Goal: Contribute content: Contribute content

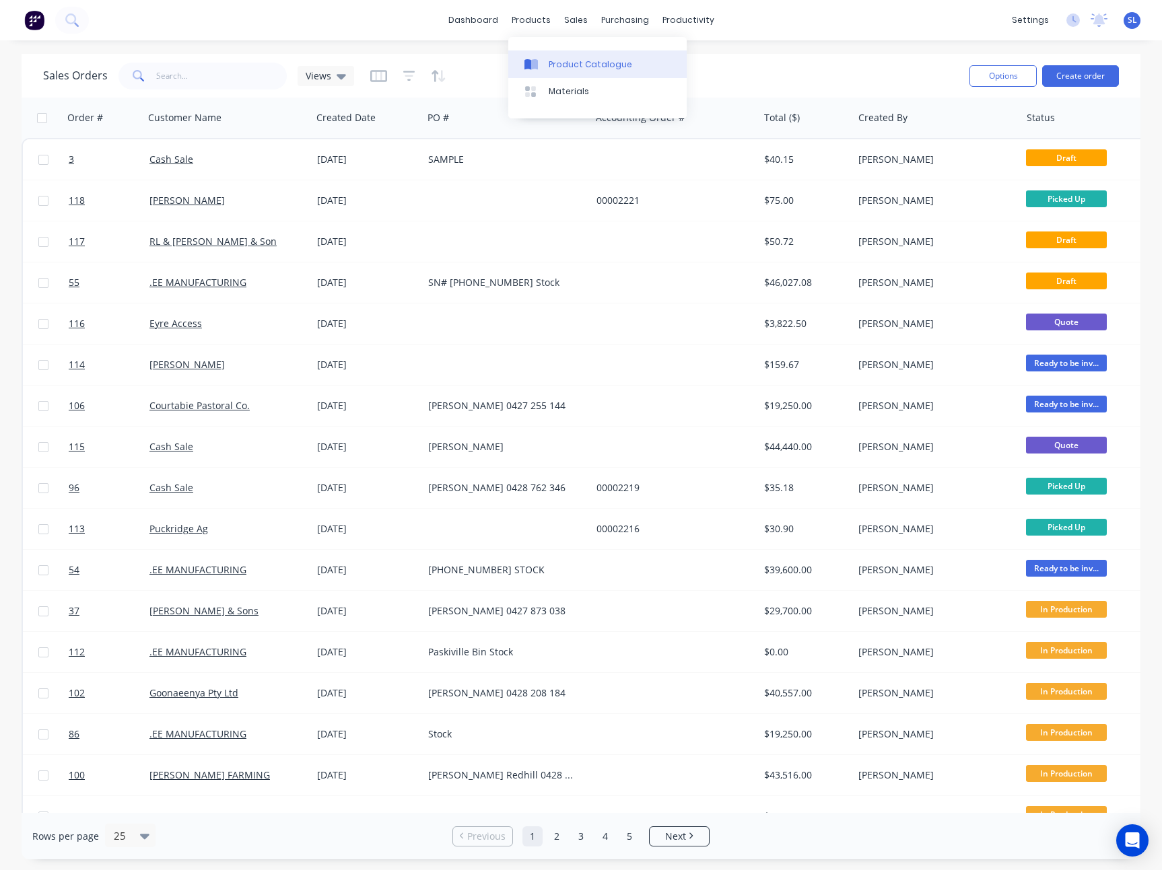
click at [543, 55] on link "Product Catalogue" at bounding box center [597, 63] width 178 height 27
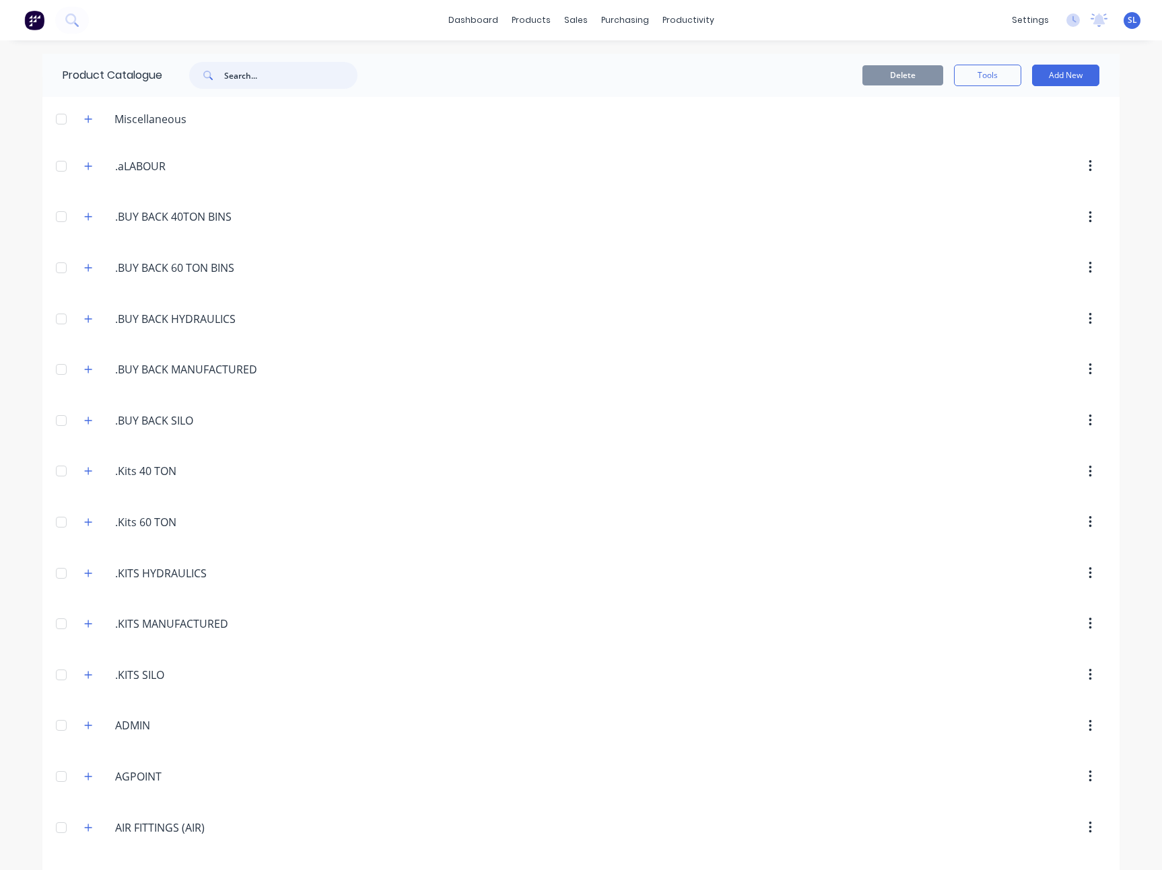
click at [252, 87] on input "text" at bounding box center [290, 75] width 133 height 27
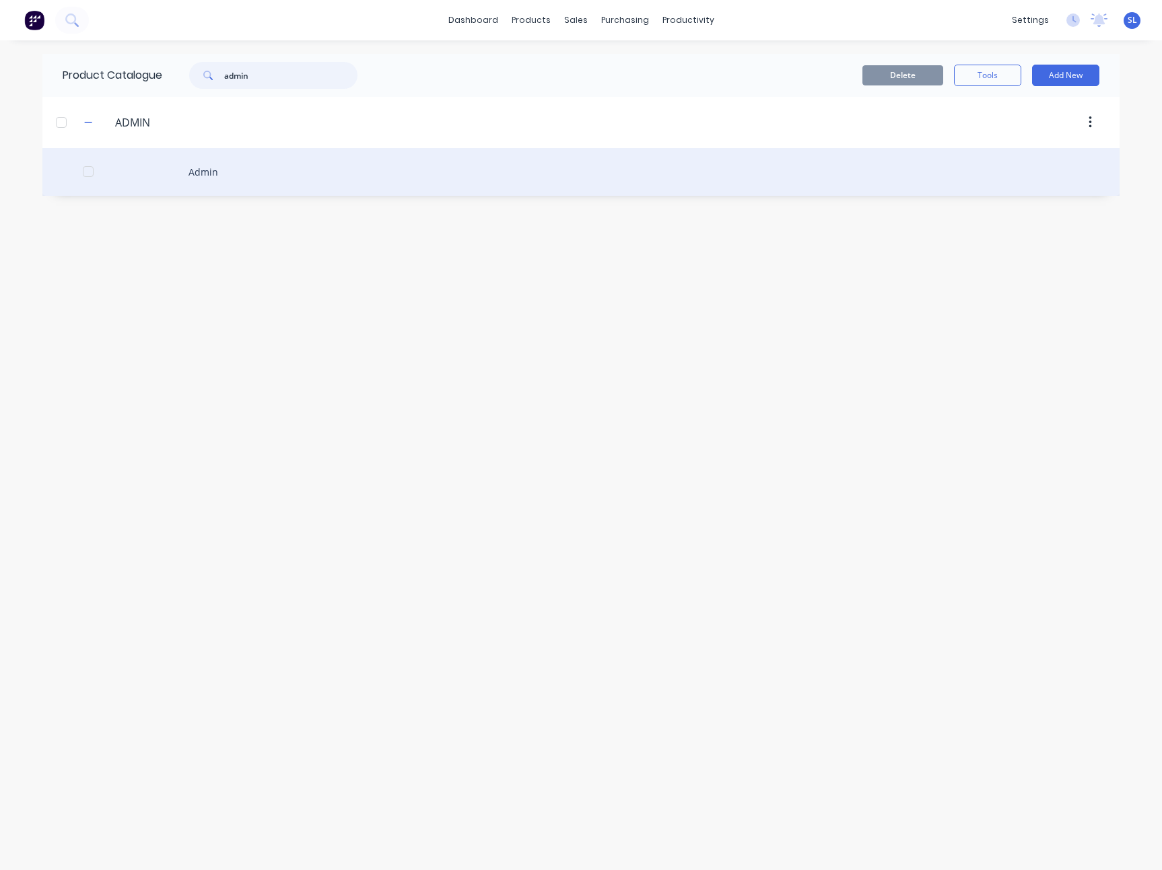
type input "admin"
click at [257, 171] on div "Admin" at bounding box center [580, 172] width 1077 height 48
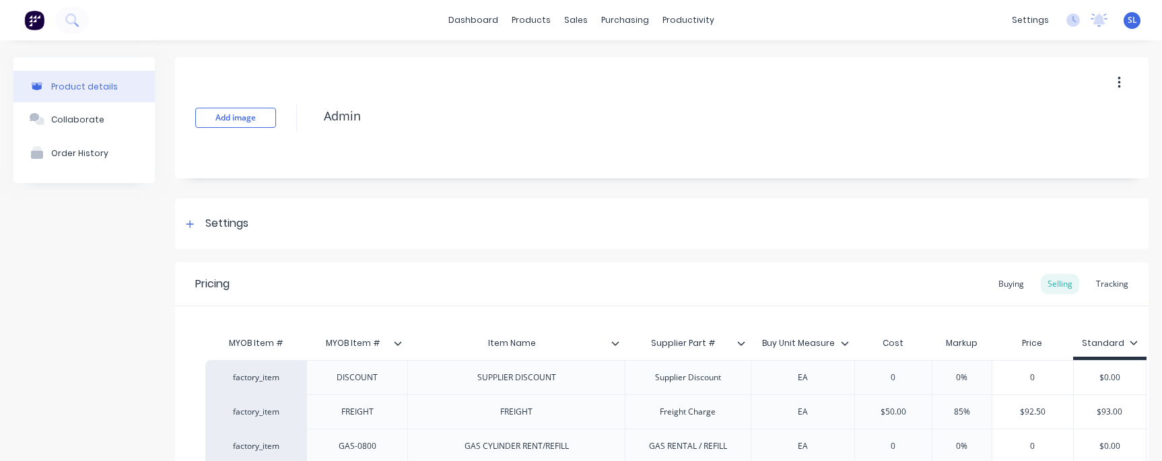
click at [615, 343] on icon at bounding box center [615, 343] width 8 height 8
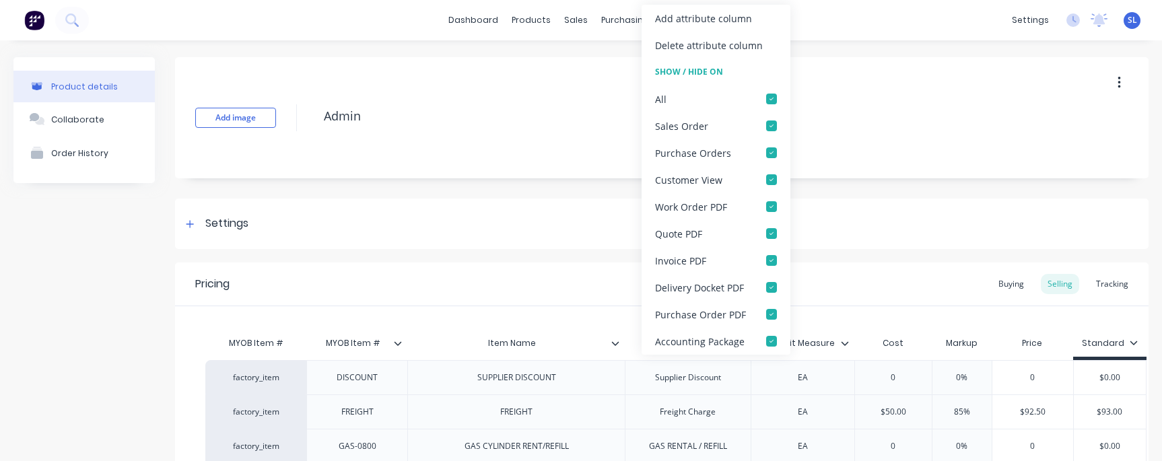
type textarea "x"
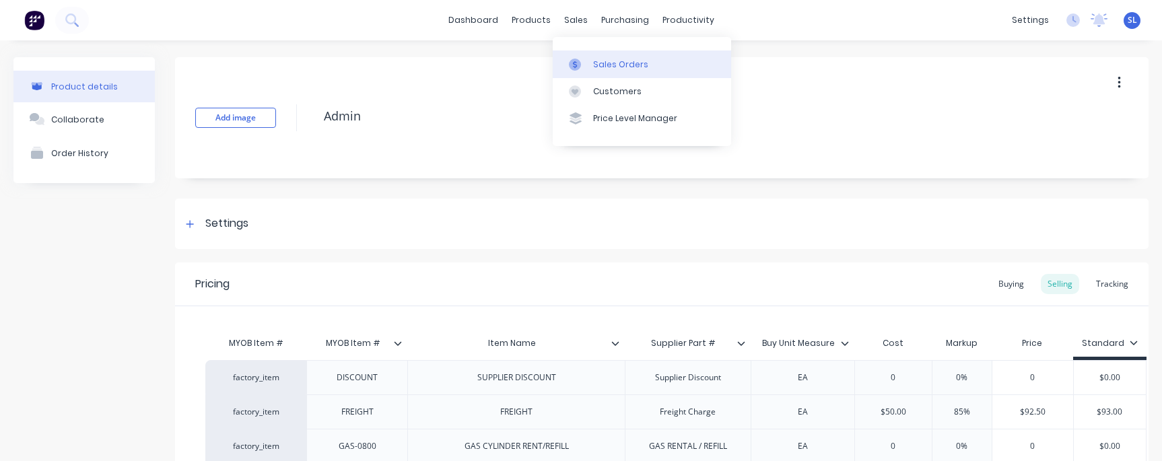
click at [575, 60] on icon at bounding box center [575, 65] width 12 height 12
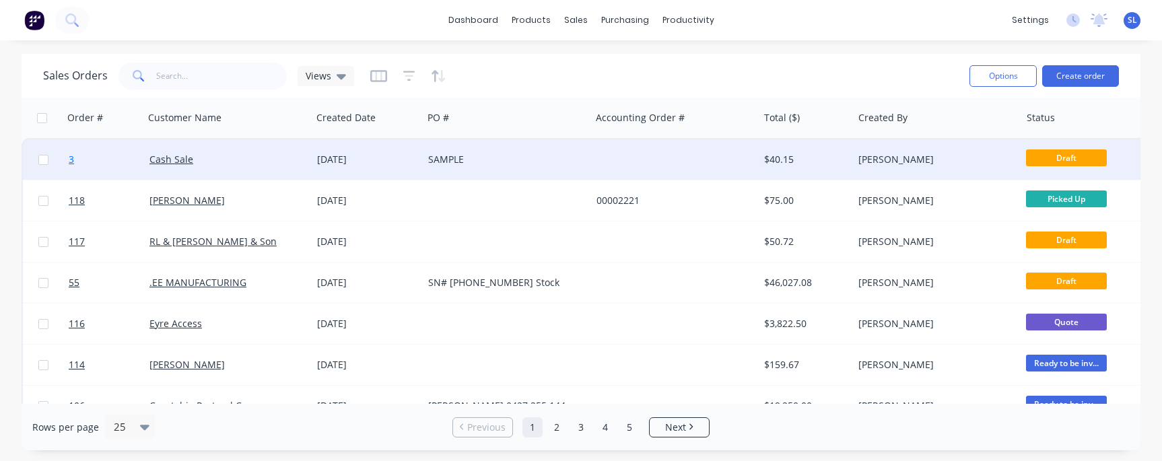
click at [73, 159] on span "3" at bounding box center [71, 159] width 5 height 13
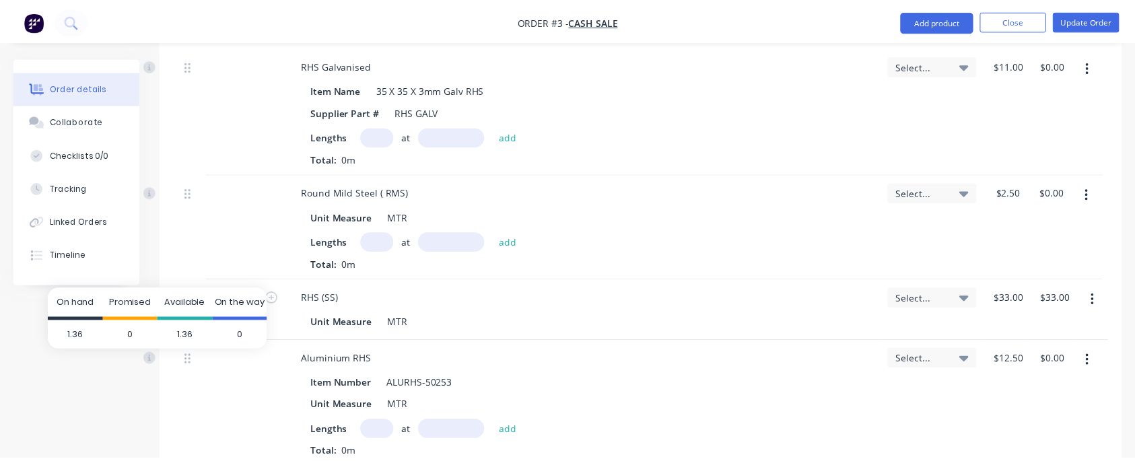
scroll to position [1545, 0]
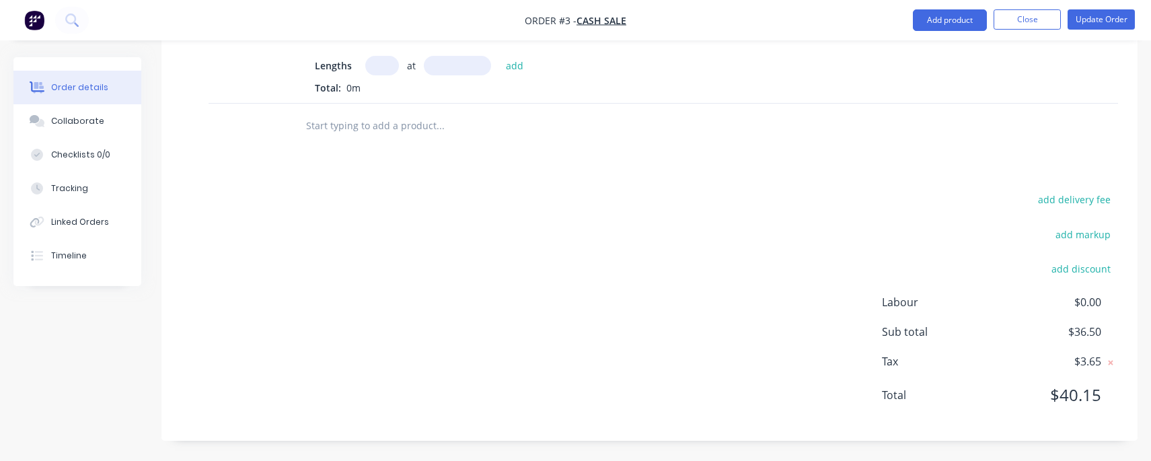
click at [360, 115] on input "text" at bounding box center [440, 125] width 269 height 27
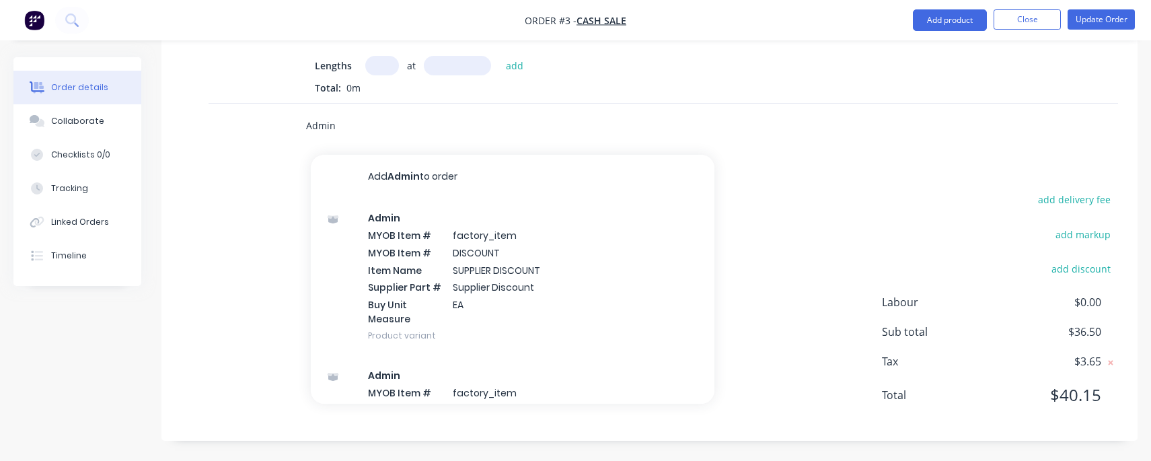
type input "Admin"
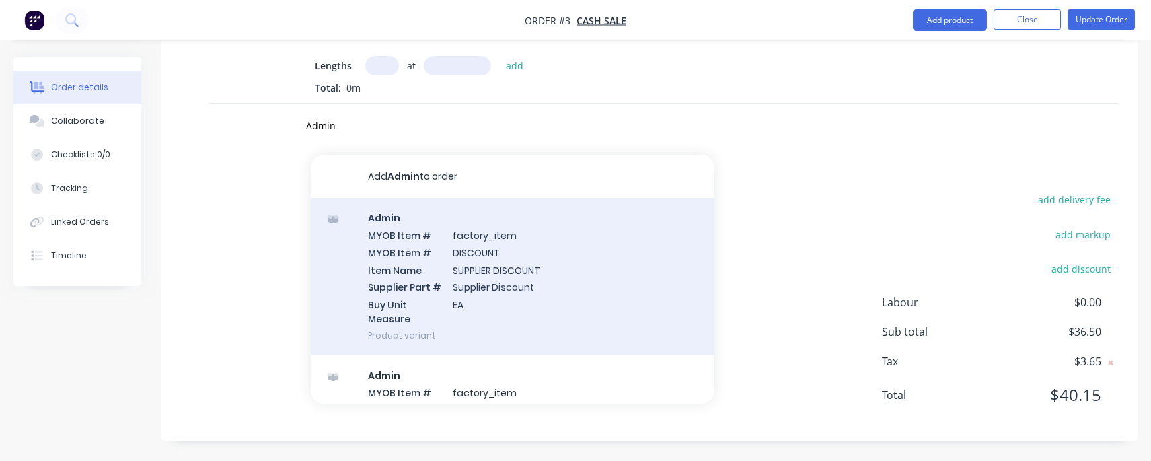
click at [440, 277] on div "Admin MYOB Item # factory_item MYOB Item # DISCOUNT Item Name SUPPLIER DISCOUNT…" at bounding box center [513, 276] width 404 height 157
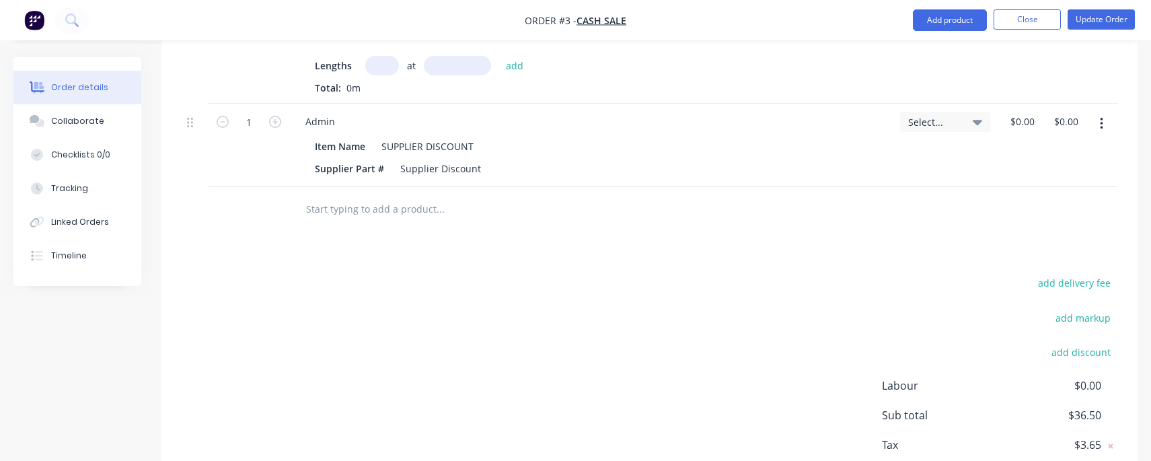
click at [1102, 122] on icon "button" at bounding box center [1101, 123] width 3 height 15
click at [1045, 232] on div "Delete" at bounding box center [1054, 240] width 104 height 20
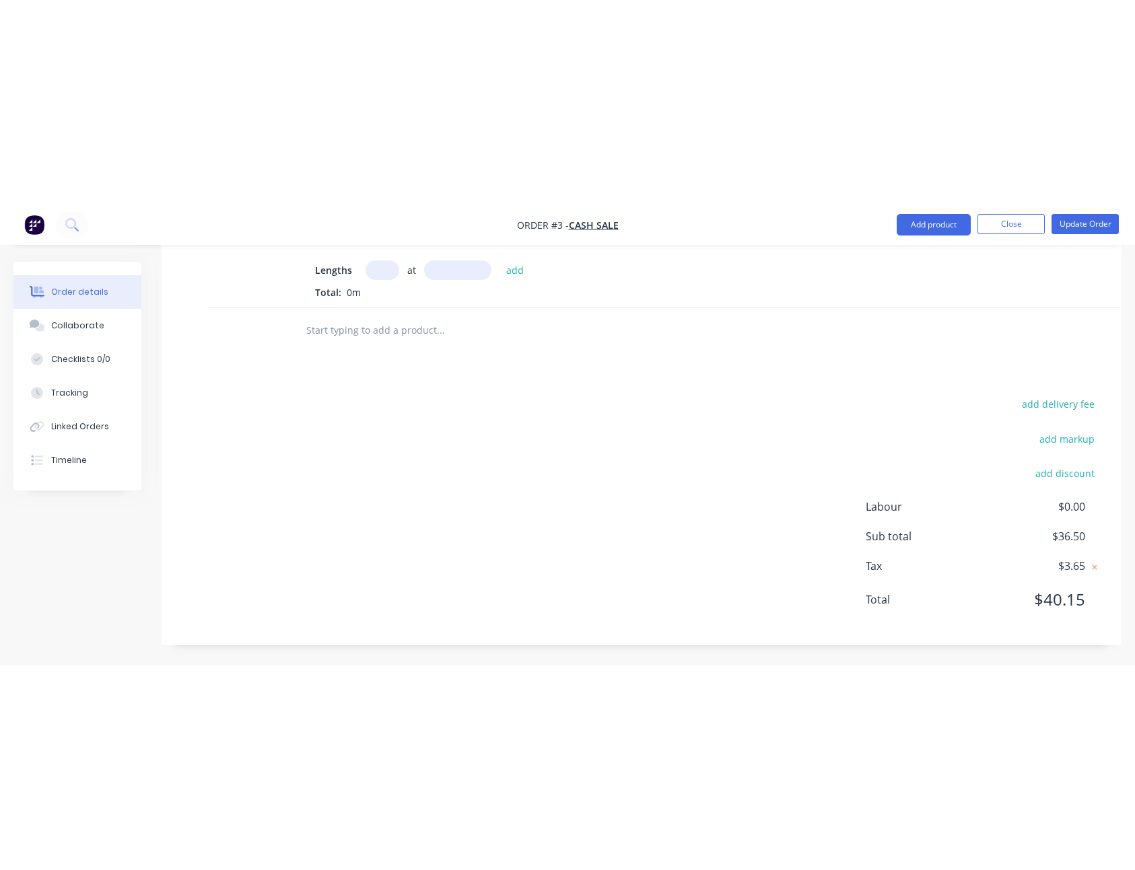
scroll to position [1136, 0]
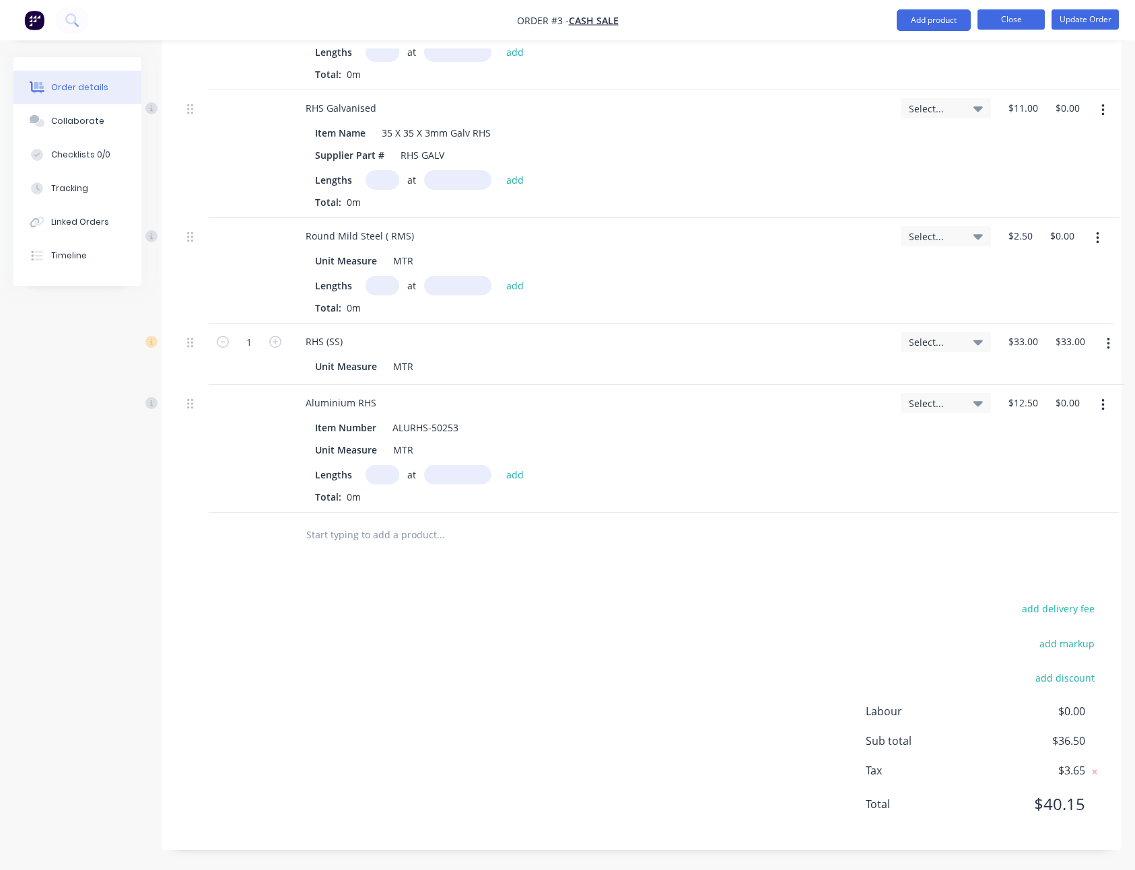
click at [997, 22] on button "Close" at bounding box center [1010, 19] width 67 height 20
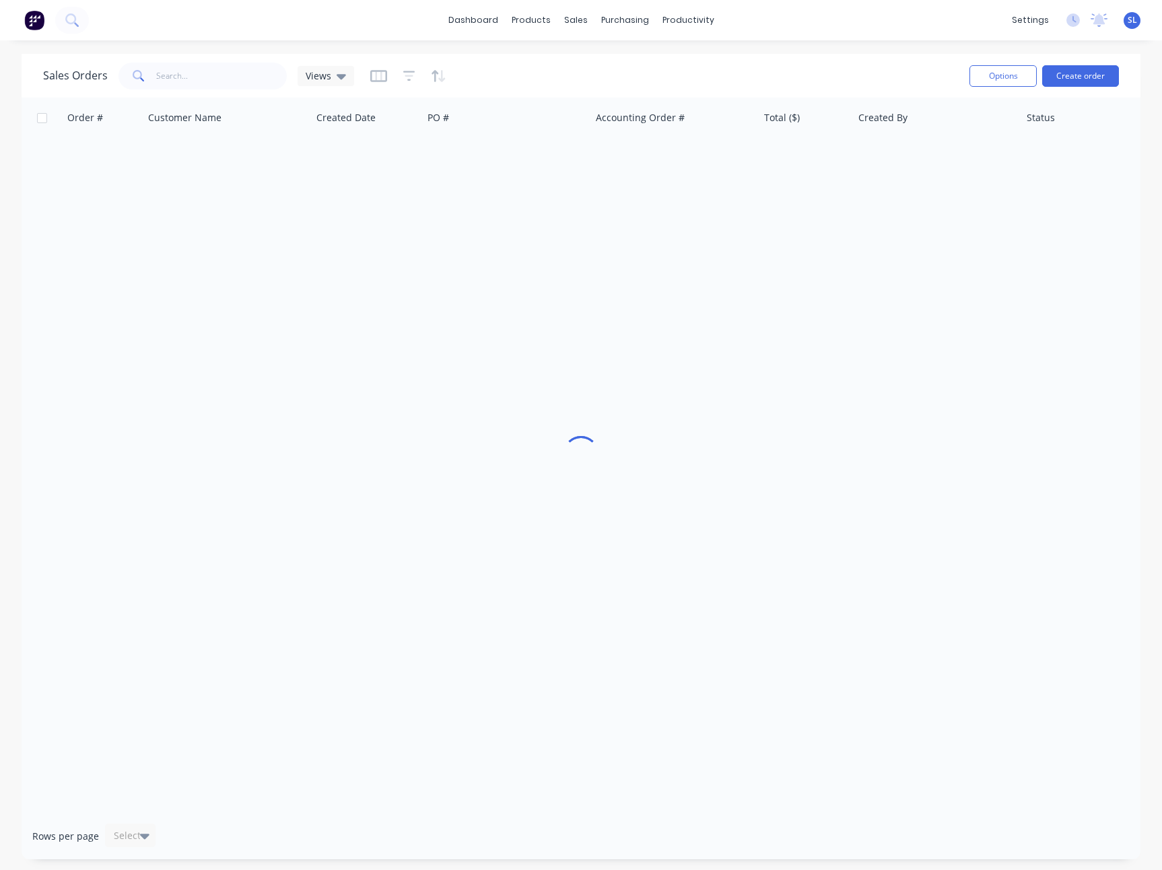
click at [572, 65] on div "Sales Orders Views" at bounding box center [500, 75] width 915 height 33
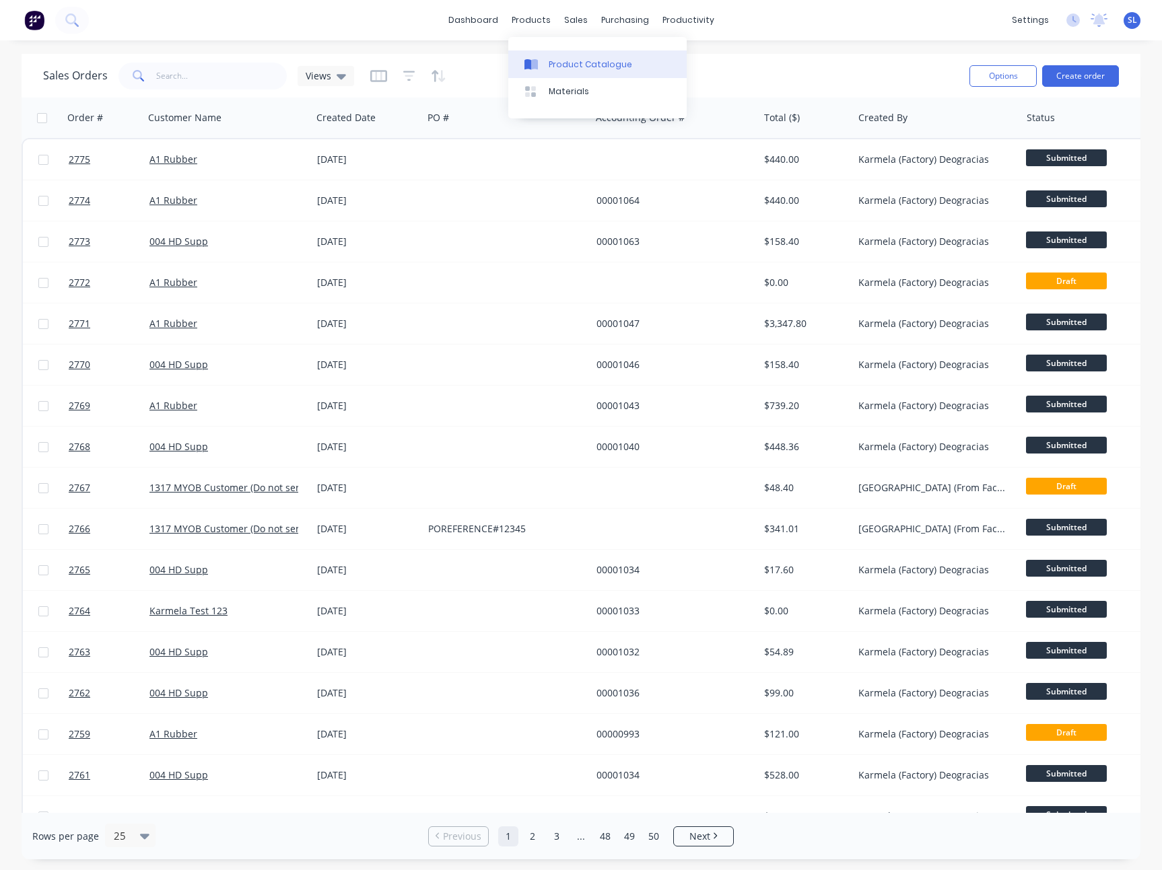
click at [543, 69] on div at bounding box center [534, 65] width 20 height 12
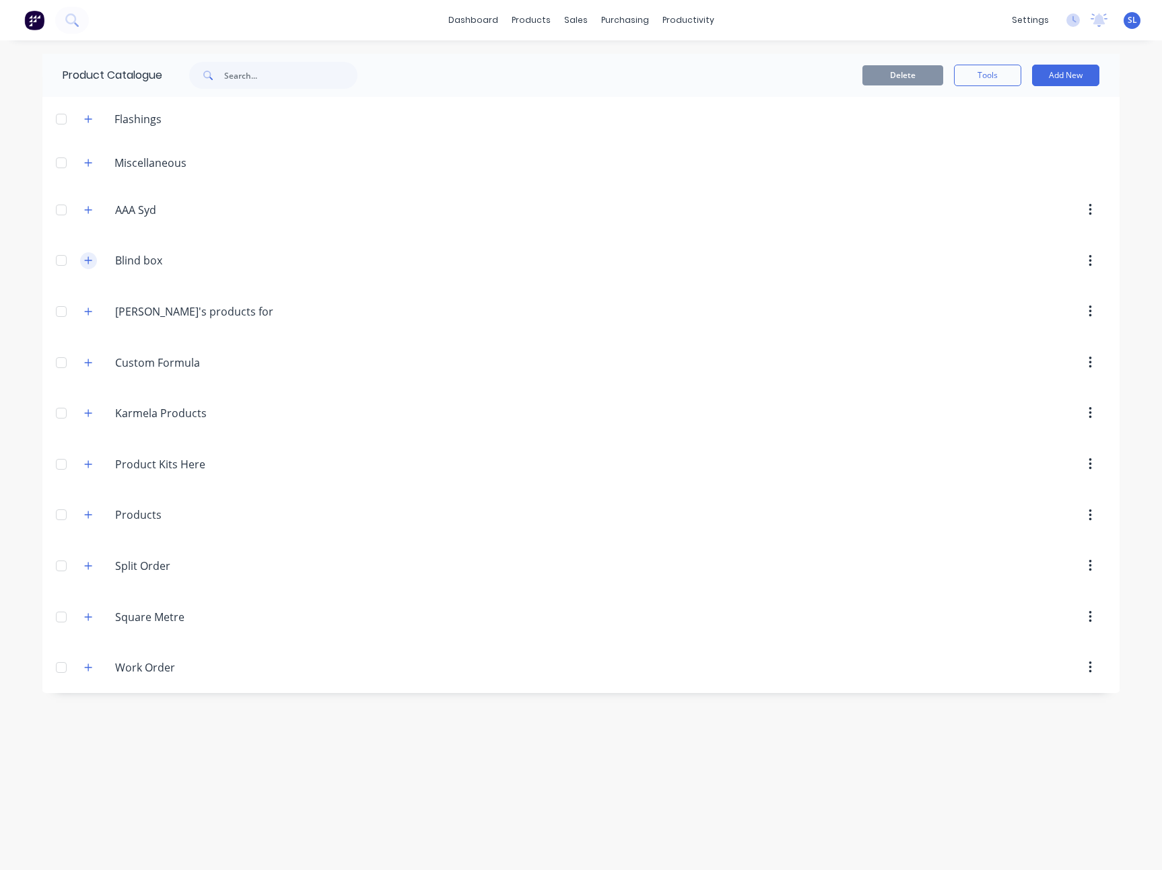
click at [90, 256] on icon "button" at bounding box center [88, 260] width 8 height 9
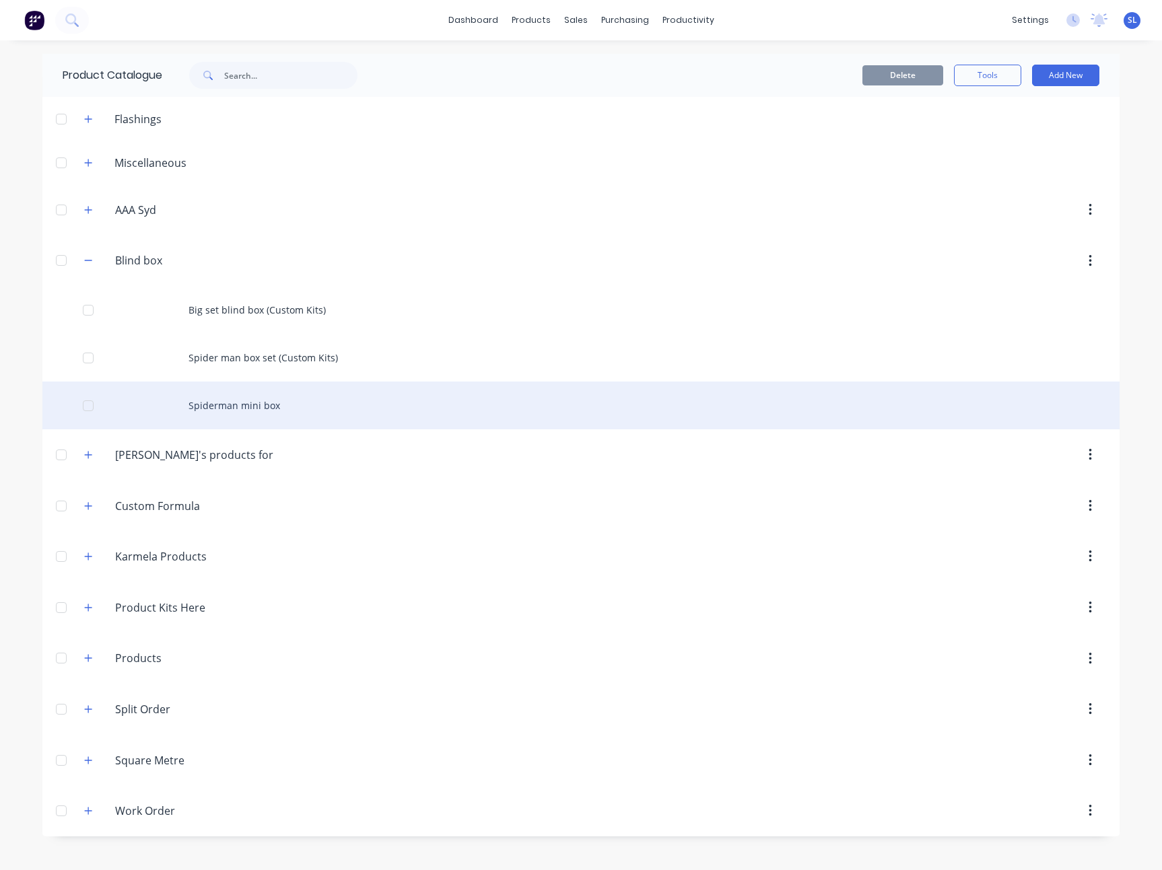
click at [260, 404] on div "Spiderman mini box" at bounding box center [580, 406] width 1077 height 48
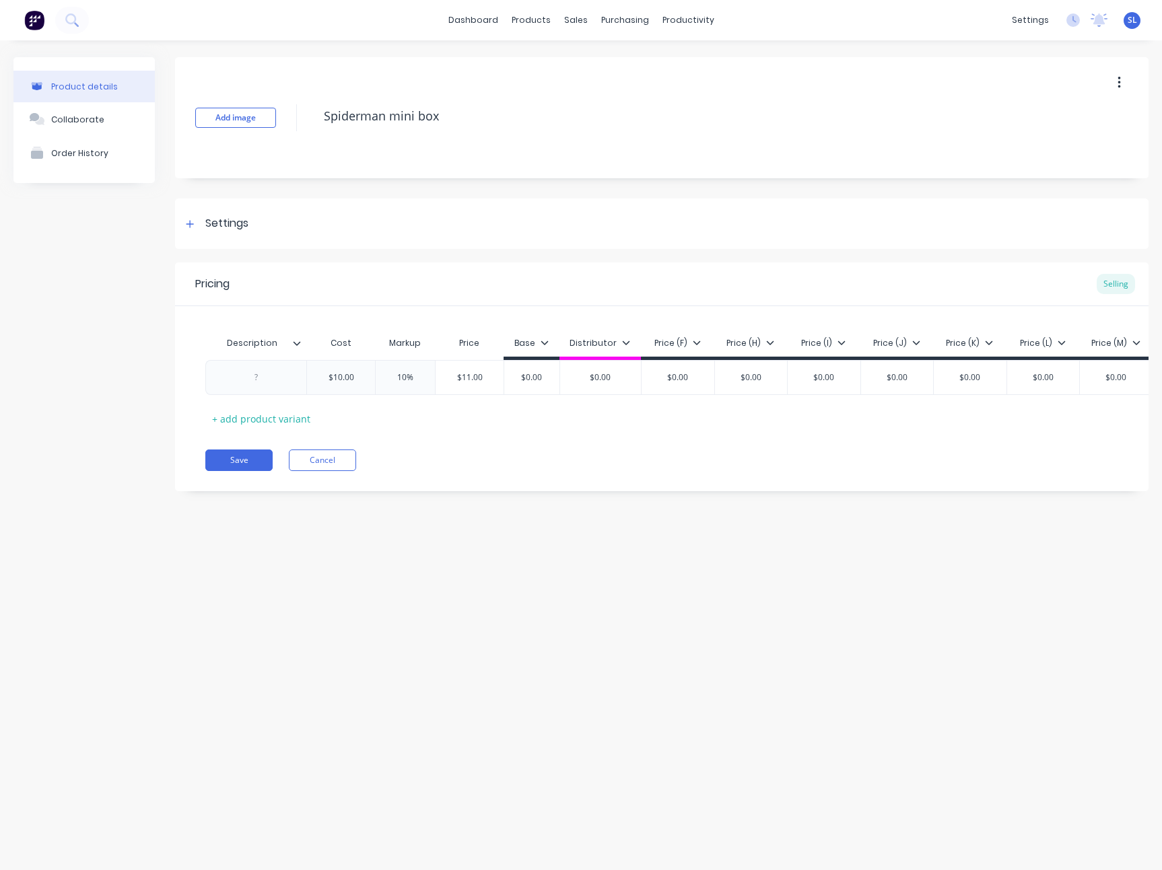
click at [296, 345] on icon at bounding box center [296, 343] width 7 height 4
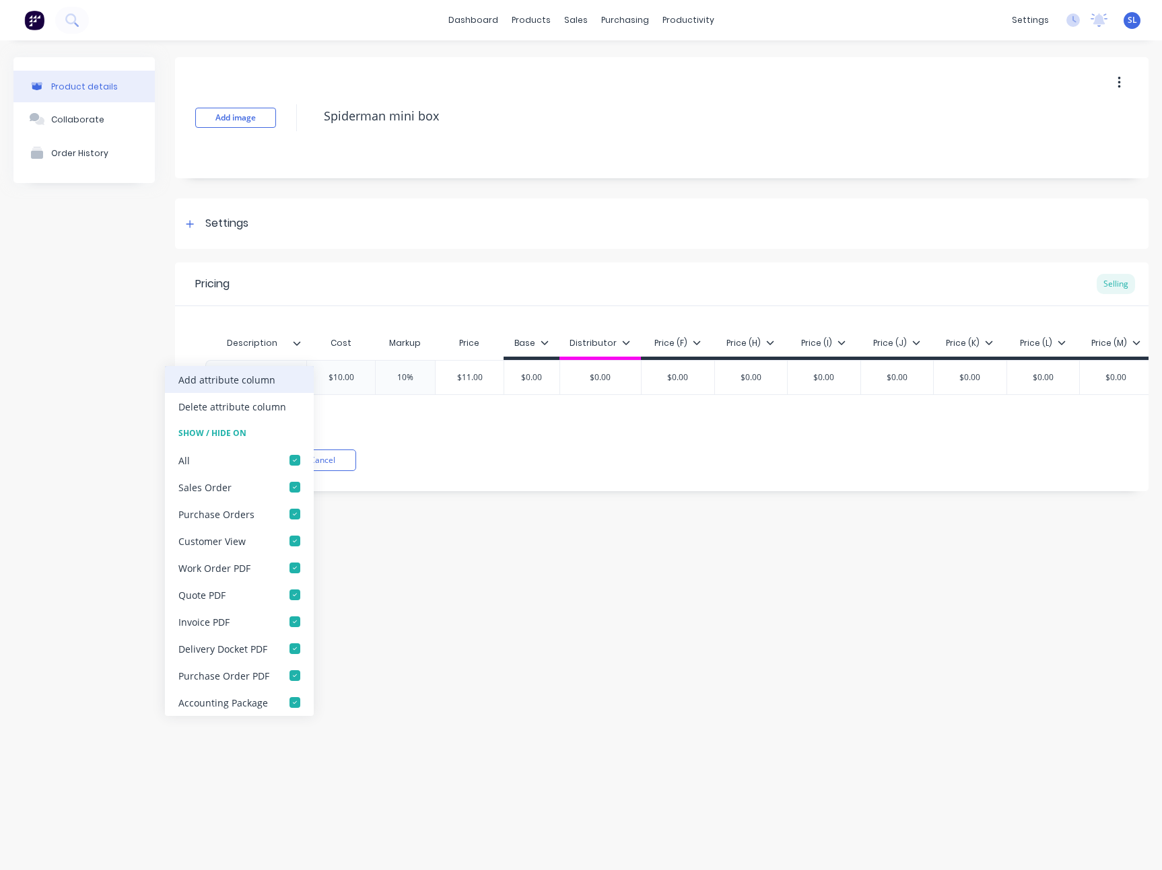
click at [266, 384] on div "Add attribute column" at bounding box center [226, 380] width 97 height 14
type textarea "x"
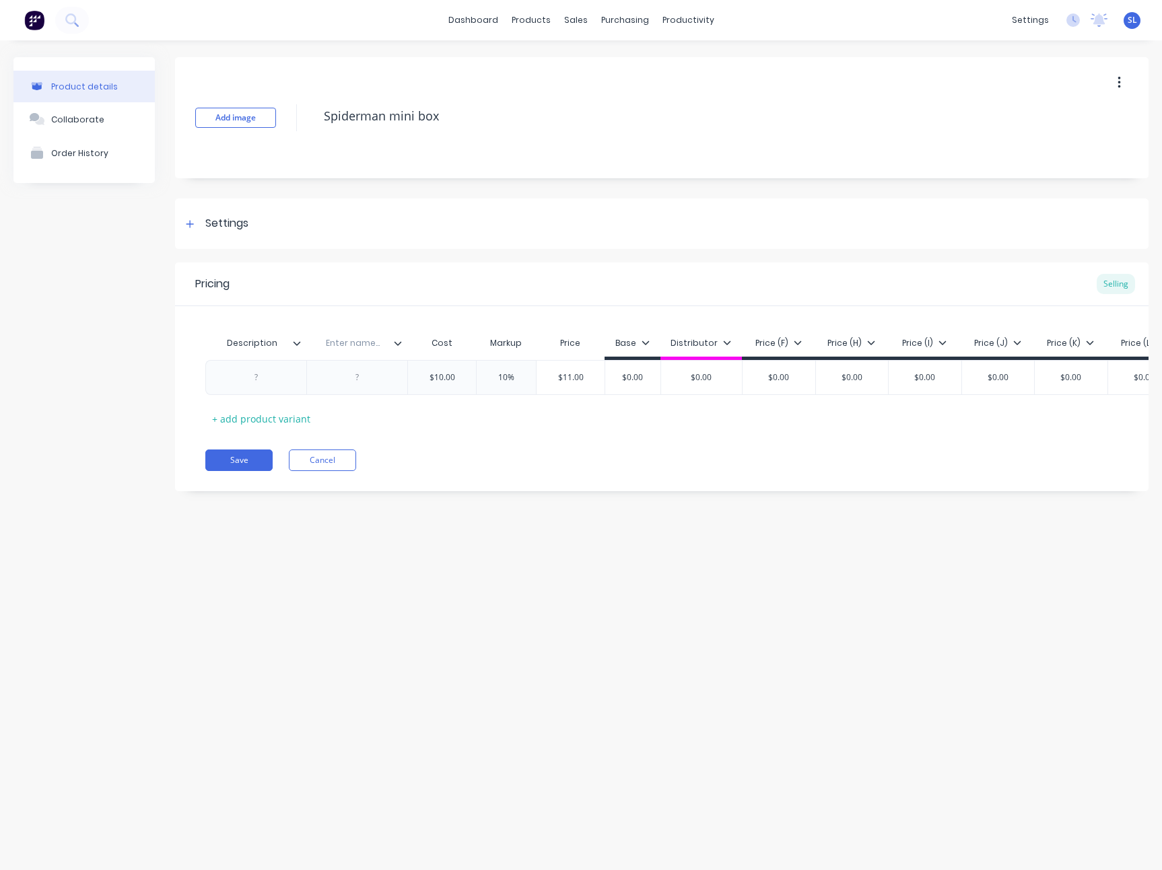
click at [355, 343] on input "text" at bounding box center [352, 343] width 93 height 12
type input "Attr Visibility"
type textarea "x"
click at [380, 371] on div at bounding box center [357, 377] width 67 height 17
click at [275, 416] on div "+ add product variant" at bounding box center [261, 418] width 112 height 21
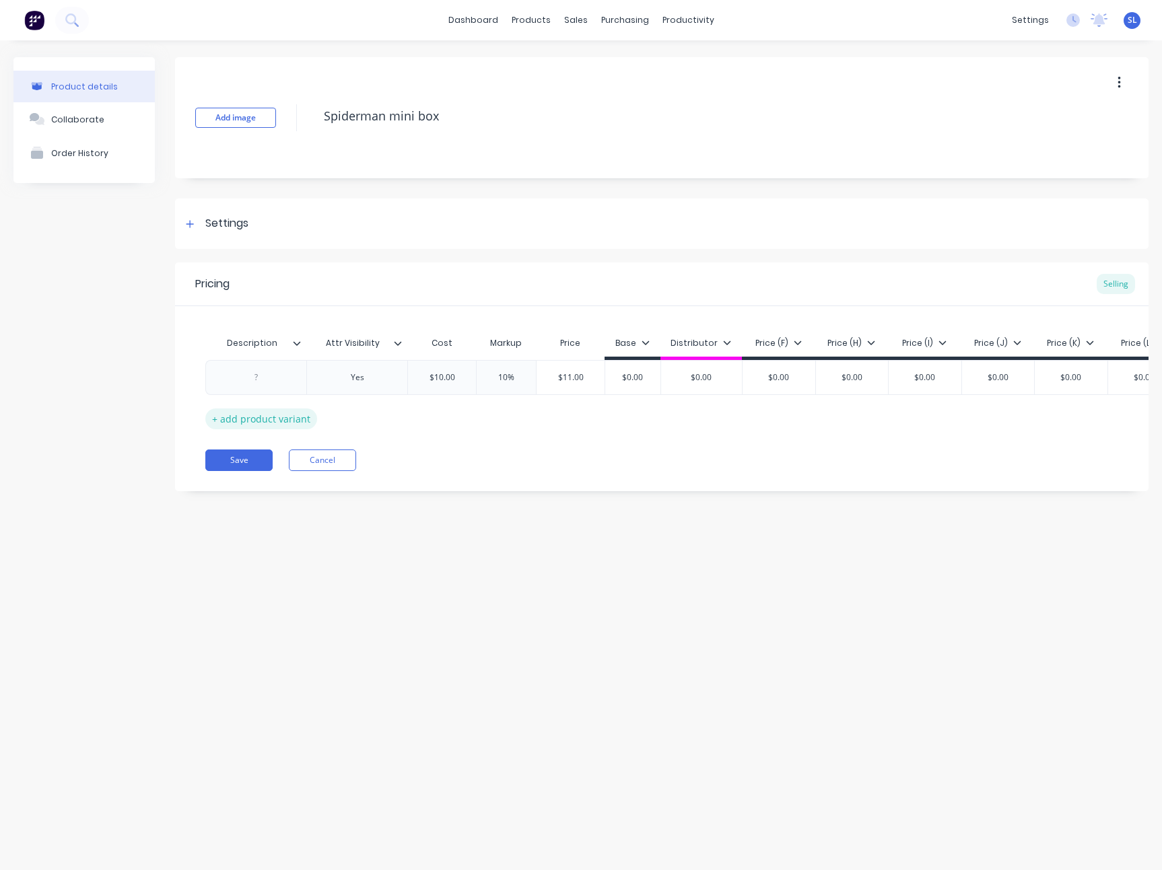
type textarea "x"
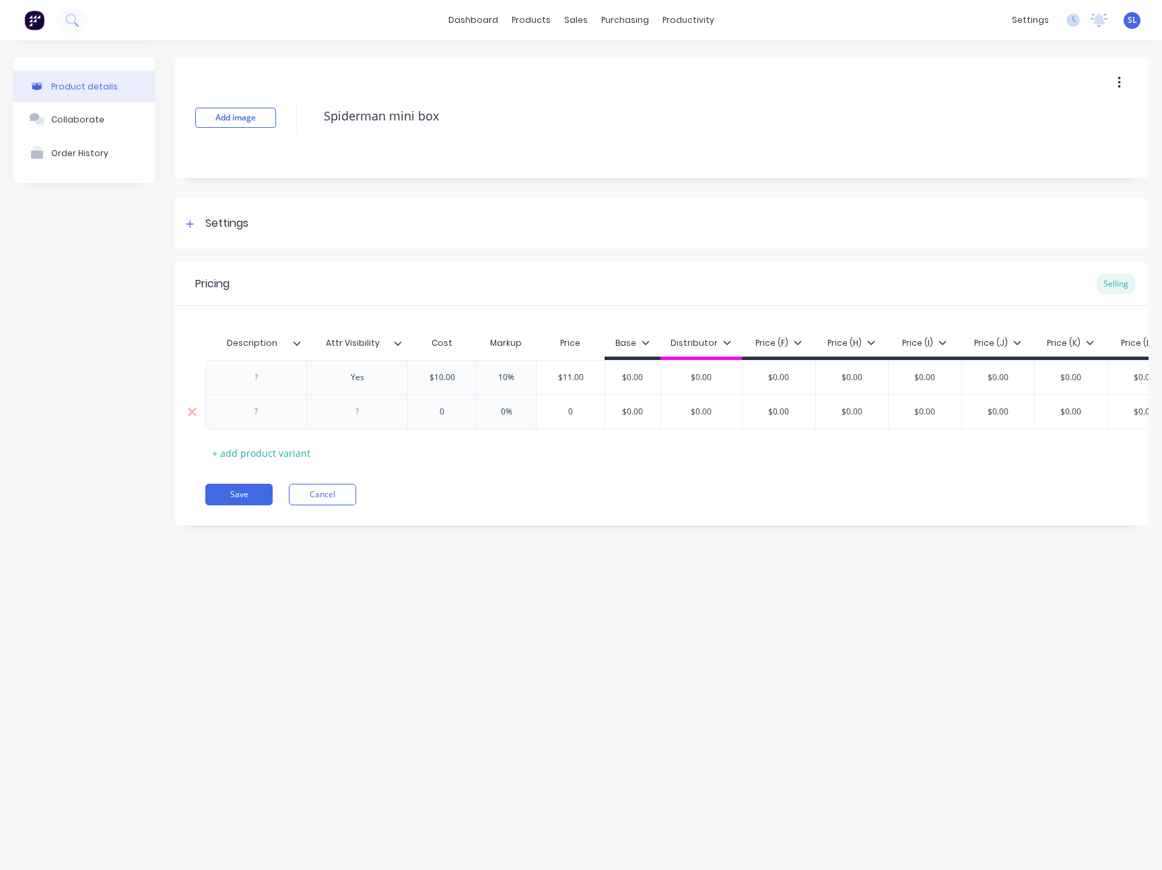
click at [342, 415] on div at bounding box center [357, 411] width 67 height 17
click at [292, 454] on div "+ add product variant" at bounding box center [261, 453] width 112 height 21
type textarea "x"
click at [351, 456] on div at bounding box center [356, 446] width 101 height 35
click at [354, 452] on div at bounding box center [357, 445] width 67 height 17
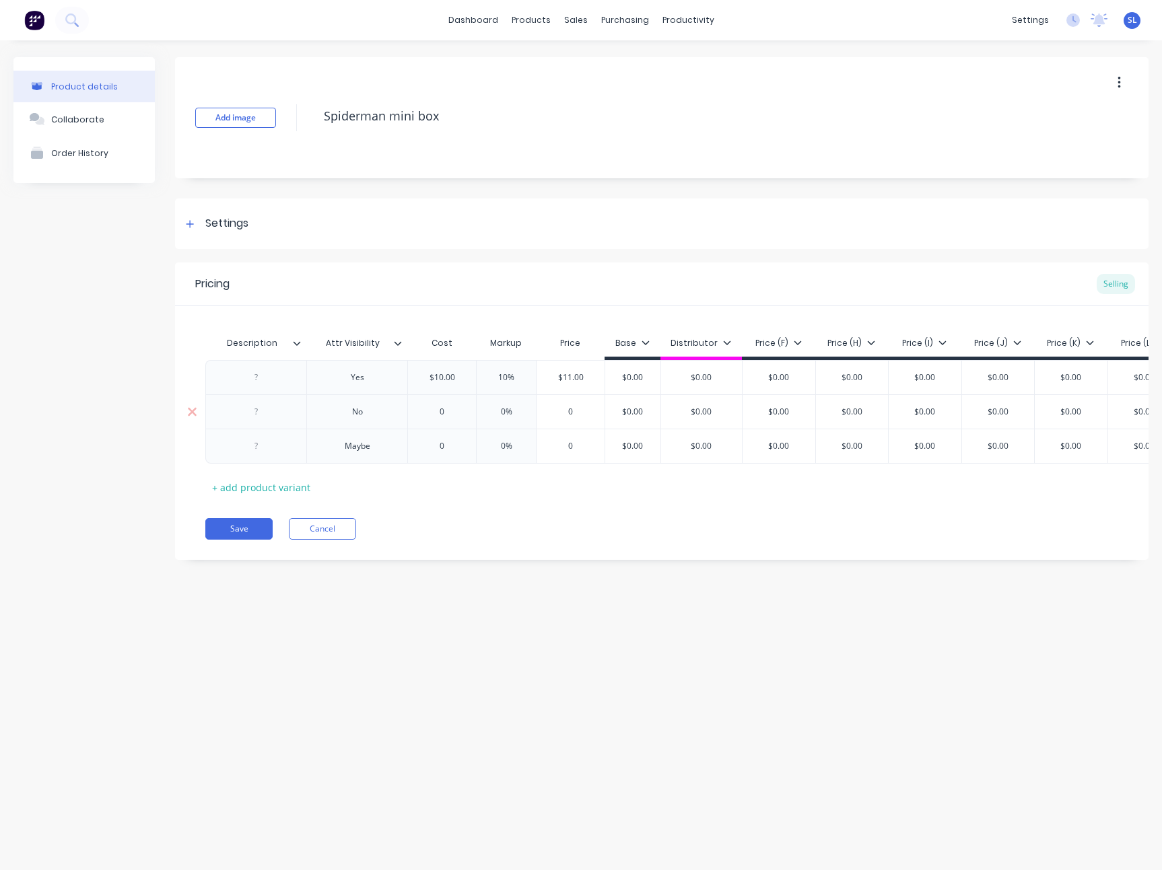
type textarea "x"
type input "0"
click at [431, 414] on input "0" at bounding box center [442, 412] width 68 height 12
type textarea "x"
type input "10"
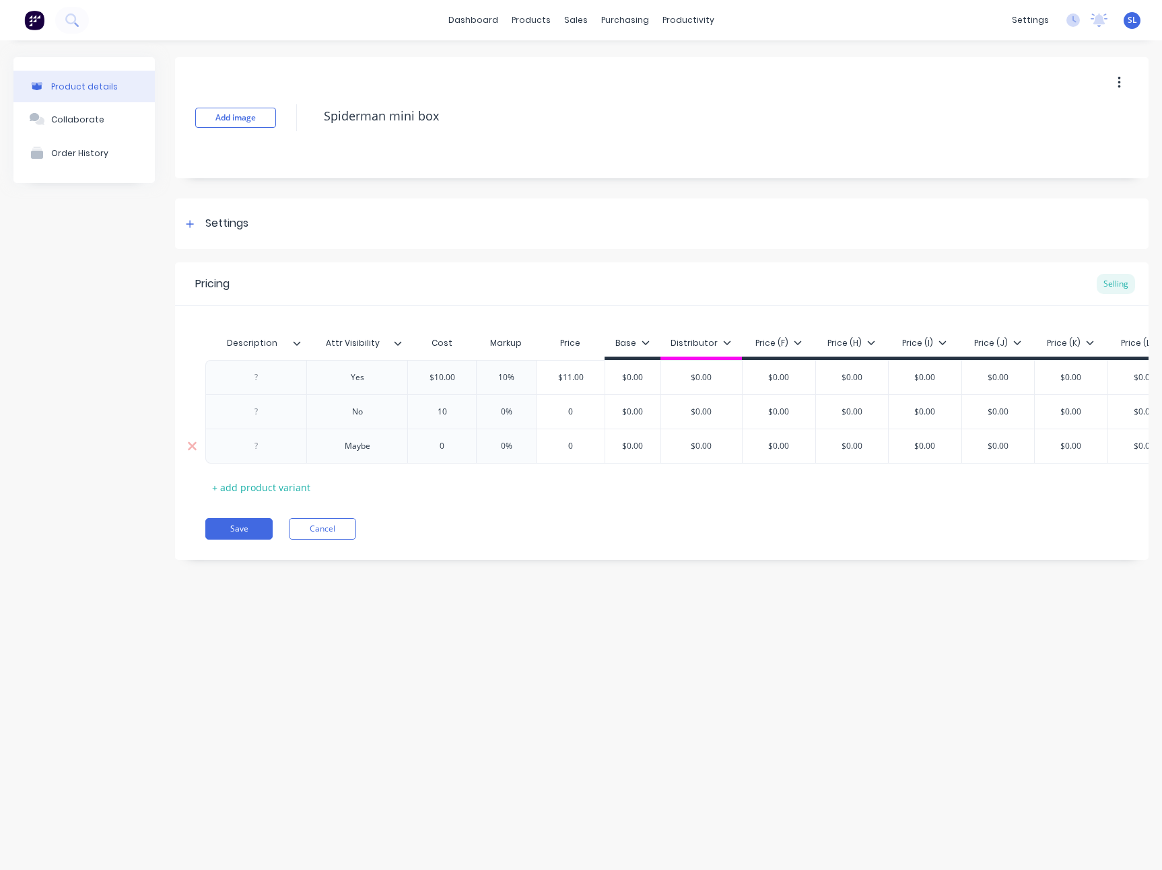
type textarea "x"
type input "120"
type textarea "x"
type input "1"
type textarea "x"
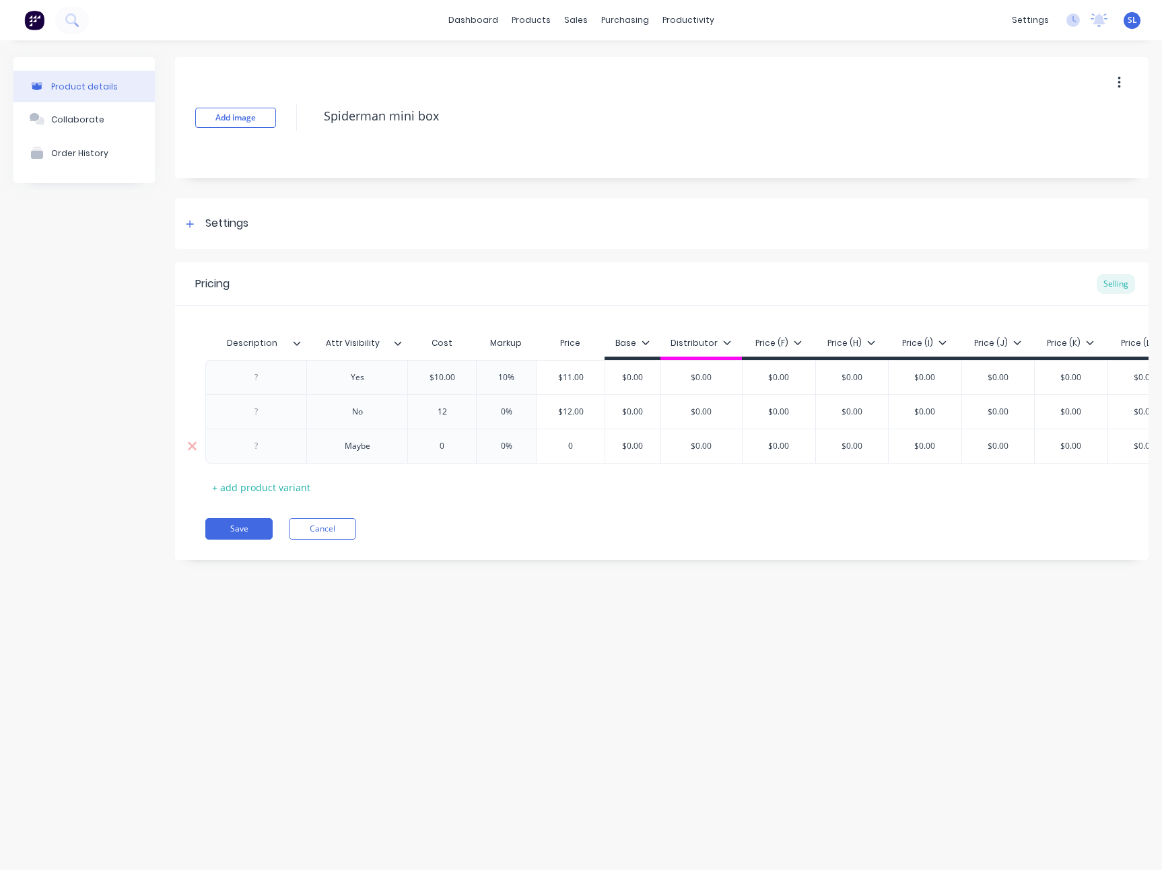
type input "12"
type input "0"
click at [456, 447] on input "0" at bounding box center [442, 446] width 68 height 12
type textarea "x"
type input "1"
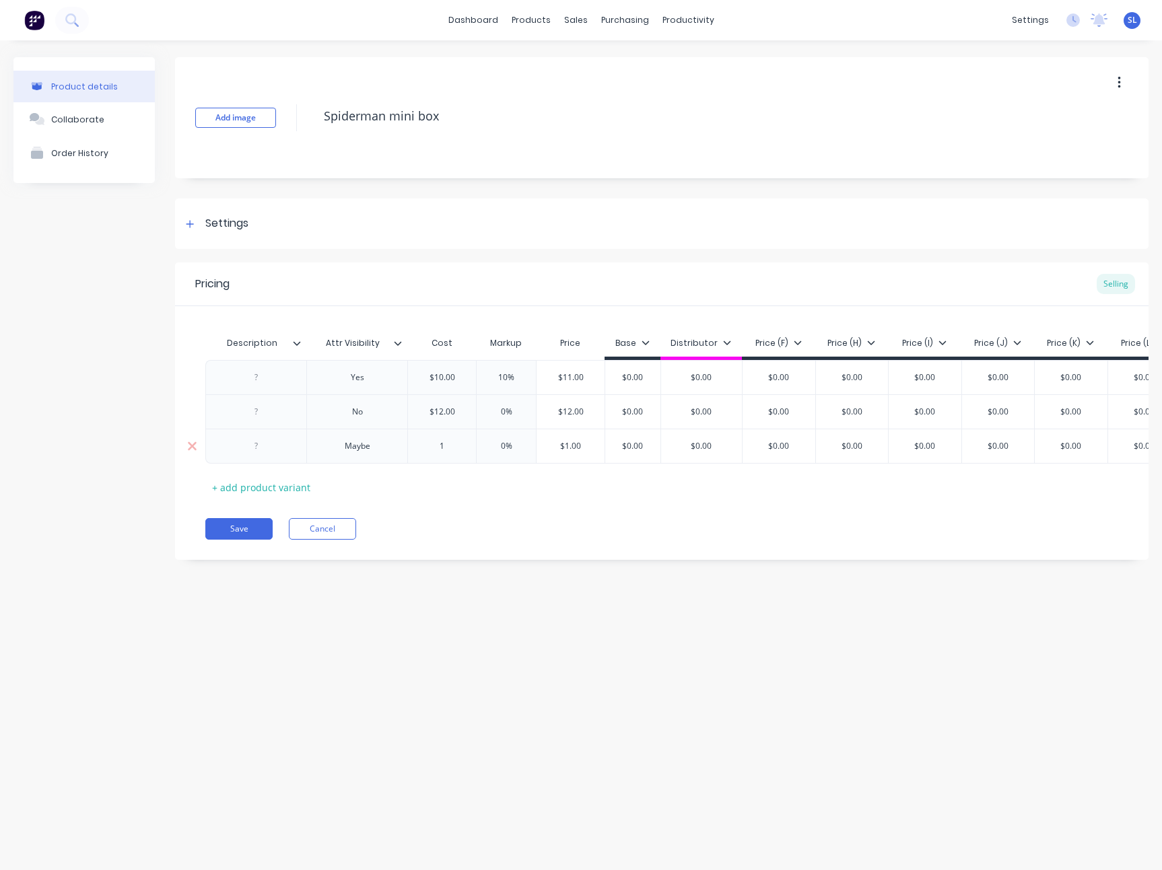
type textarea "x"
type input "14"
type input "0%"
click at [510, 406] on input "0%" at bounding box center [505, 412] width 67 height 12
type textarea "x"
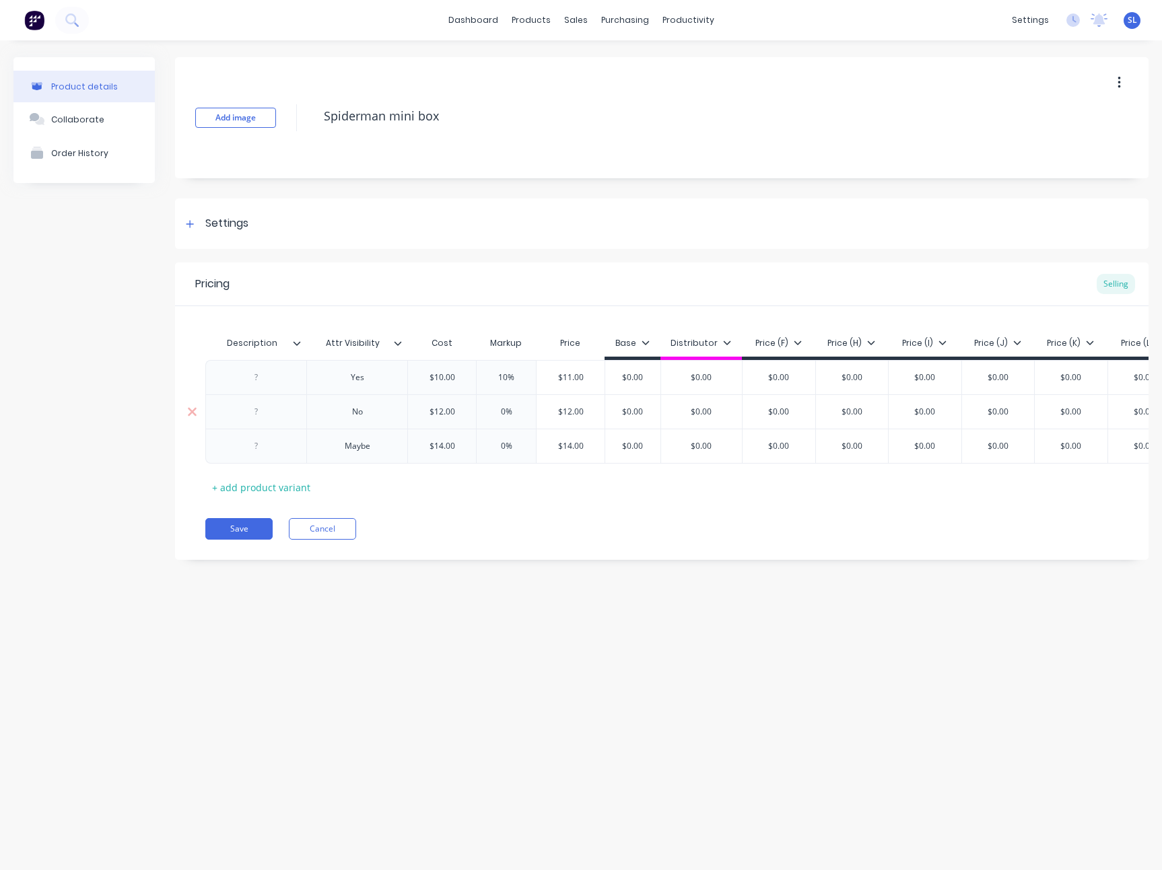
type input "1"
type textarea "x"
click at [511, 436] on div "0%" at bounding box center [505, 446] width 67 height 34
type input "10"
type input "0%"
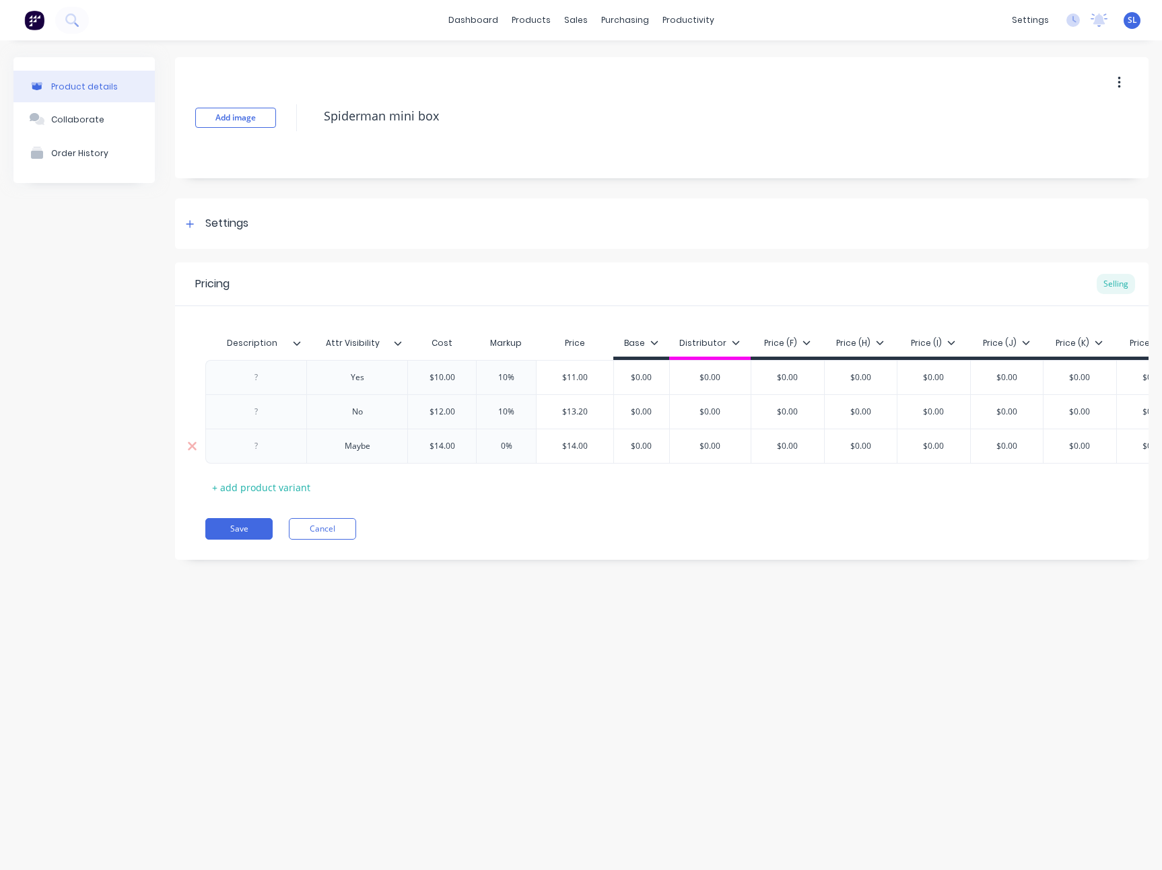
type textarea "x"
type input "10"
type textarea "x"
type input "10"
click at [425, 616] on div "Product details Collaborate Order History Add image Spiderman mini box Settings…" at bounding box center [581, 441] width 1162 height 803
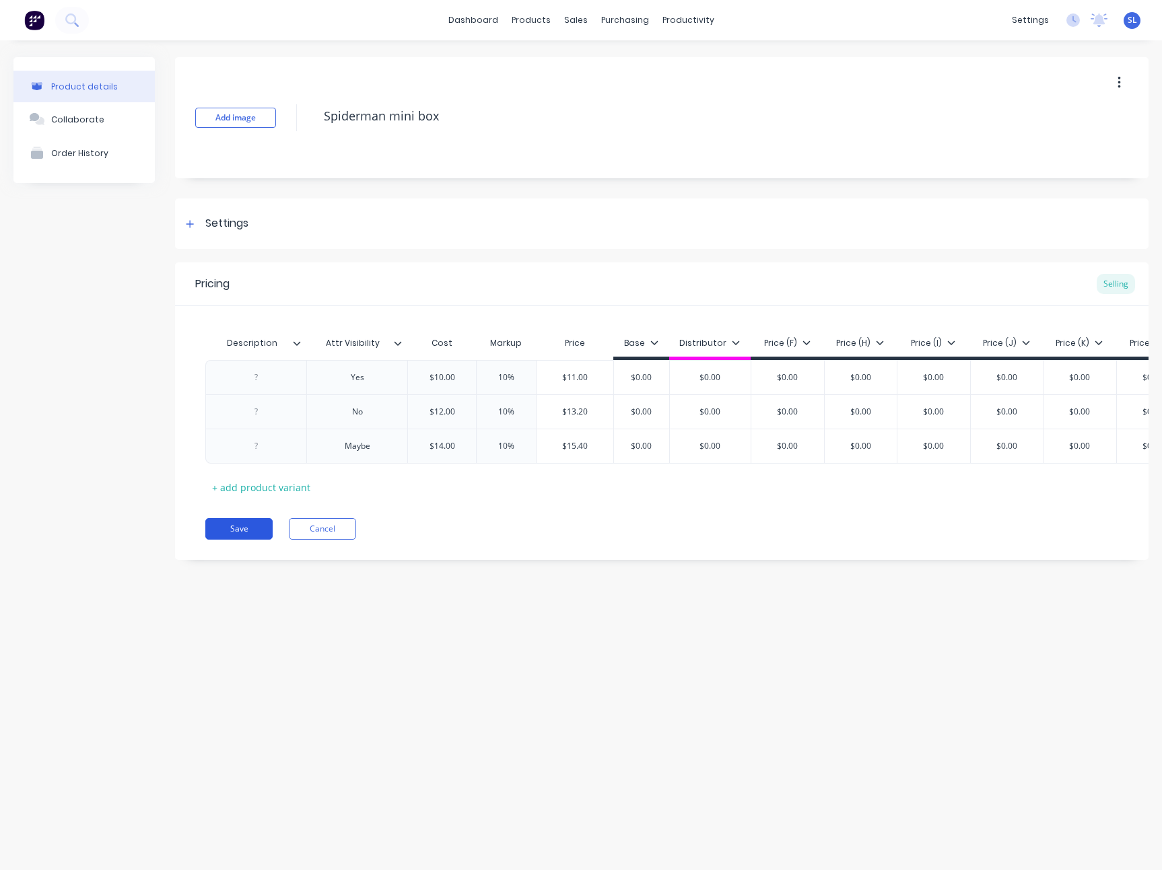
click at [248, 540] on button "Save" at bounding box center [238, 529] width 67 height 22
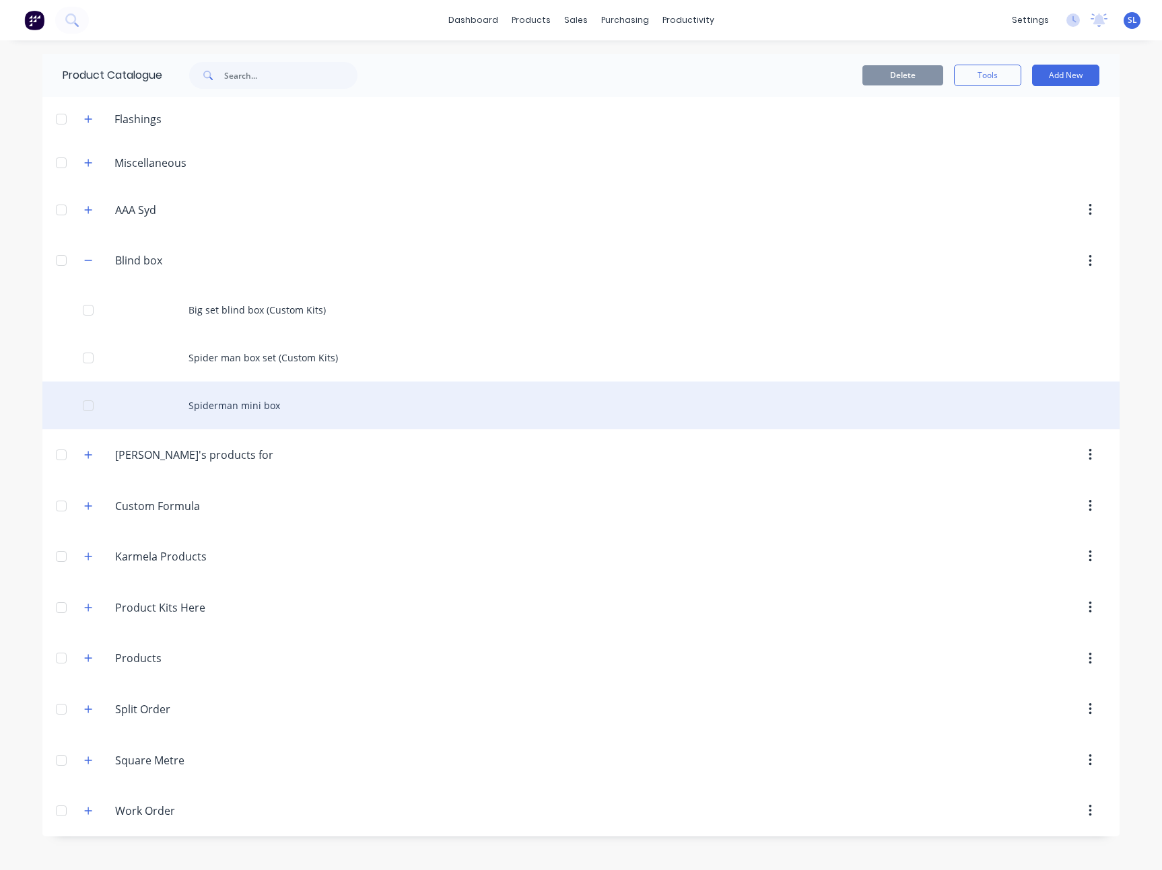
click at [215, 398] on div "Spiderman mini box" at bounding box center [580, 406] width 1077 height 48
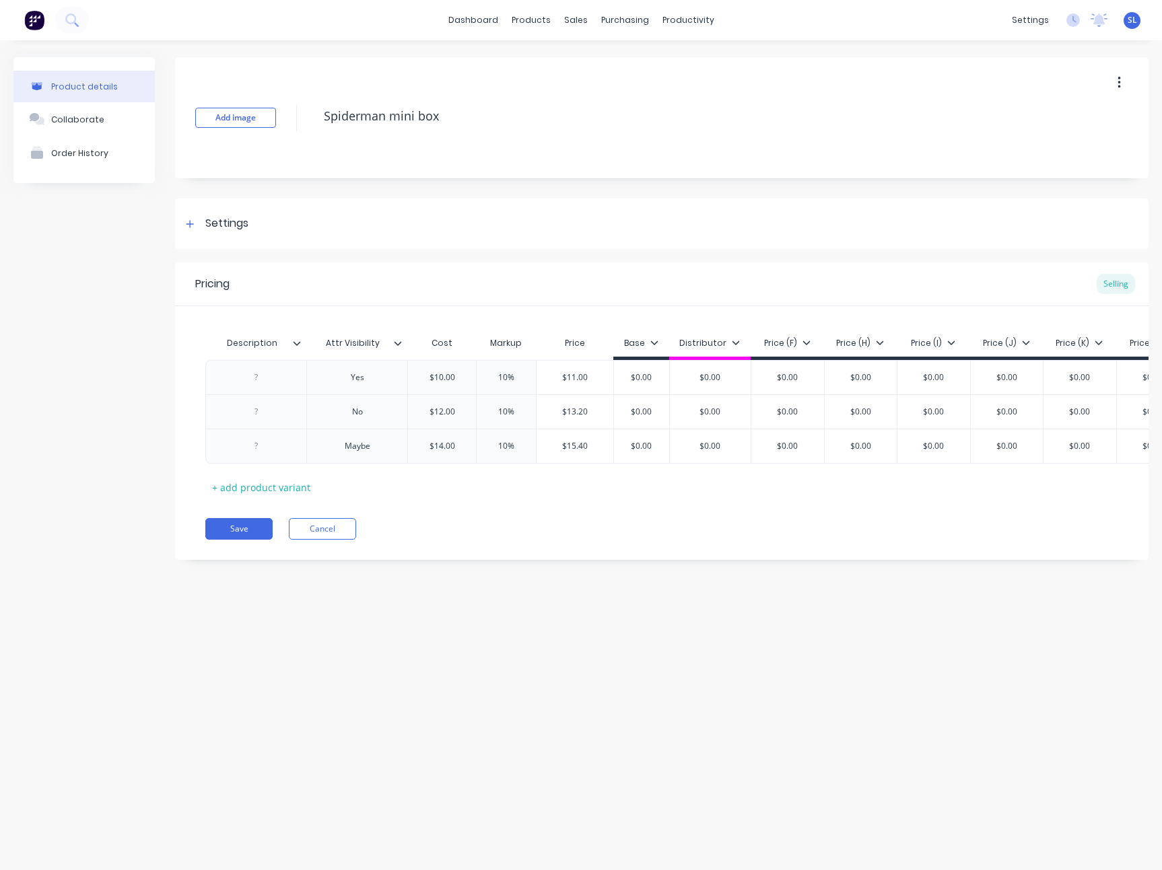
click at [394, 342] on icon at bounding box center [398, 343] width 8 height 8
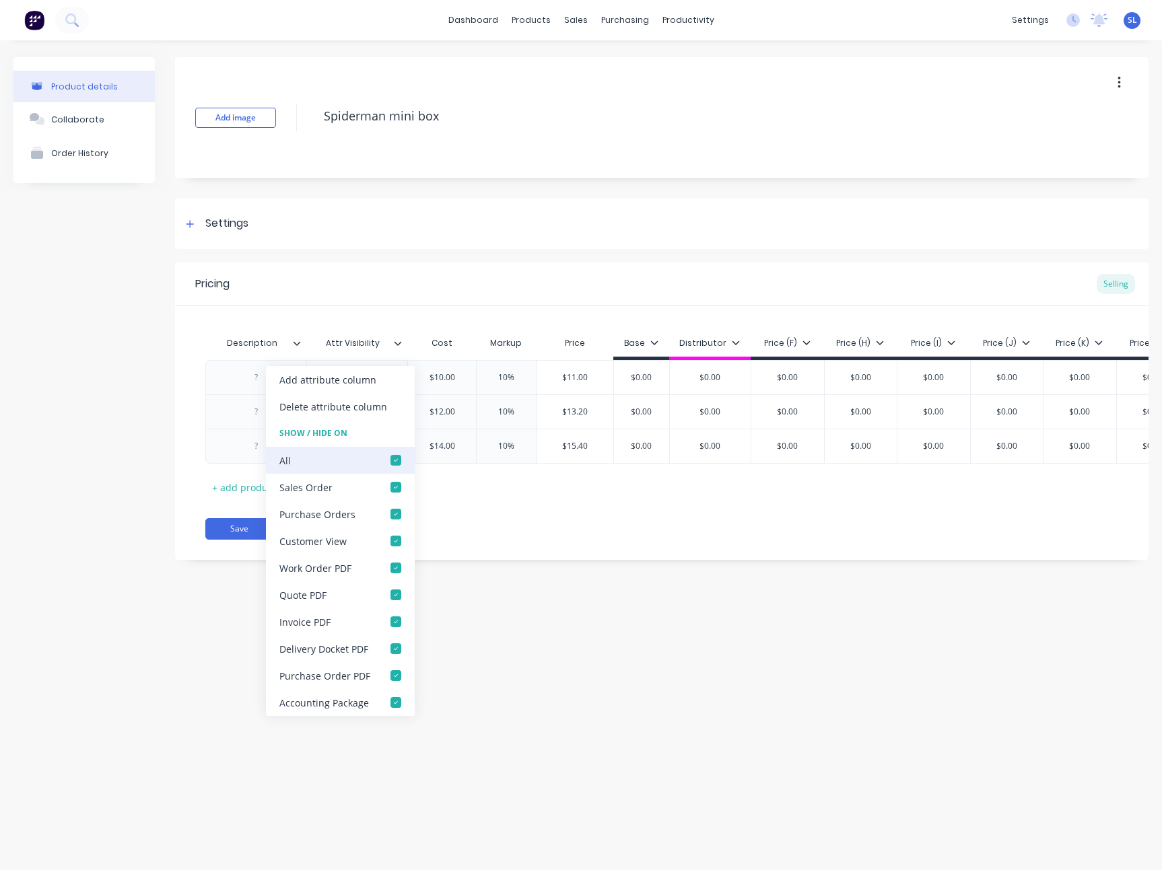
click at [389, 461] on div at bounding box center [395, 460] width 27 height 27
click at [153, 546] on div "Product details Collaborate Order History" at bounding box center [83, 318] width 141 height 523
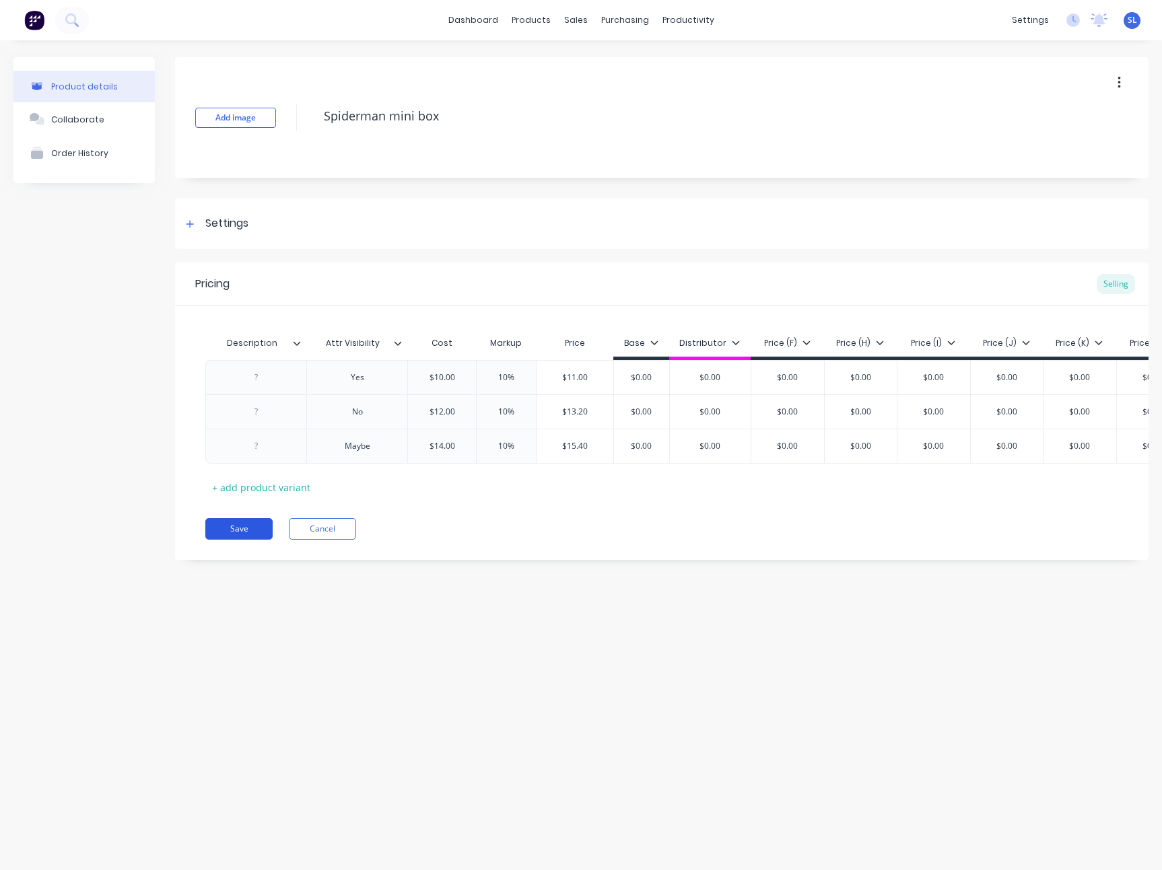
click at [234, 535] on button "Save" at bounding box center [238, 529] width 67 height 22
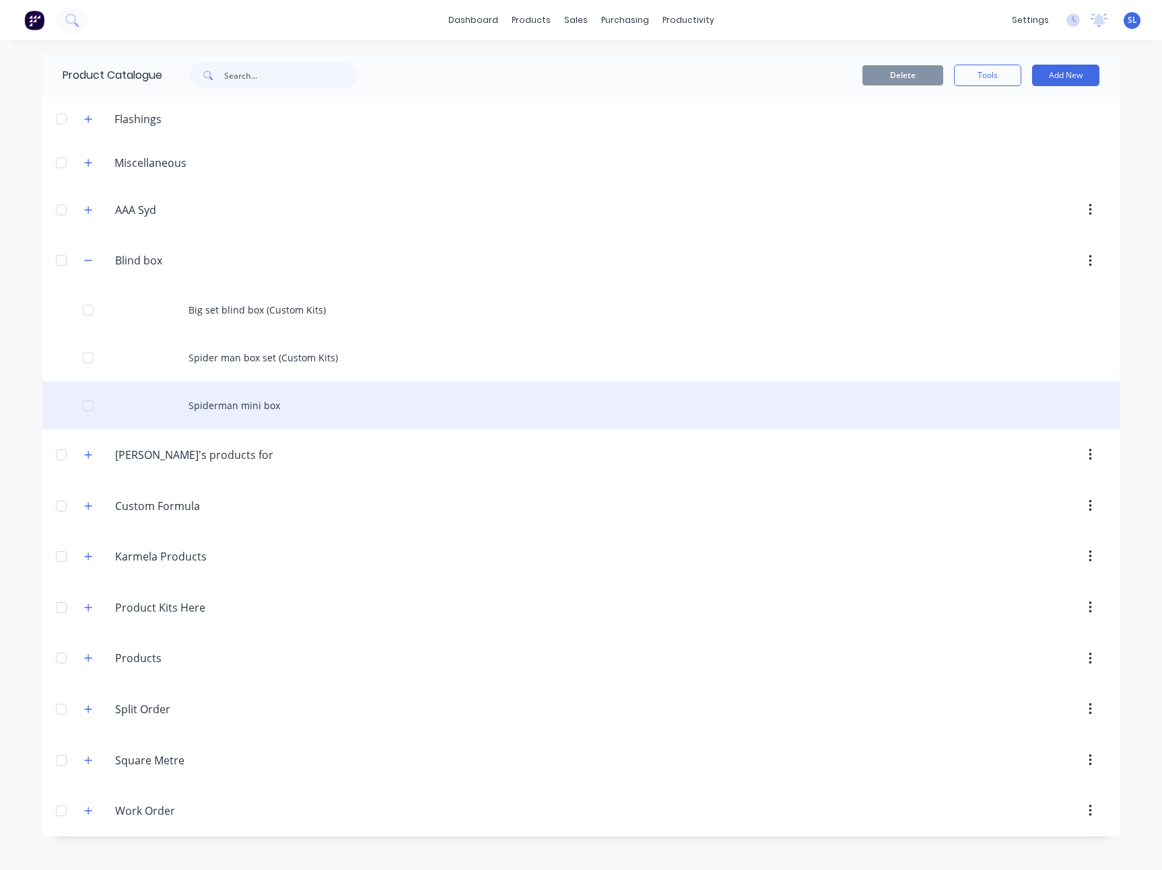
click at [334, 393] on div "Spiderman mini box" at bounding box center [580, 406] width 1077 height 48
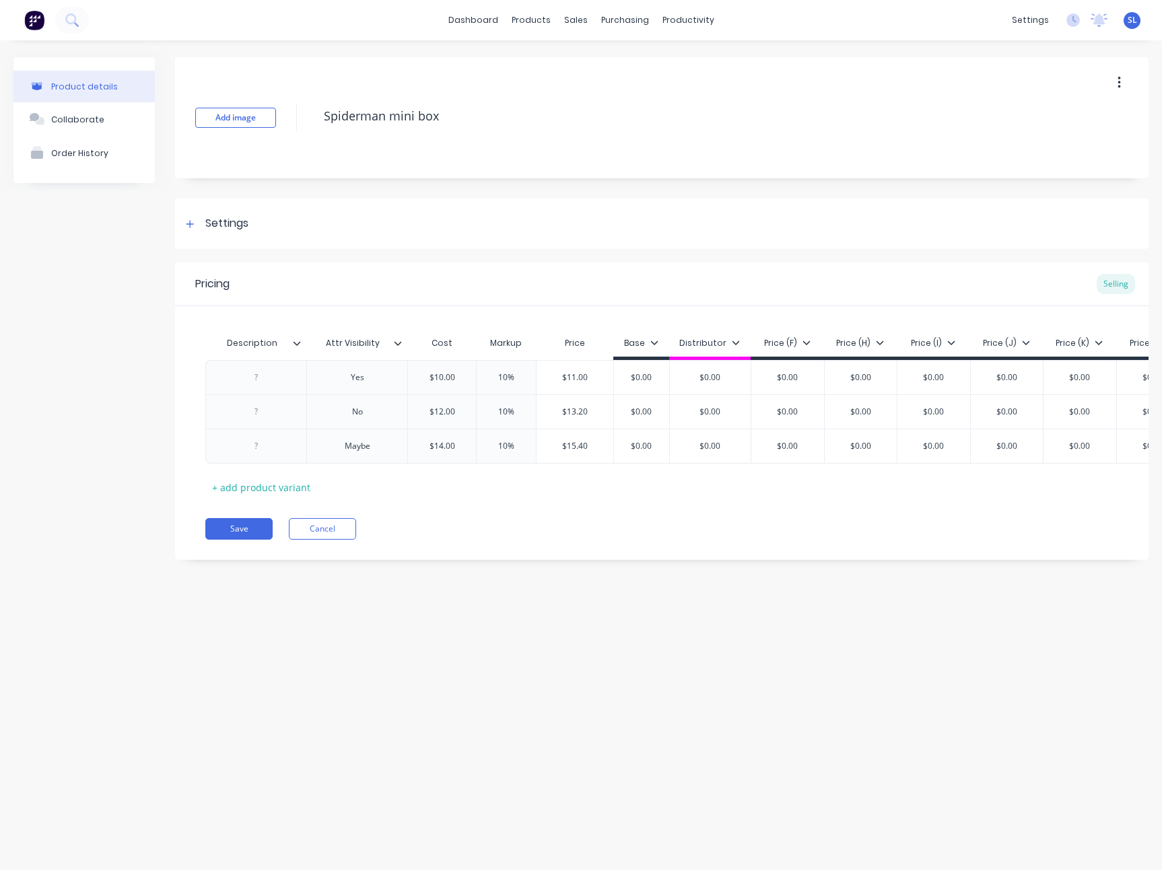
click at [400, 342] on icon at bounding box center [397, 343] width 7 height 4
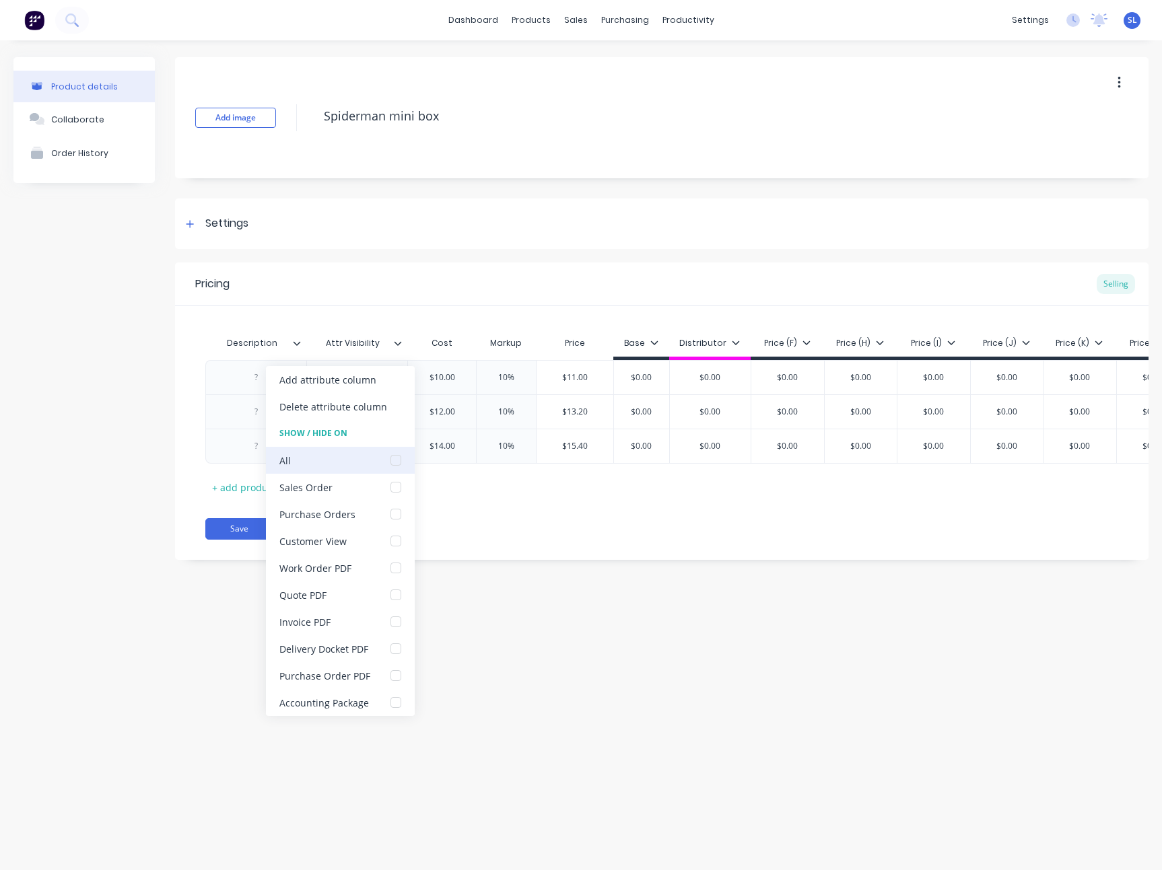
click at [396, 465] on div at bounding box center [395, 460] width 27 height 27
click at [498, 539] on div "Save Cancel" at bounding box center [676, 529] width 943 height 22
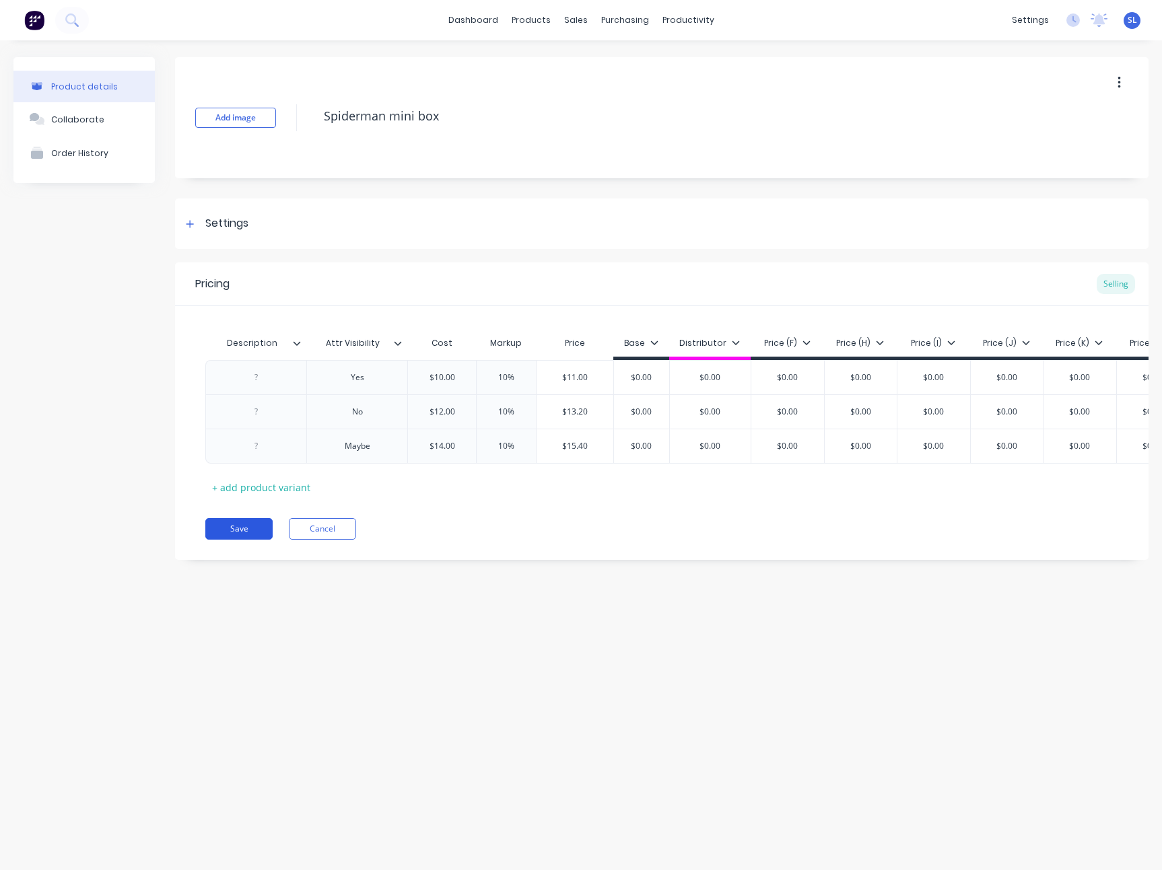
click at [238, 539] on button "Save" at bounding box center [238, 529] width 67 height 22
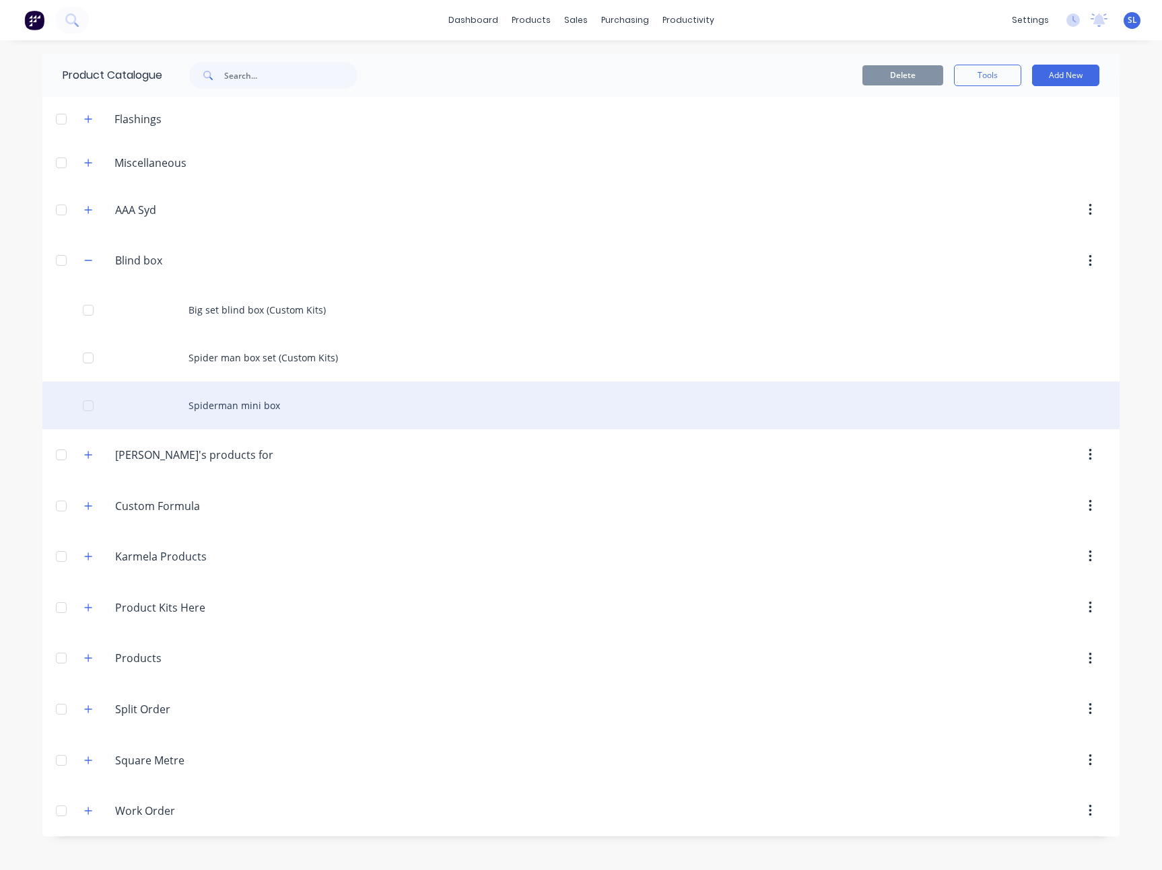
click at [224, 401] on div "Spiderman mini box" at bounding box center [580, 406] width 1077 height 48
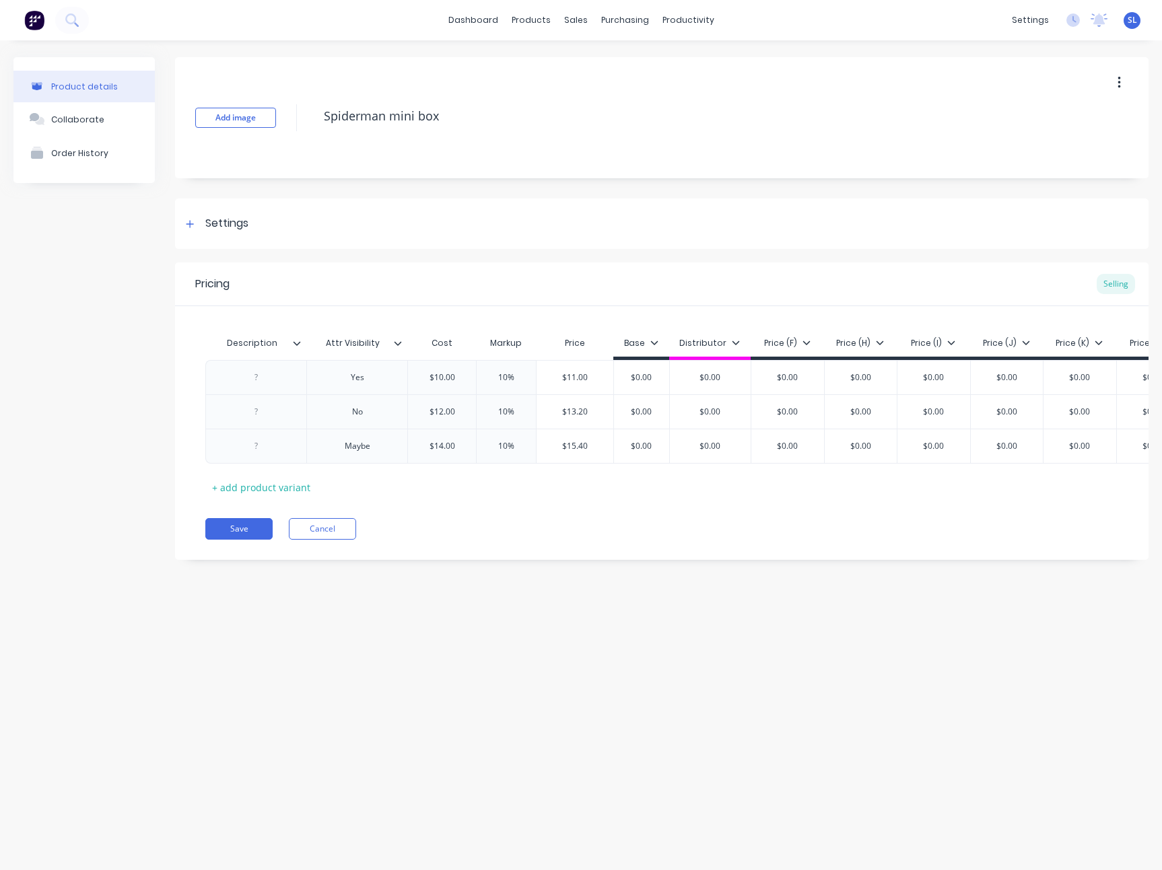
click at [403, 344] on div at bounding box center [403, 343] width 8 height 12
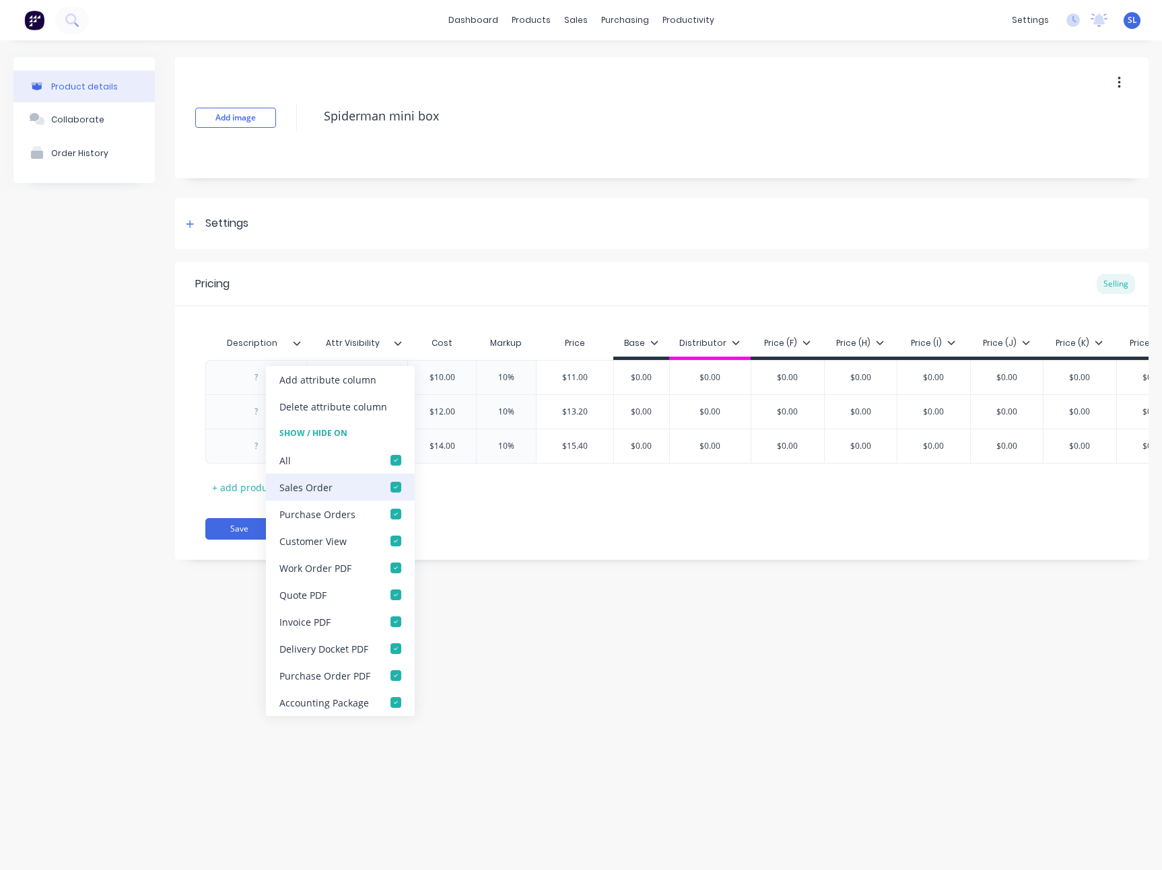
click at [391, 483] on div at bounding box center [395, 487] width 27 height 27
click at [497, 560] on div "Pricing Selling Description Attr Visibility Cost Markup Price Base Distributor …" at bounding box center [661, 410] width 973 height 297
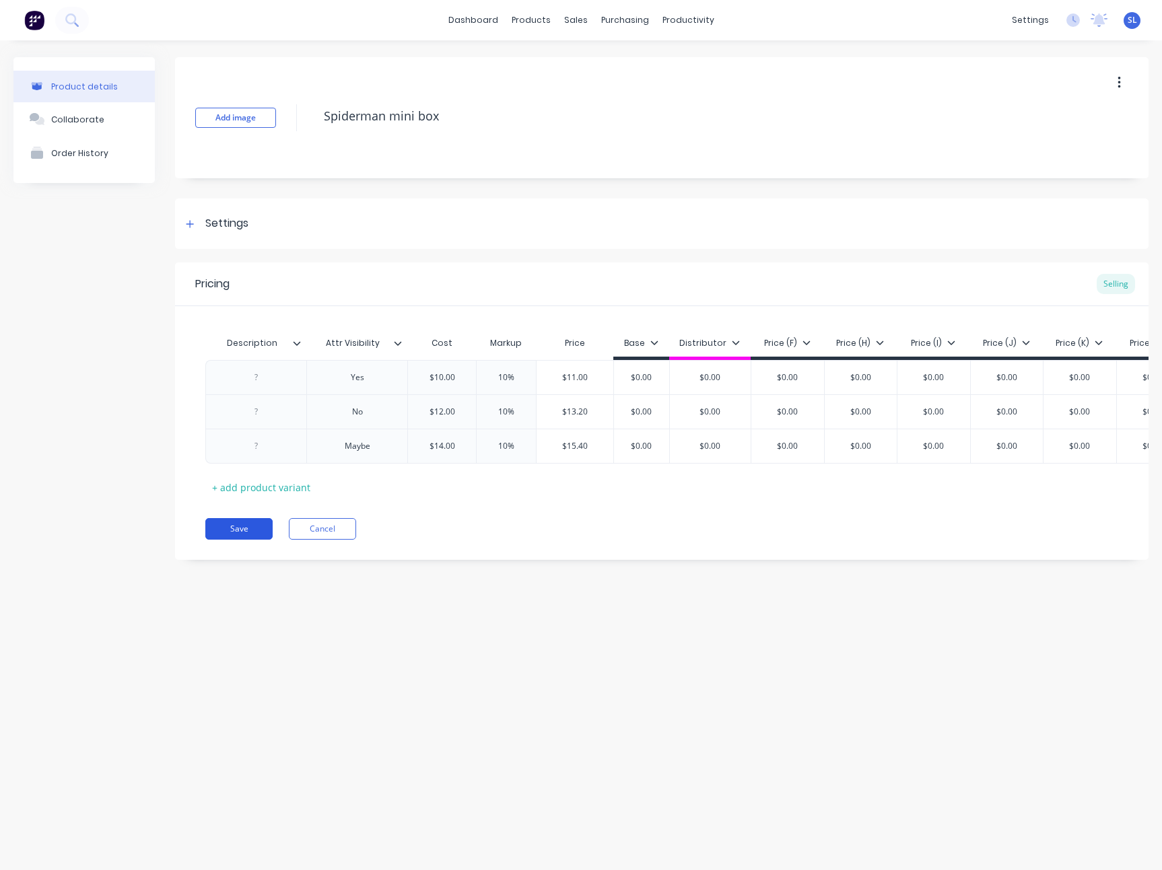
click at [229, 540] on button "Save" at bounding box center [238, 529] width 67 height 22
type textarea "x"
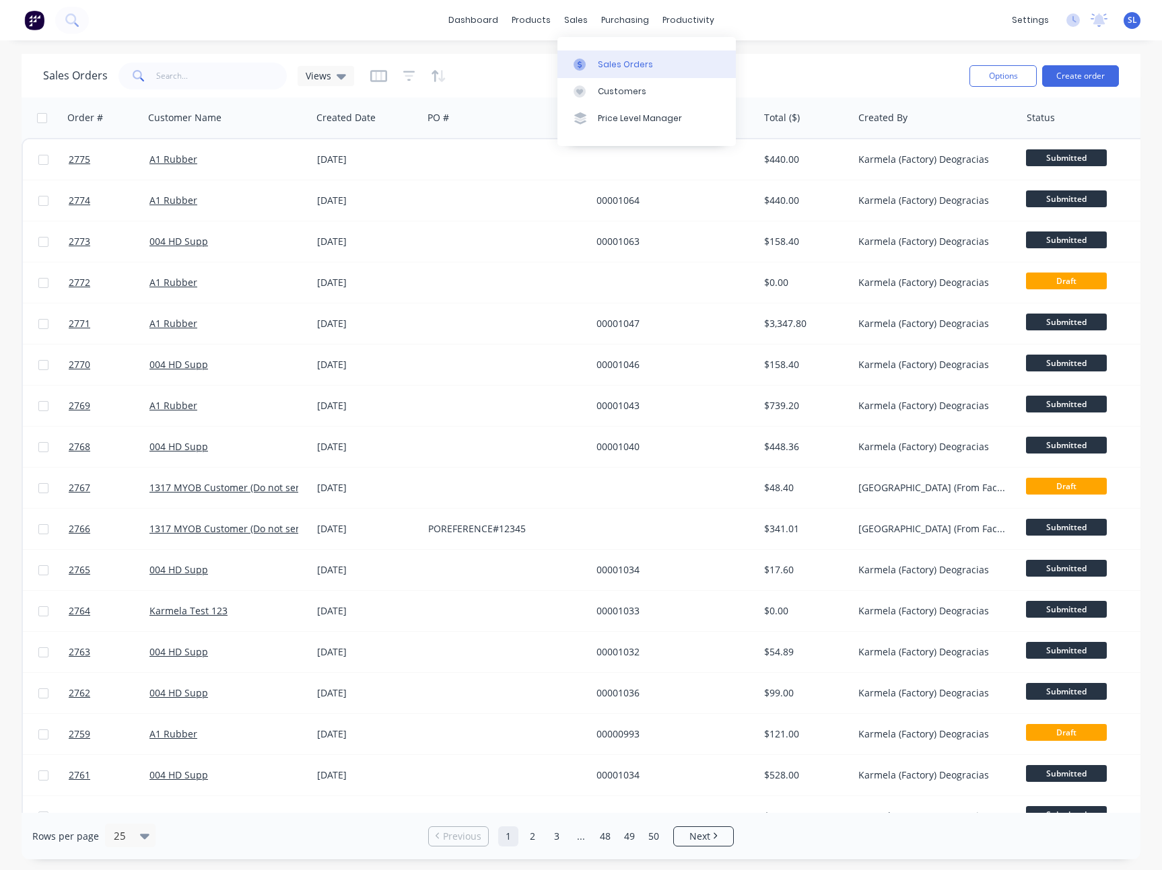
click at [600, 55] on link "Sales Orders" at bounding box center [646, 63] width 178 height 27
click at [642, 96] on link "Customers" at bounding box center [646, 91] width 178 height 27
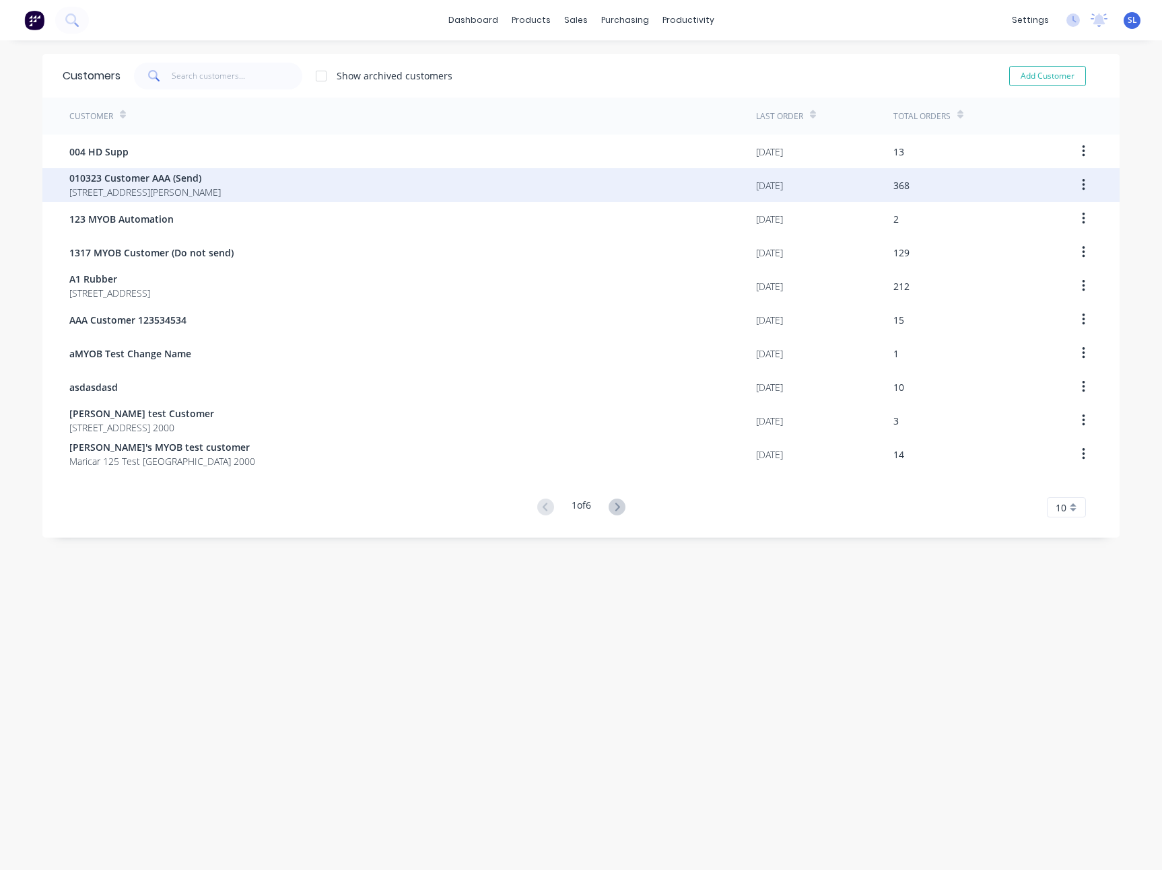
click at [855, 187] on div "27/06/25" at bounding box center [824, 185] width 137 height 34
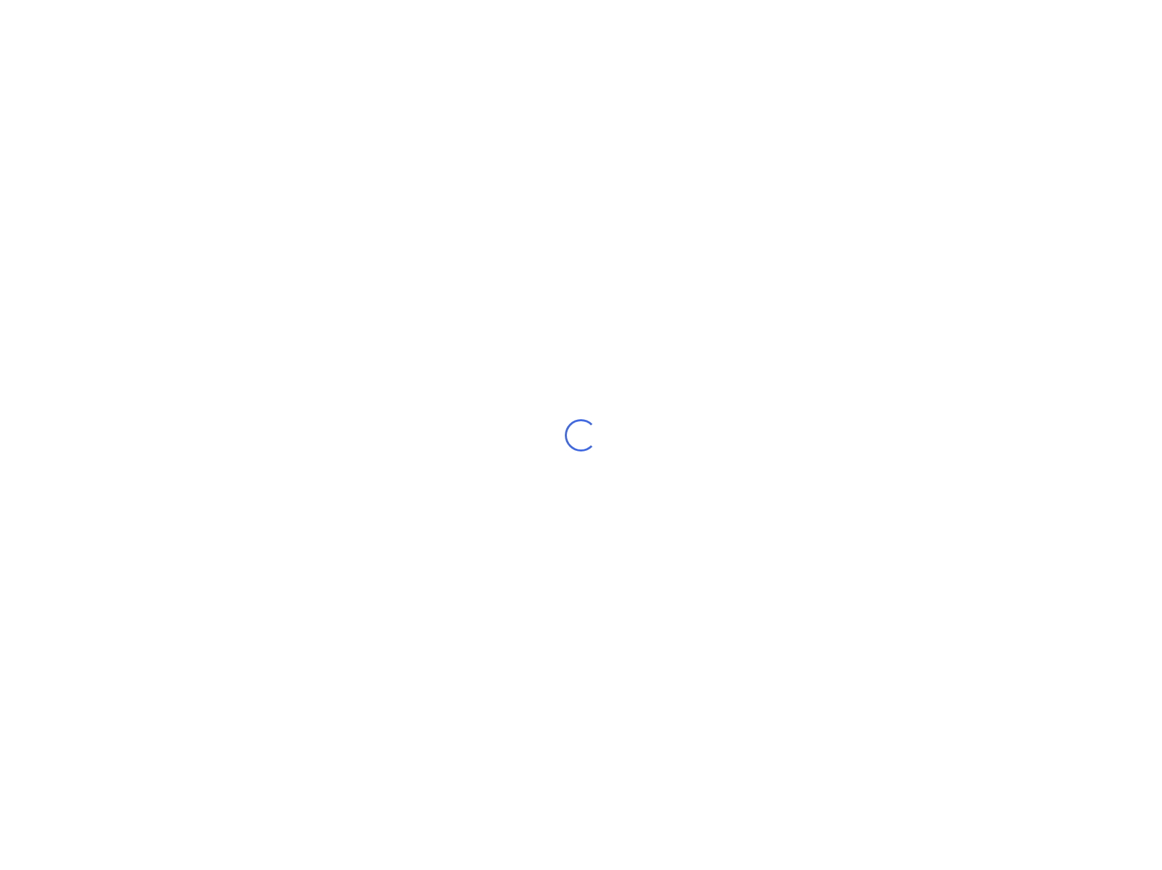
click at [855, 187] on div "Loading..." at bounding box center [581, 435] width 1162 height 870
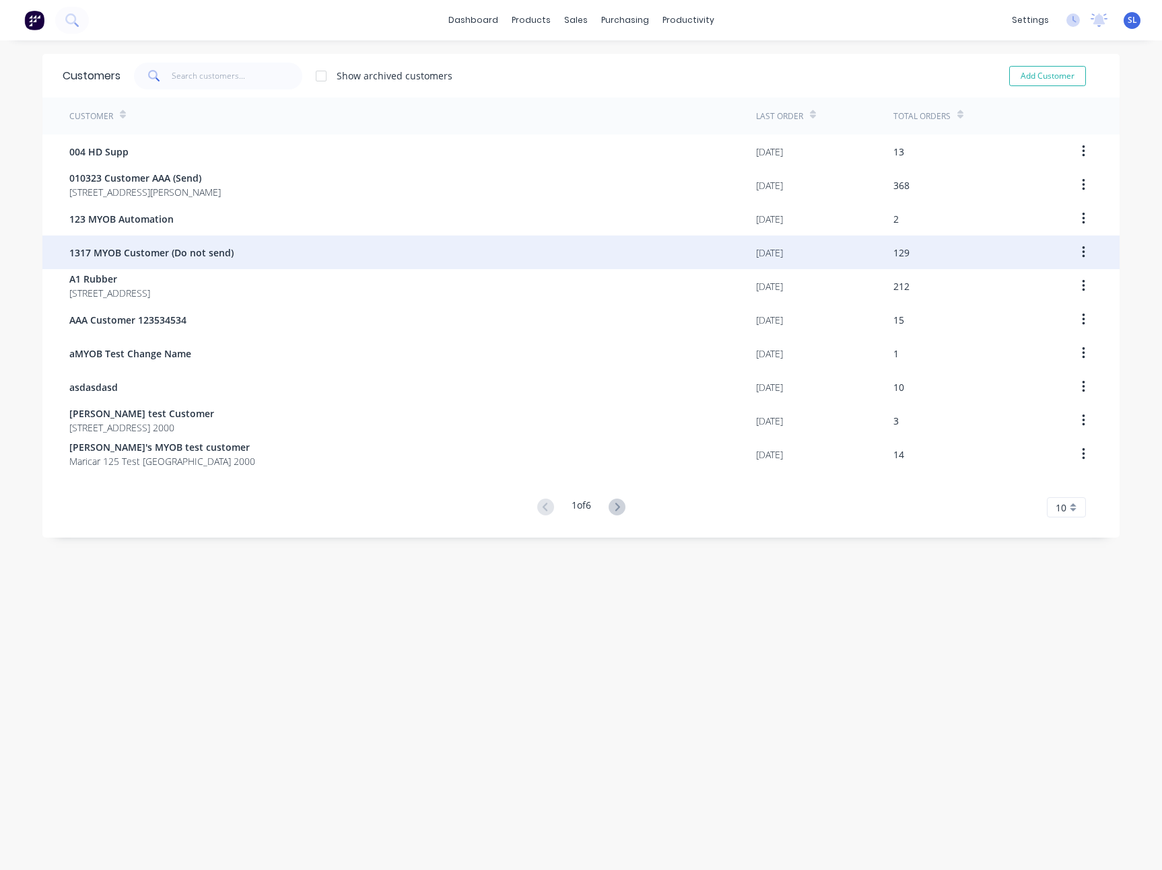
click at [522, 241] on div "1317 MYOB Customer (Do not send)" at bounding box center [412, 253] width 686 height 34
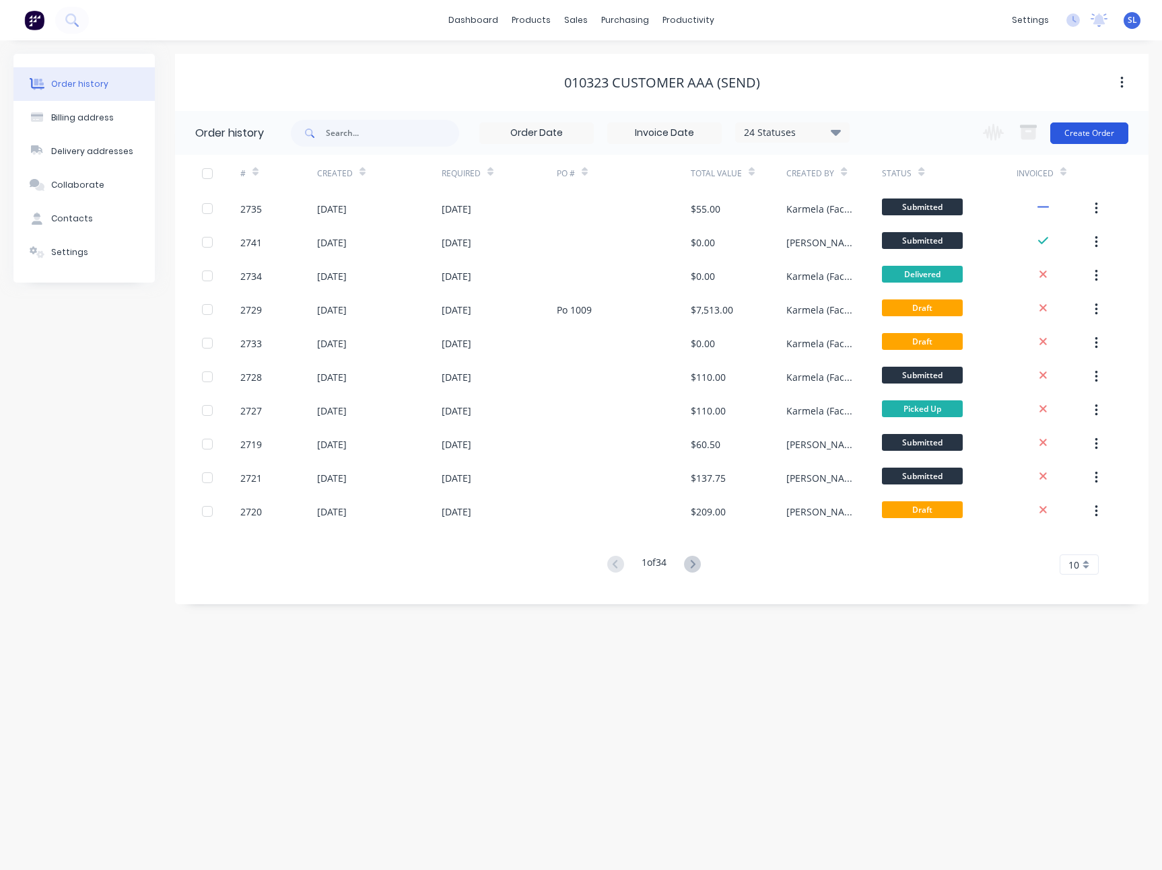
click at [1083, 136] on button "Create Order" at bounding box center [1089, 133] width 78 height 22
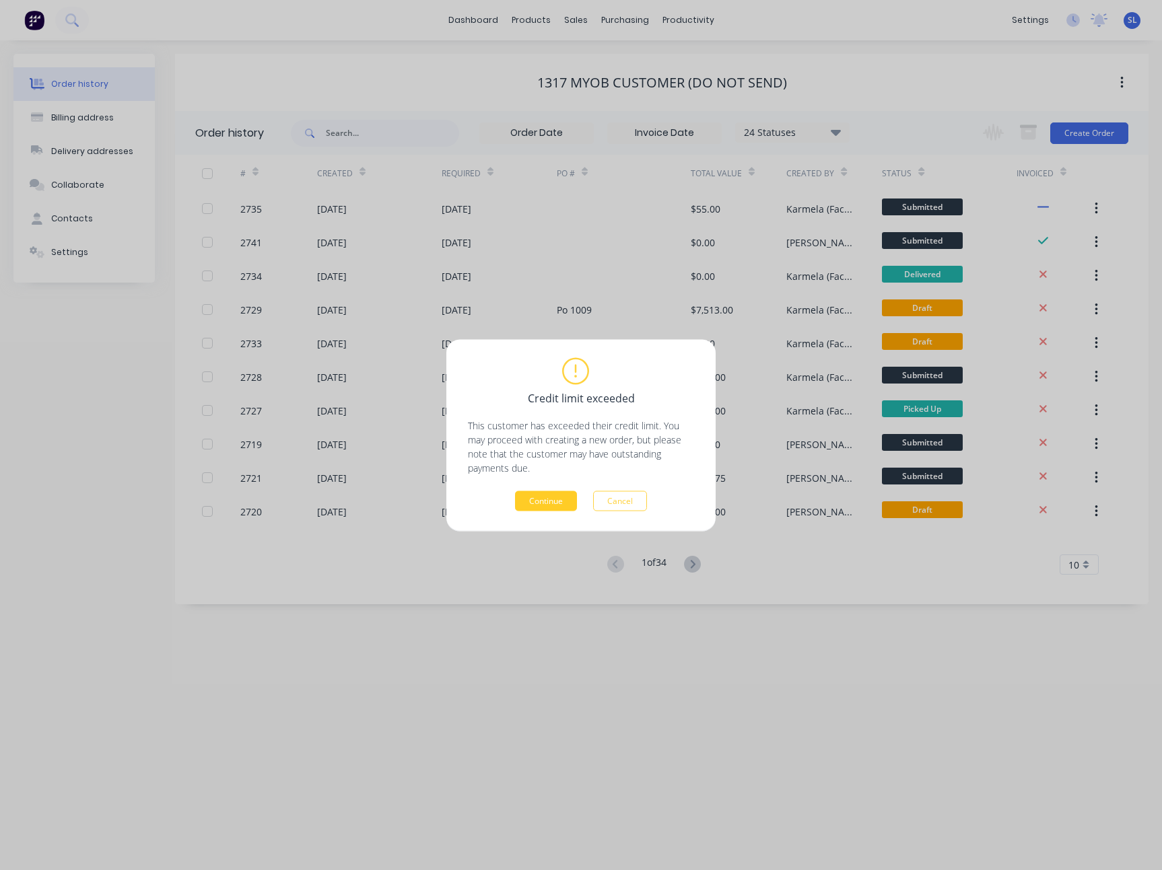
drag, startPoint x: 573, startPoint y: 490, endPoint x: 566, endPoint y: 493, distance: 7.5
click at [572, 491] on div "Credit limit exceeded This customer has exceeded their credit limit. You may pr…" at bounding box center [581, 434] width 226 height 151
click at [562, 494] on button "Continue" at bounding box center [546, 501] width 62 height 20
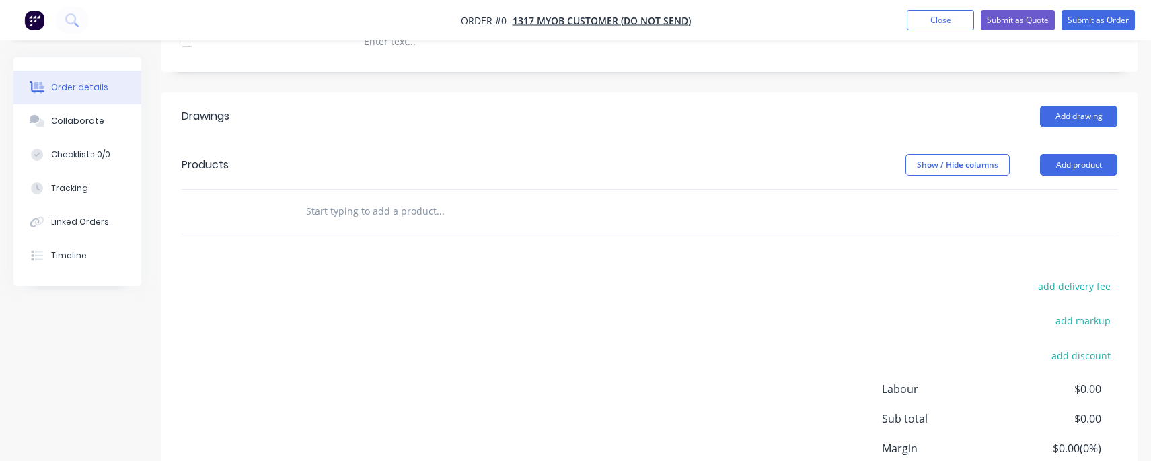
scroll to position [374, 0]
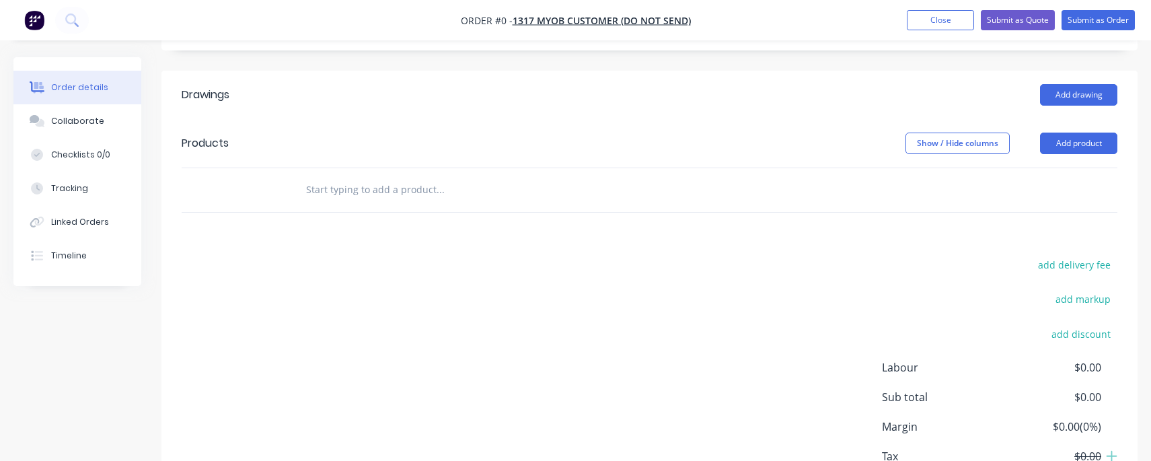
click at [375, 192] on input "text" at bounding box center [440, 189] width 269 height 27
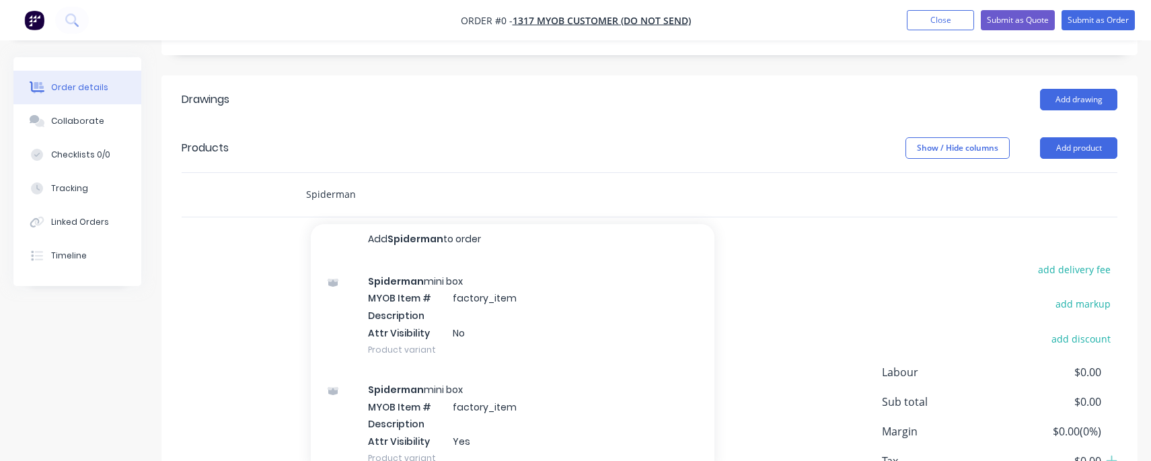
scroll to position [0, 0]
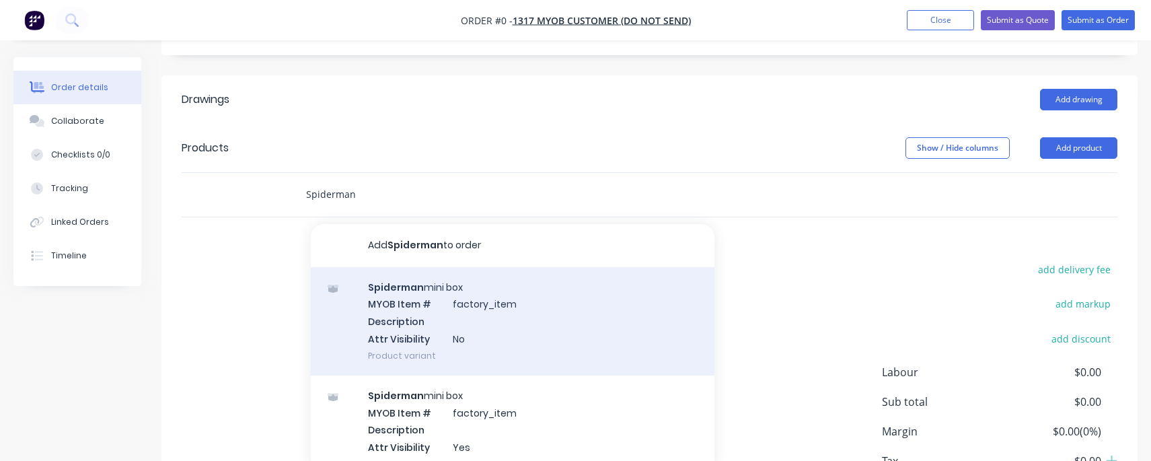
type input "Spiderman"
click at [454, 323] on div "Spiderman mini box MYOB Item # factory_item Description Attr Visibility No Prod…" at bounding box center [513, 321] width 404 height 108
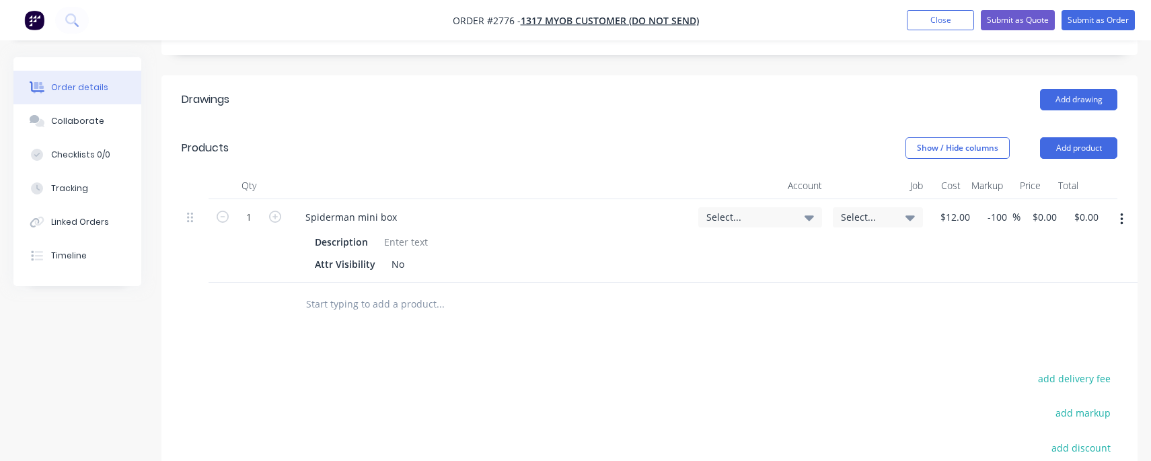
click at [343, 303] on input "text" at bounding box center [440, 304] width 269 height 27
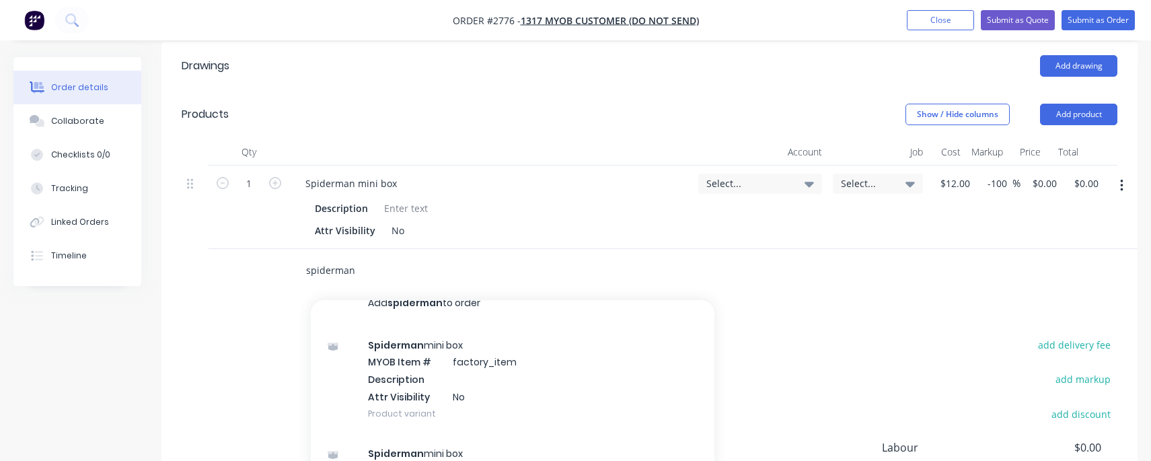
scroll to position [476, 0]
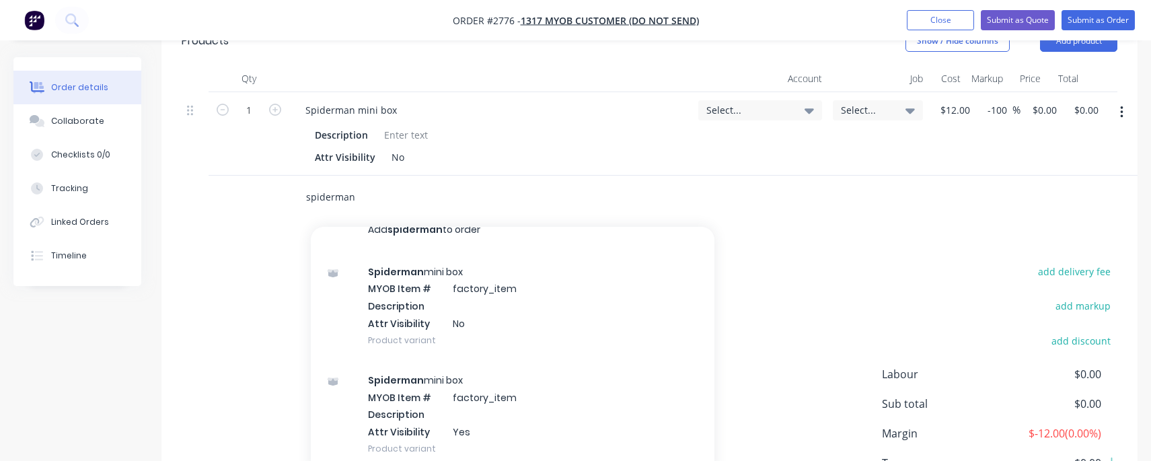
type input "spiderman"
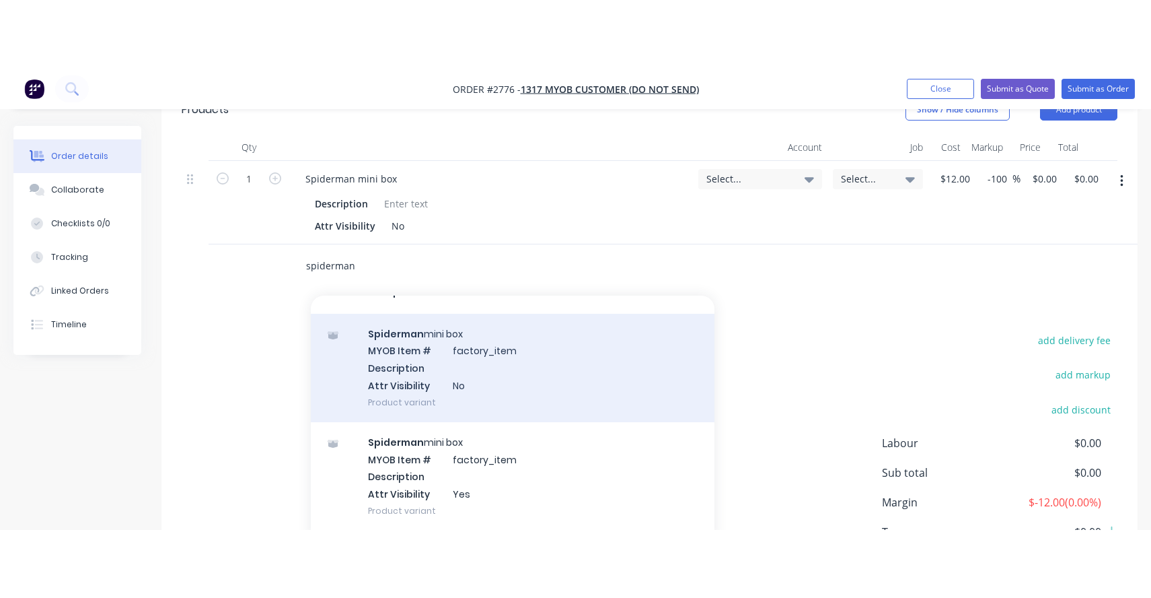
scroll to position [102, 0]
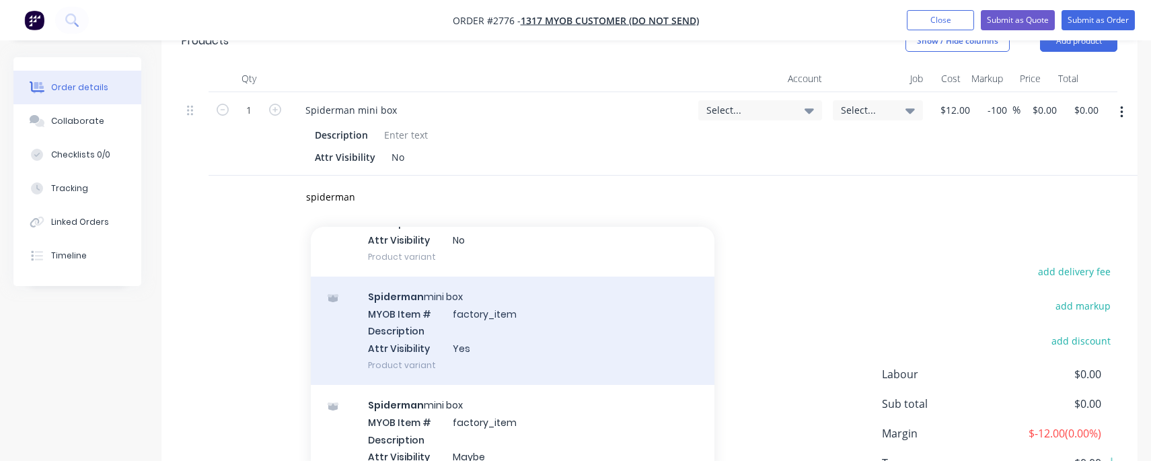
click at [460, 343] on div "Spiderman mini box MYOB Item # factory_item Description Attr Visibility Yes Pro…" at bounding box center [513, 331] width 404 height 108
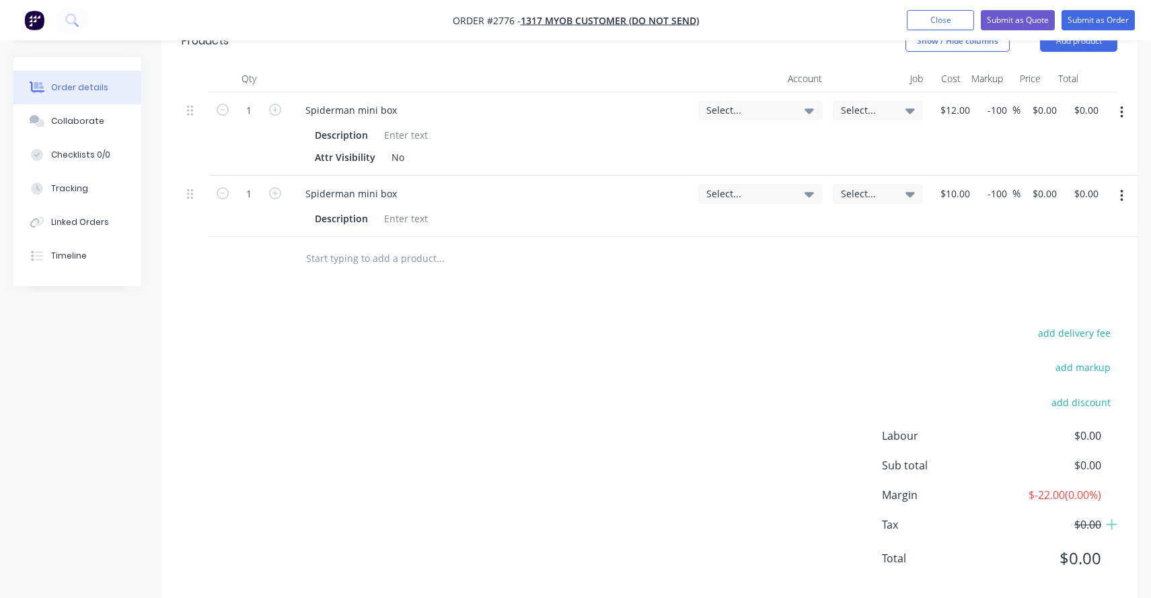
click at [1111, 116] on button "button" at bounding box center [1122, 112] width 32 height 24
click at [1092, 226] on div "Delete" at bounding box center [1074, 229] width 104 height 20
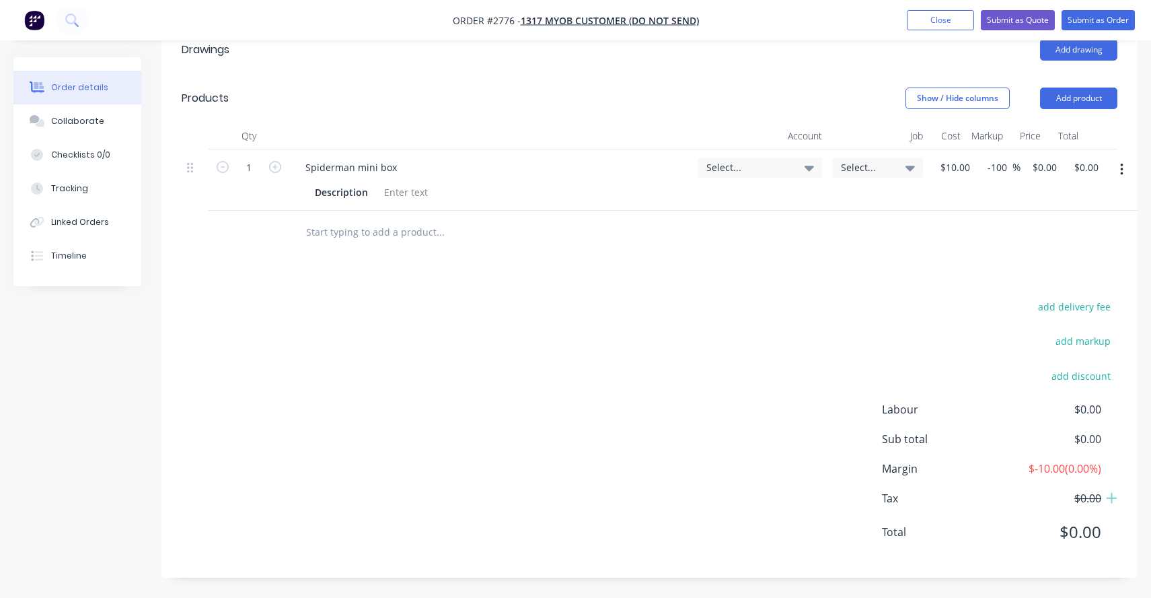
scroll to position [419, 0]
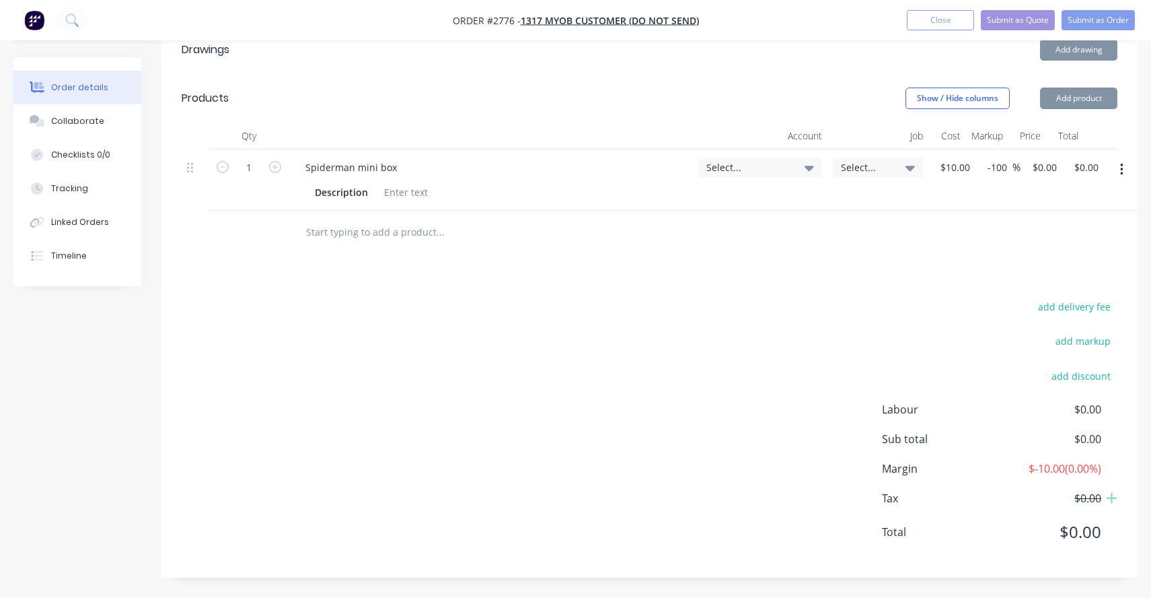
click at [1122, 169] on icon "button" at bounding box center [1121, 170] width 3 height 12
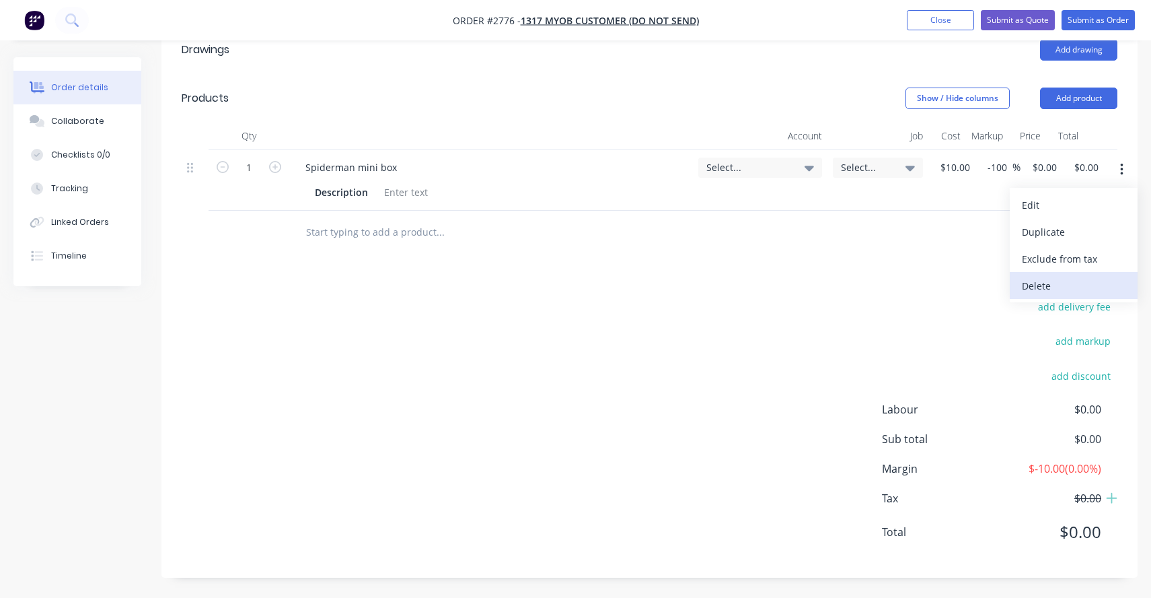
click at [1092, 276] on div "Delete" at bounding box center [1074, 286] width 104 height 20
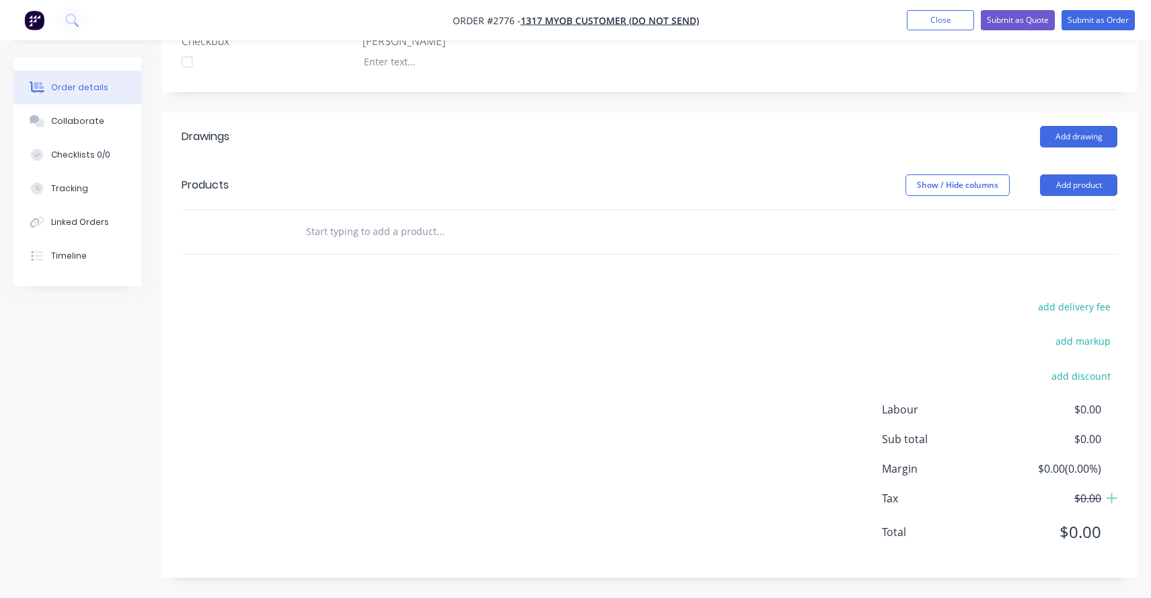
click at [359, 234] on input "text" at bounding box center [440, 231] width 269 height 27
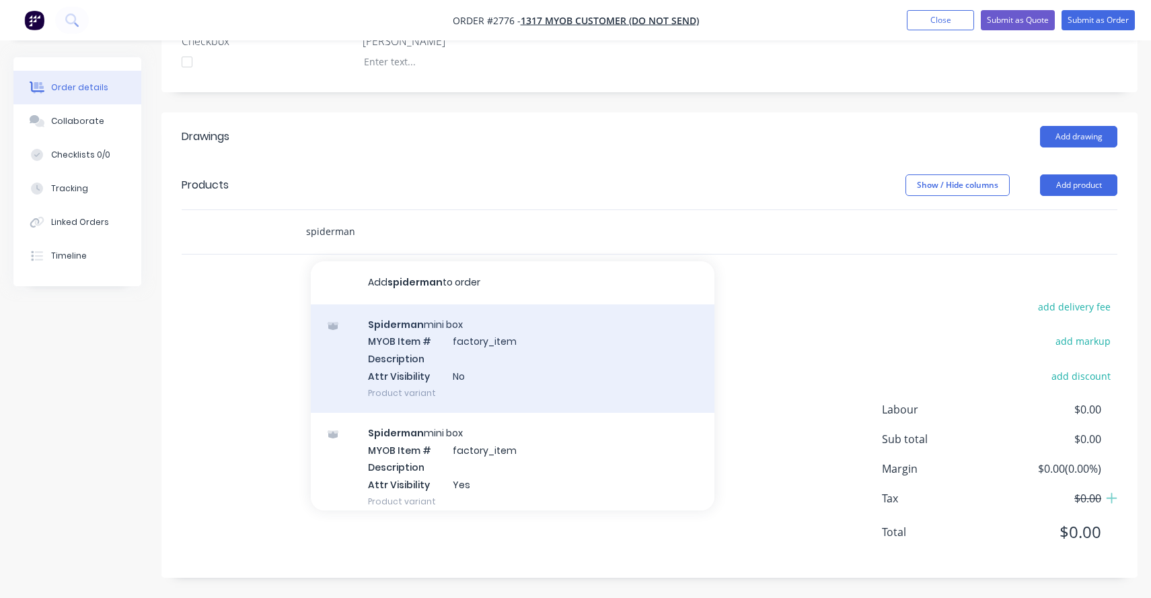
type input "spiderman"
click at [460, 396] on div "Spiderman mini box MYOB Item # factory_item Description Attr Visibility No Prod…" at bounding box center [513, 358] width 404 height 108
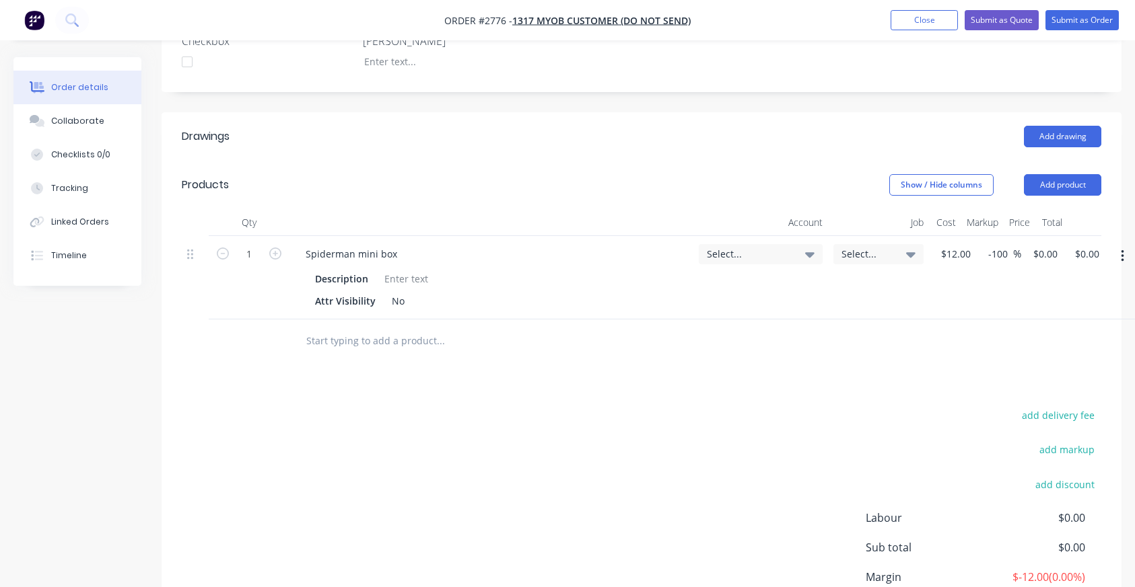
click at [514, 422] on div "add delivery fee add markup add discount Labour $0.00 Sub total $0.00 Margin $-…" at bounding box center [641, 536] width 919 height 260
click at [472, 391] on div "Drawings Add drawing Products Show / Hide columns Add product Qty Account Job C…" at bounding box center [642, 399] width 960 height 574
click at [377, 336] on input "text" at bounding box center [440, 341] width 269 height 27
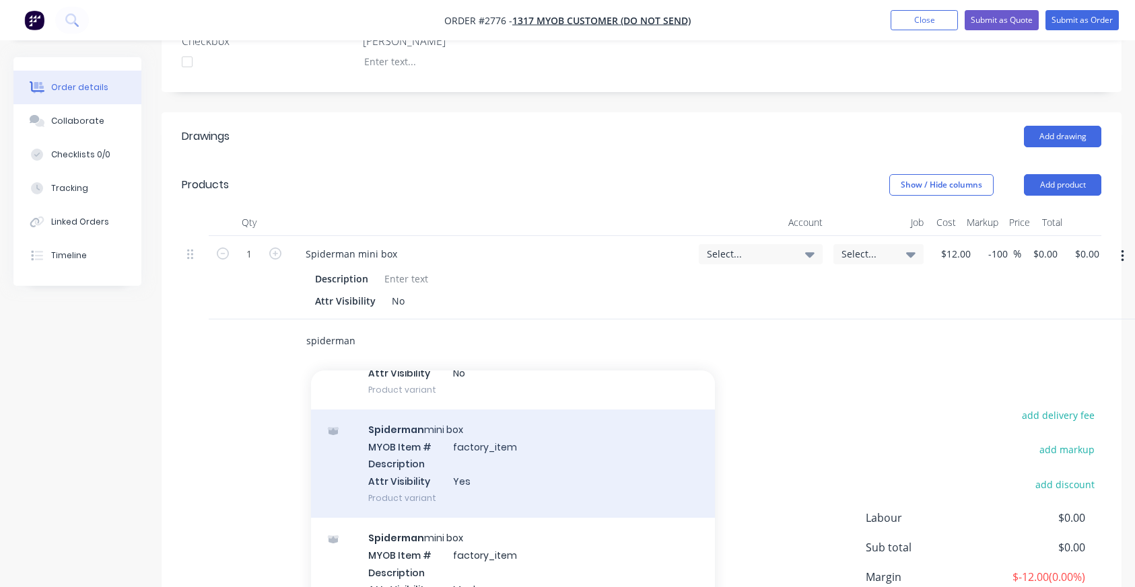
scroll to position [120, 0]
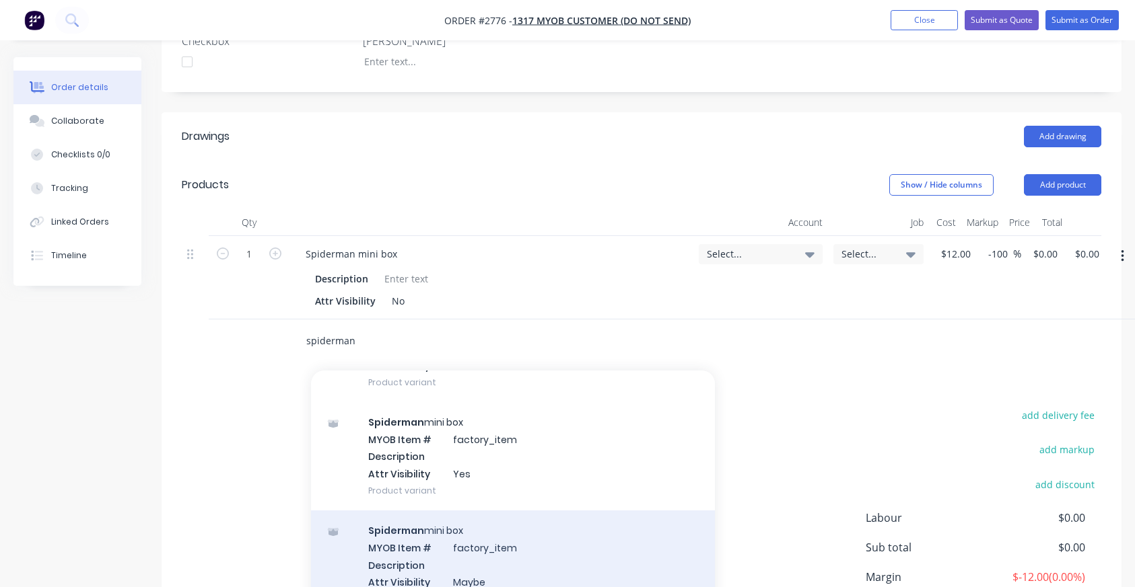
type input "spiderman"
click at [462, 544] on div "Spiderman mini box MYOB Item # factory_item Description Attr Visibility Maybe P…" at bounding box center [513, 565] width 404 height 108
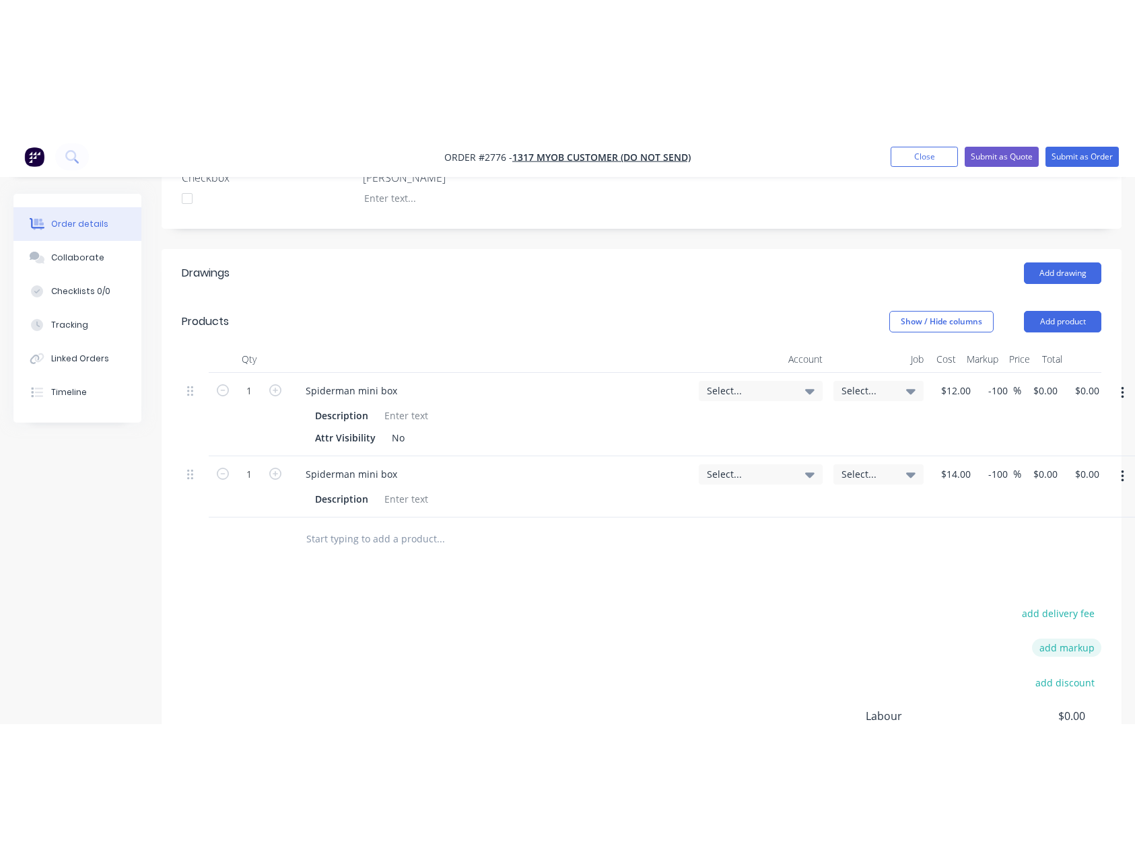
scroll to position [240, 0]
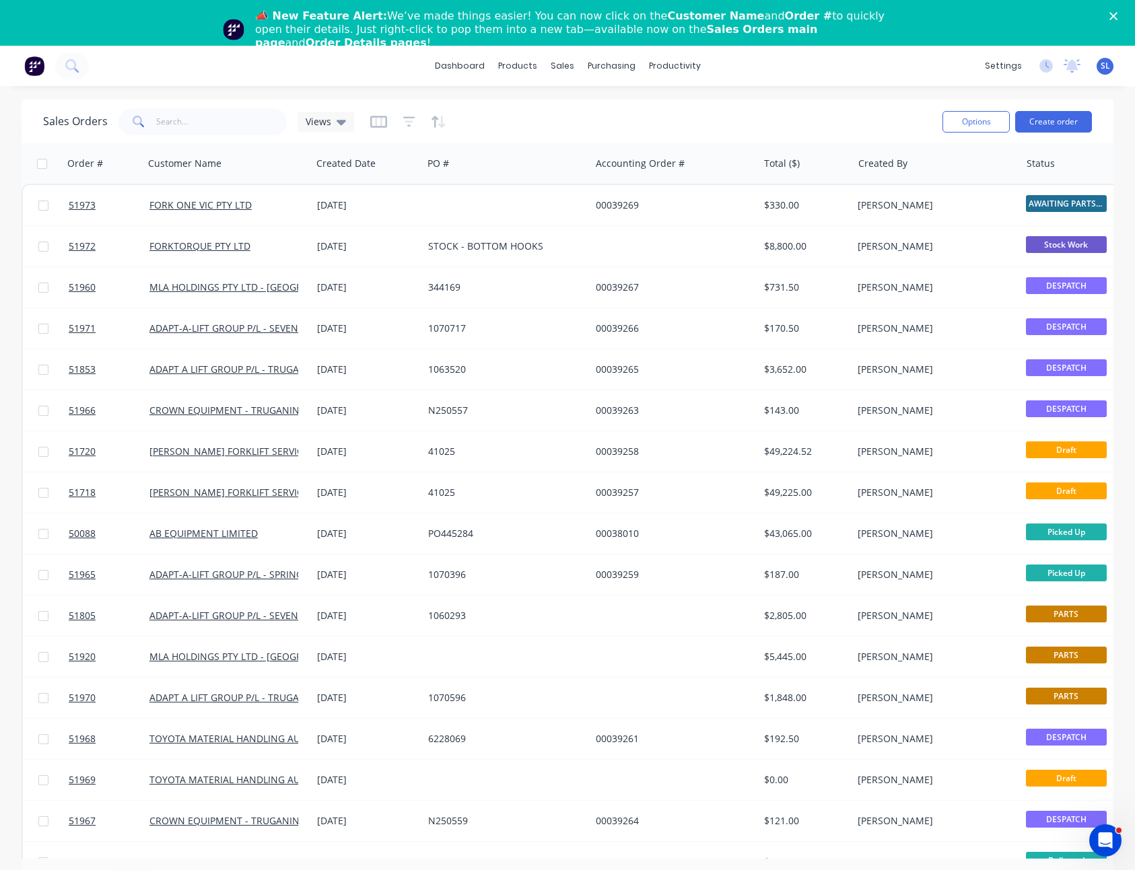
click at [1122, 18] on div "Close" at bounding box center [1115, 16] width 13 height 8
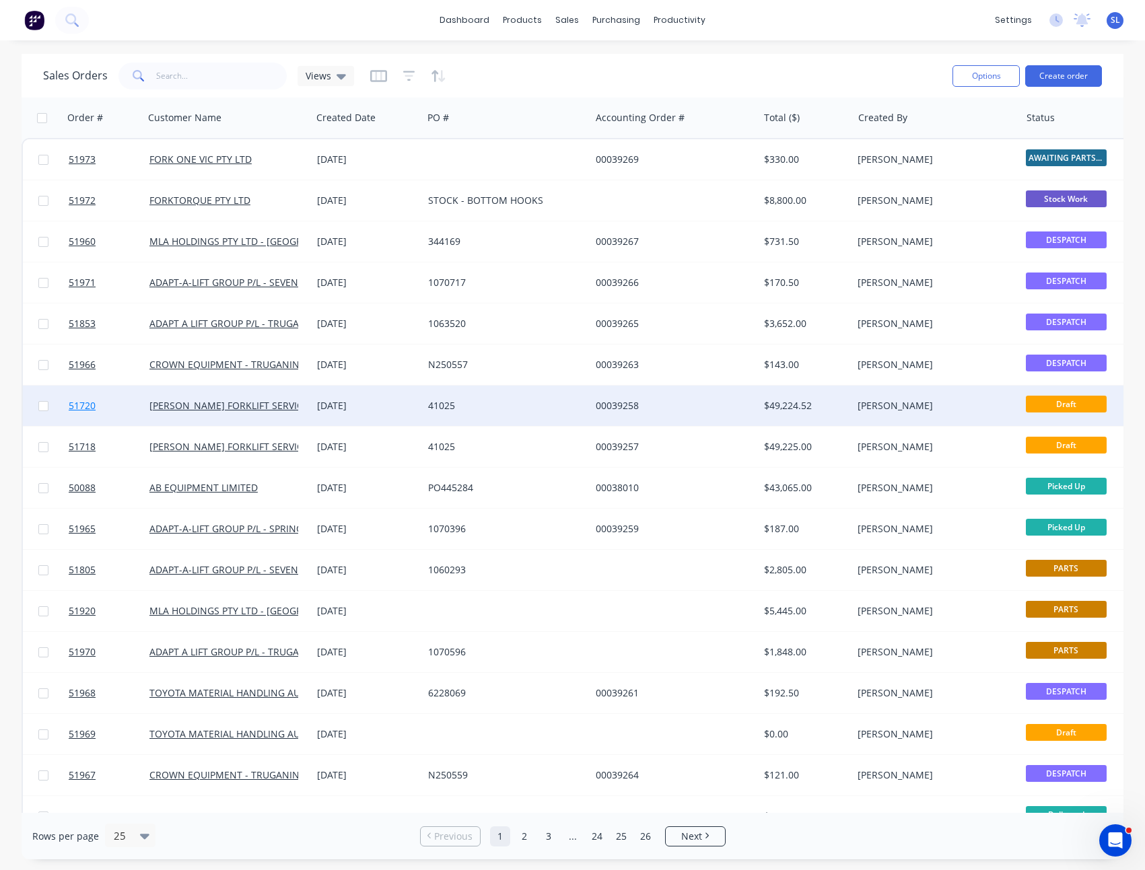
click at [87, 407] on span "51720" at bounding box center [82, 405] width 27 height 13
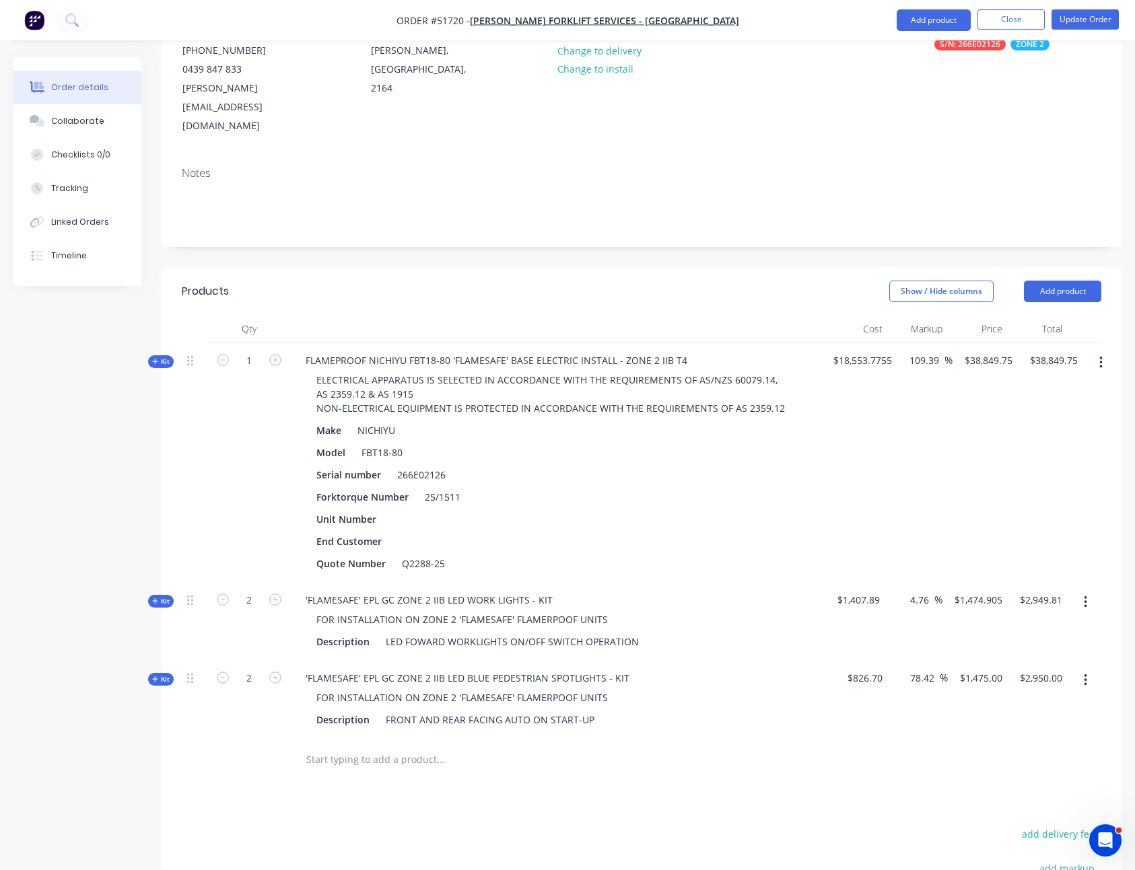
scroll to position [400, 0]
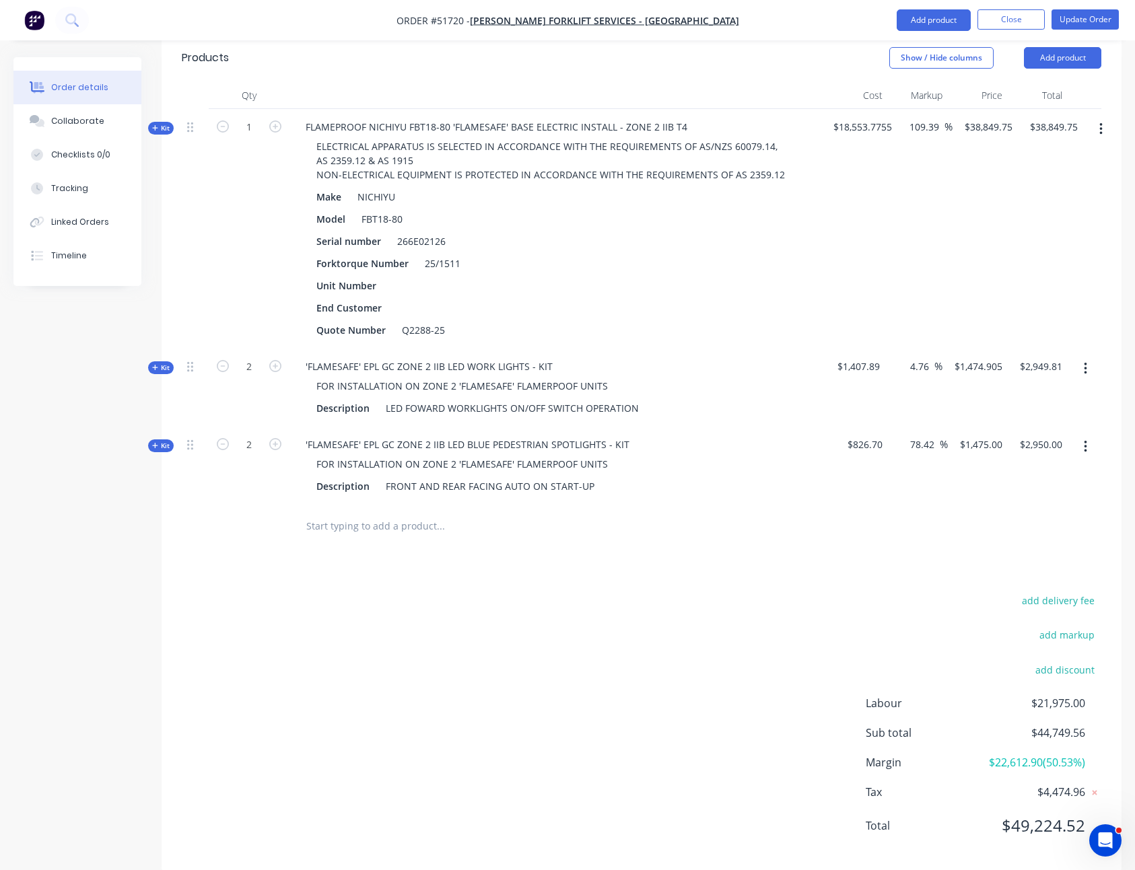
click at [90, 616] on div "Created by Kyle Created 10/04/25 Required 10/04/25 Assigned to Add team member …" at bounding box center [567, 274] width 1108 height 1234
click at [145, 429] on div "Created by Kyle Created 10/04/25 Required 10/04/25 Assigned to Add team member …" at bounding box center [567, 274] width 1108 height 1234
click at [160, 441] on span "Kit" at bounding box center [160, 446] width 17 height 10
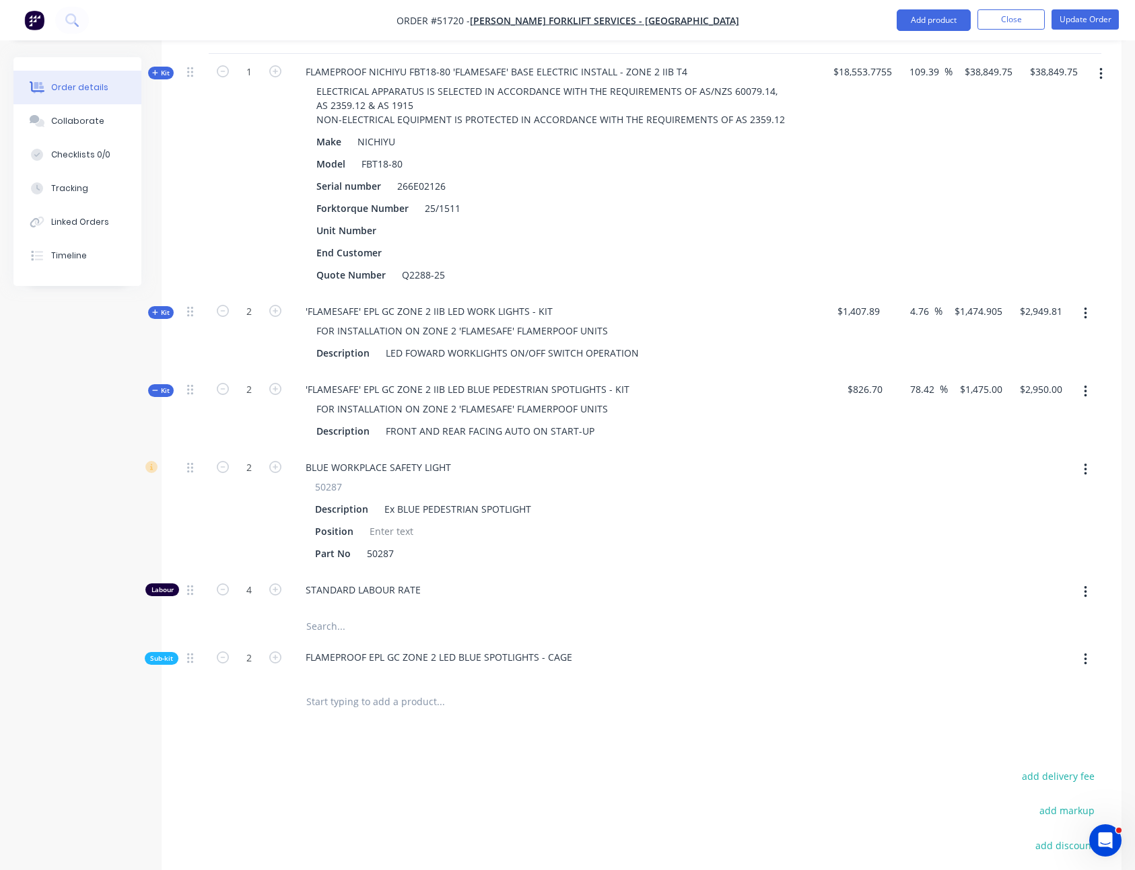
scroll to position [482, 0]
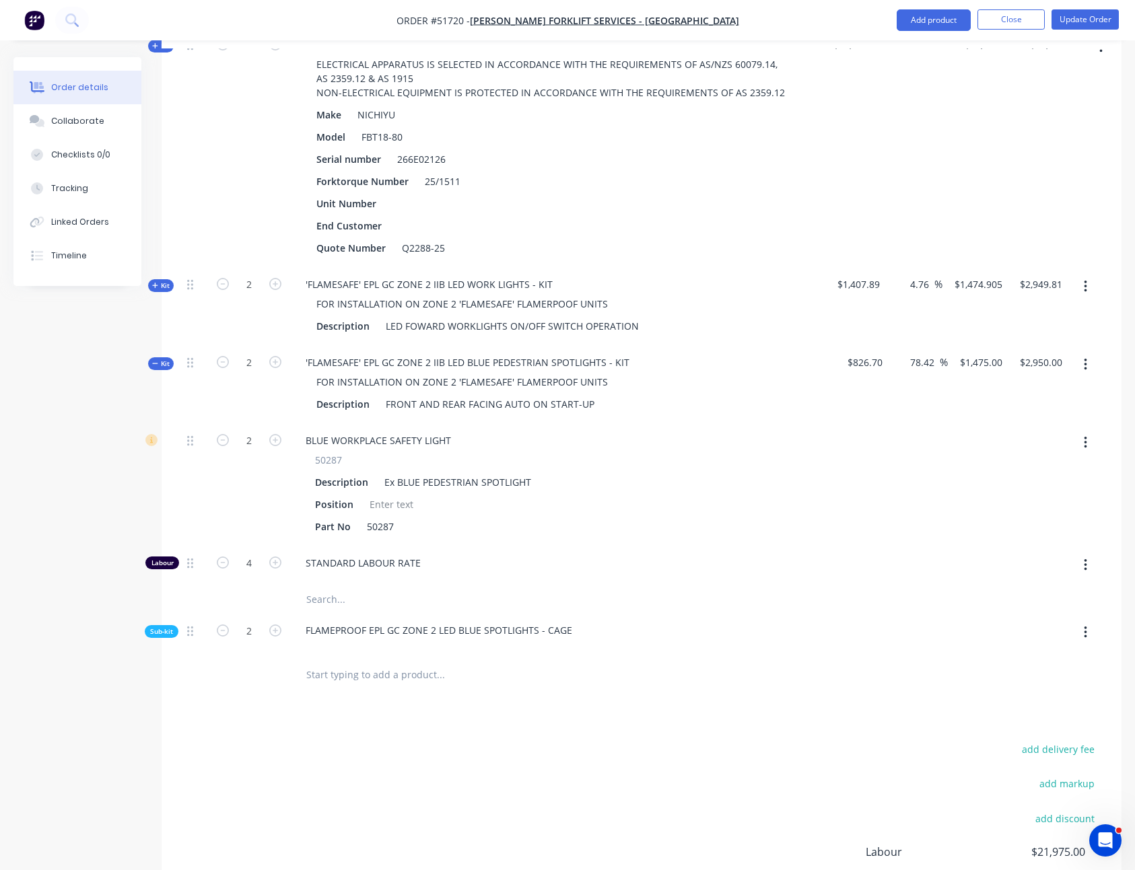
click at [170, 627] on span "Sub-kit" at bounding box center [161, 632] width 23 height 10
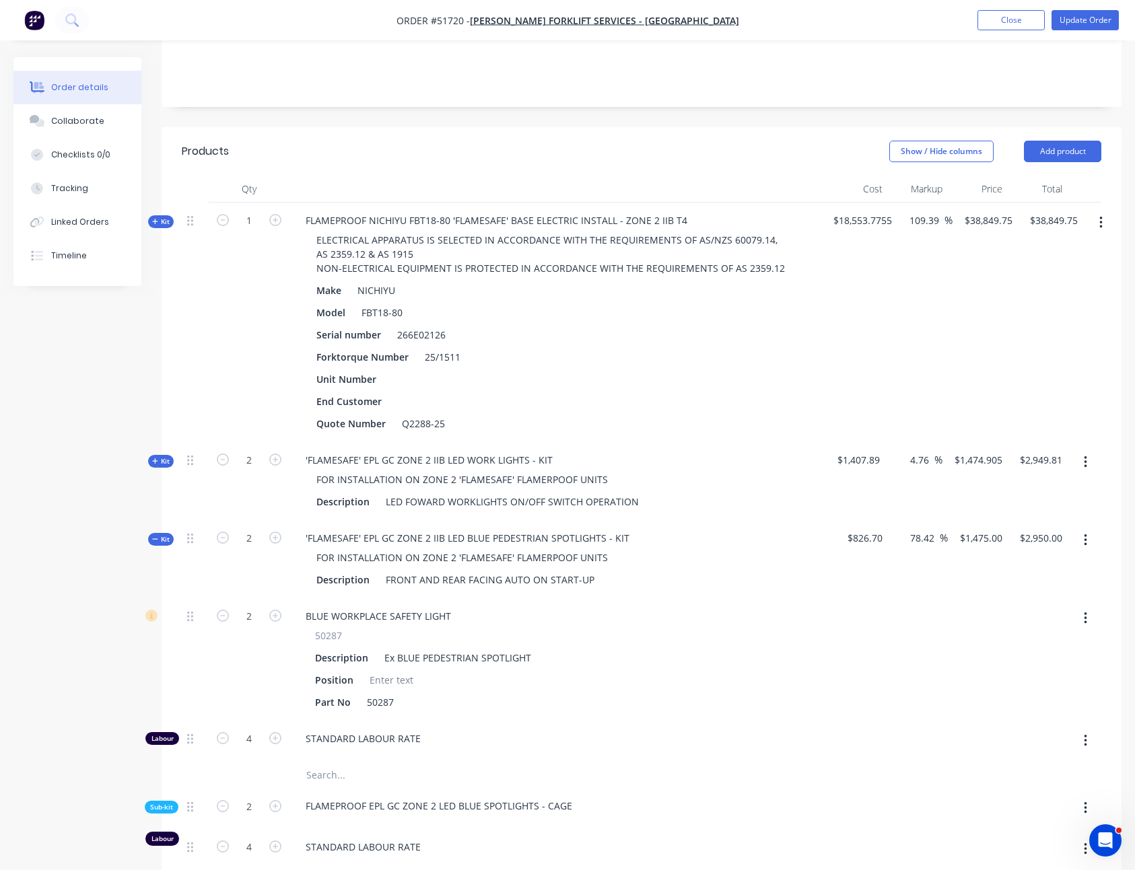
scroll to position [306, 0]
click at [170, 534] on div "Kit" at bounding box center [161, 540] width 26 height 13
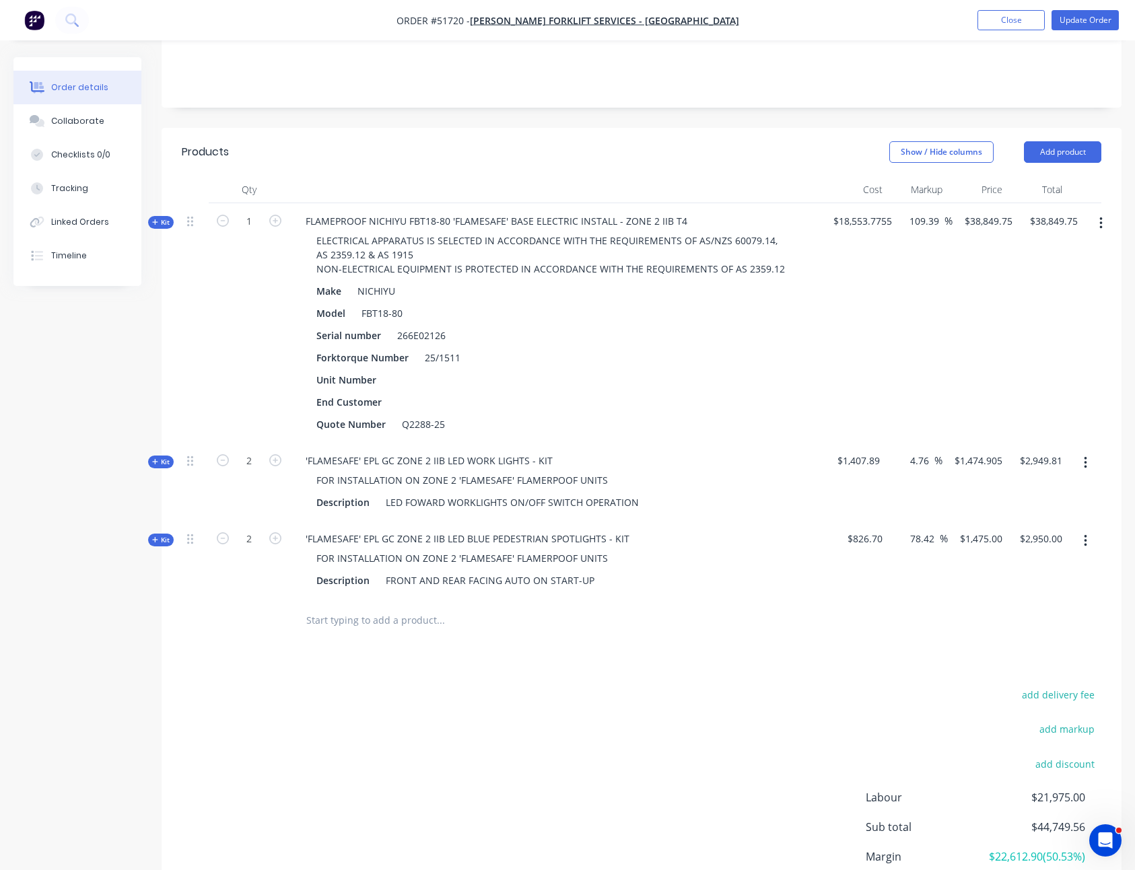
click at [199, 599] on div at bounding box center [195, 621] width 27 height 44
drag, startPoint x: 513, startPoint y: 372, endPoint x: 258, endPoint y: 234, distance: 290.0
click at [258, 234] on div "Kit 1 FLAMEPROOF NICHIYU FBT18-80 'FLAMESAFE' BASE ELECTRIC INSTALL - ZONE 2 II…" at bounding box center [641, 323] width 919 height 240
drag, startPoint x: 682, startPoint y: 588, endPoint x: 89, endPoint y: 408, distance: 620.1
click at [89, 408] on div "Created by Kyle Created 10/04/25 Required 10/04/25 Assigned to Add team member …" at bounding box center [567, 369] width 1108 height 1234
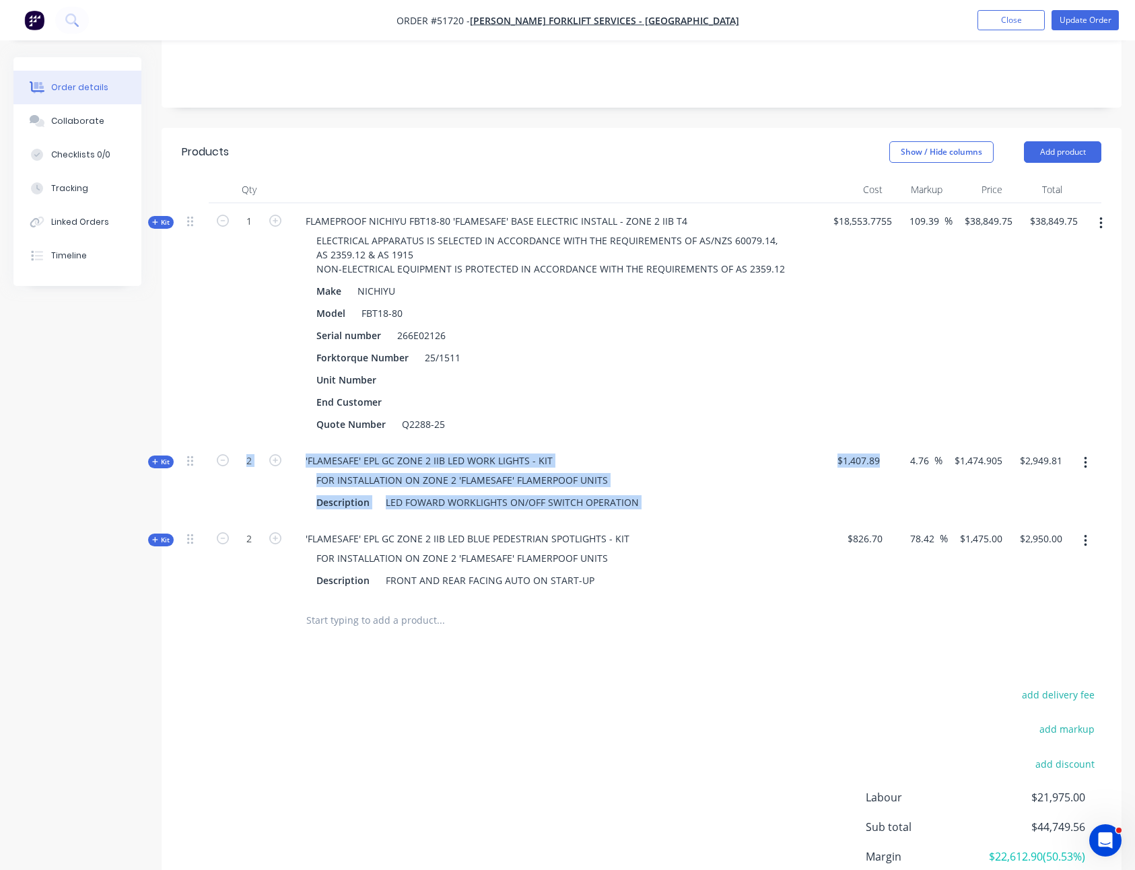
drag, startPoint x: 127, startPoint y: 425, endPoint x: 883, endPoint y: 460, distance: 756.5
click at [883, 460] on div "Created by Kyle Created 10/04/25 Required 10/04/25 Assigned to Add team member …" at bounding box center [567, 369] width 1108 height 1234
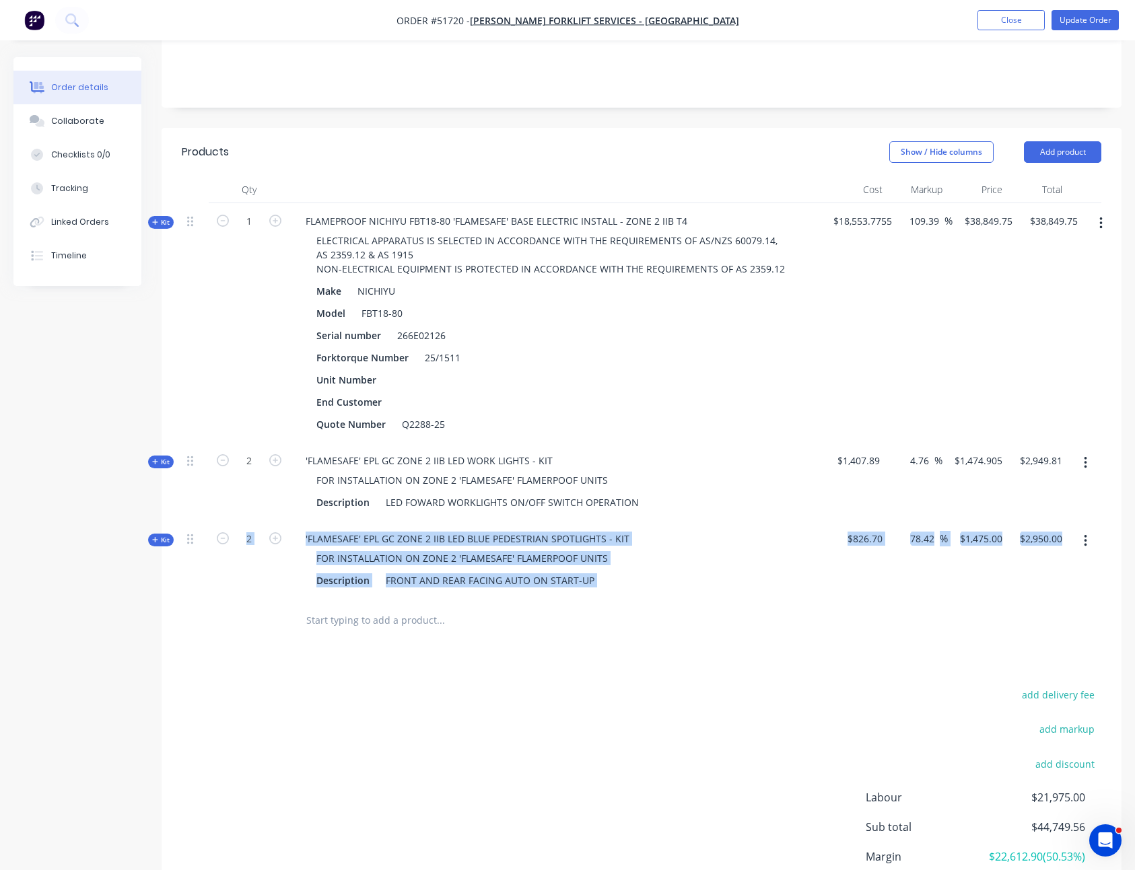
drag, startPoint x: 98, startPoint y: 500, endPoint x: 1137, endPoint y: 541, distance: 1040.5
click at [1135, 541] on html "Order #51720 - TARA FORKLIFT SERVICES - WETHERILL PARK Add product Close Update…" at bounding box center [567, 339] width 1135 height 1291
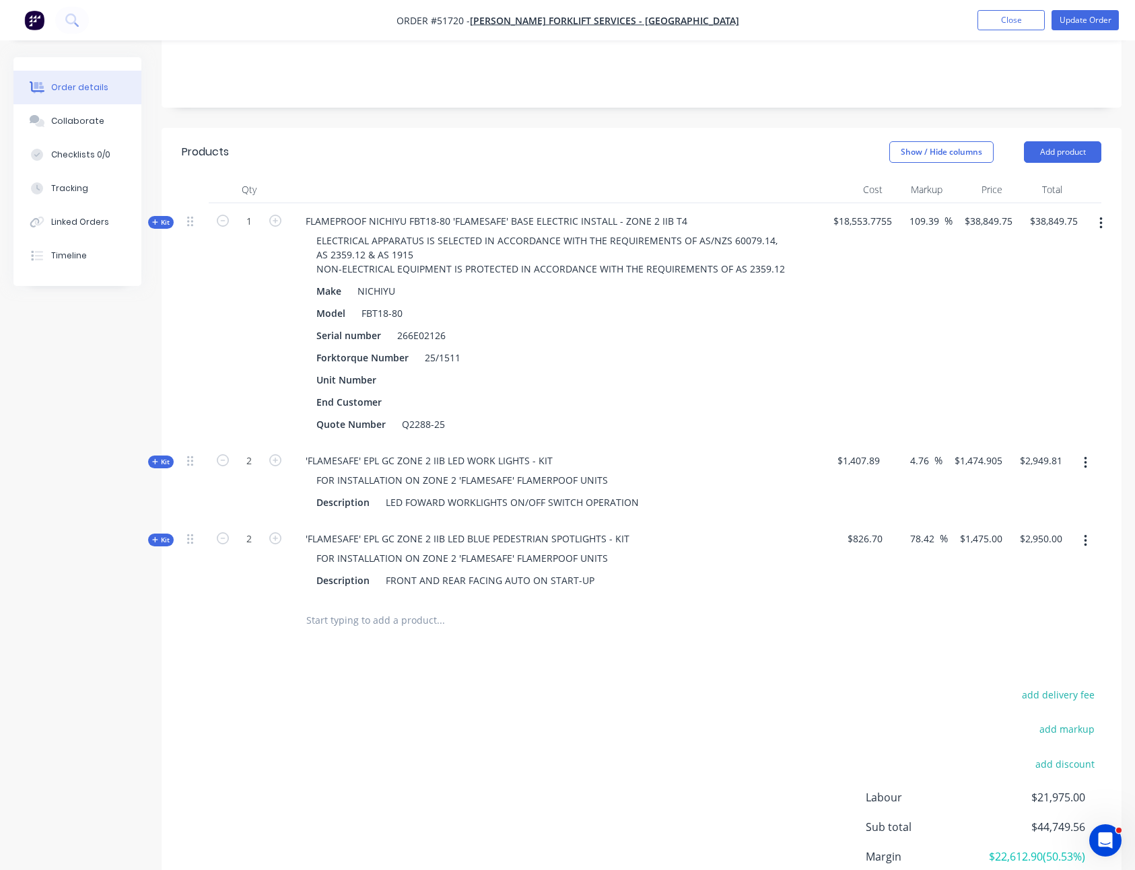
click at [254, 729] on div "add delivery fee add markup add discount Labour $21,975.00 Sub total $44,749.56…" at bounding box center [641, 816] width 919 height 260
click at [250, 723] on div "add delivery fee add markup add discount Labour $21,975.00 Sub total $44,749.56…" at bounding box center [641, 816] width 919 height 260
click at [1077, 141] on button "Add product" at bounding box center [1062, 152] width 77 height 22
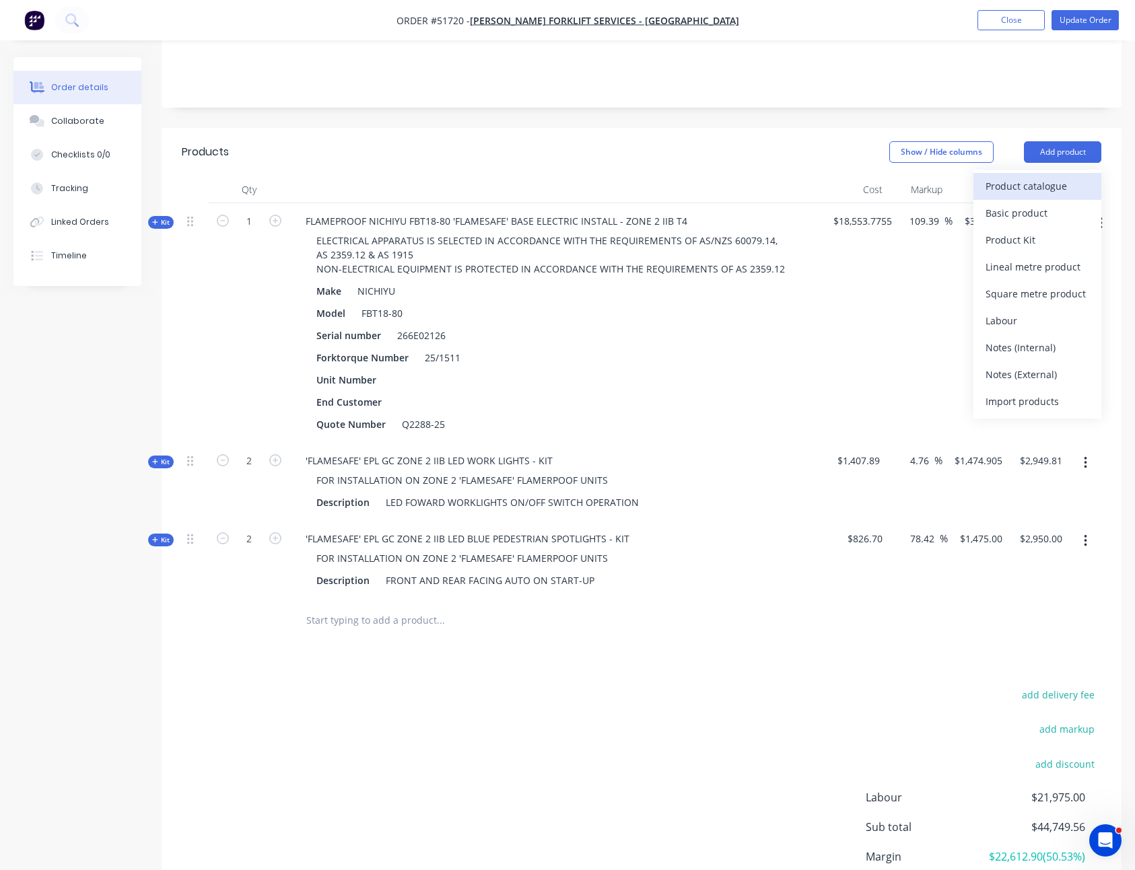
click at [1060, 176] on div "Product catalogue" at bounding box center [1037, 186] width 104 height 20
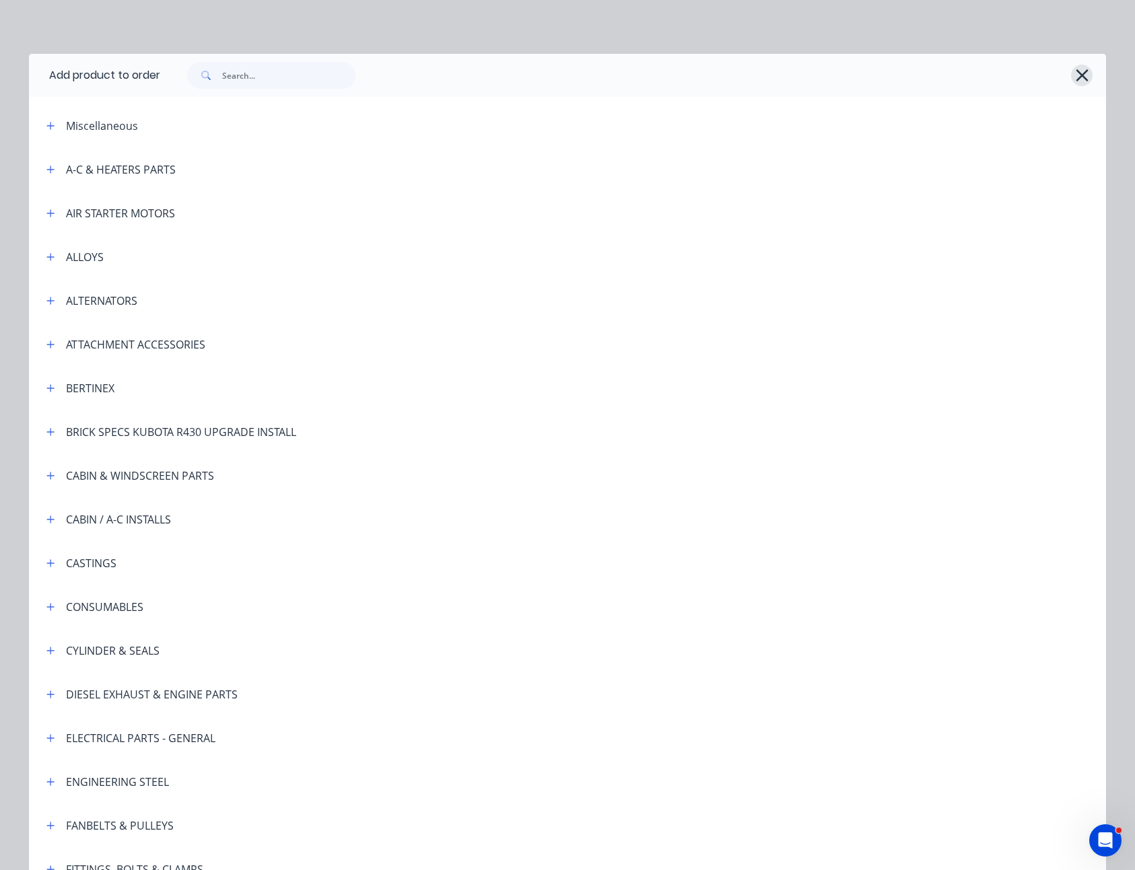
click at [1081, 71] on icon "button" at bounding box center [1081, 75] width 12 height 12
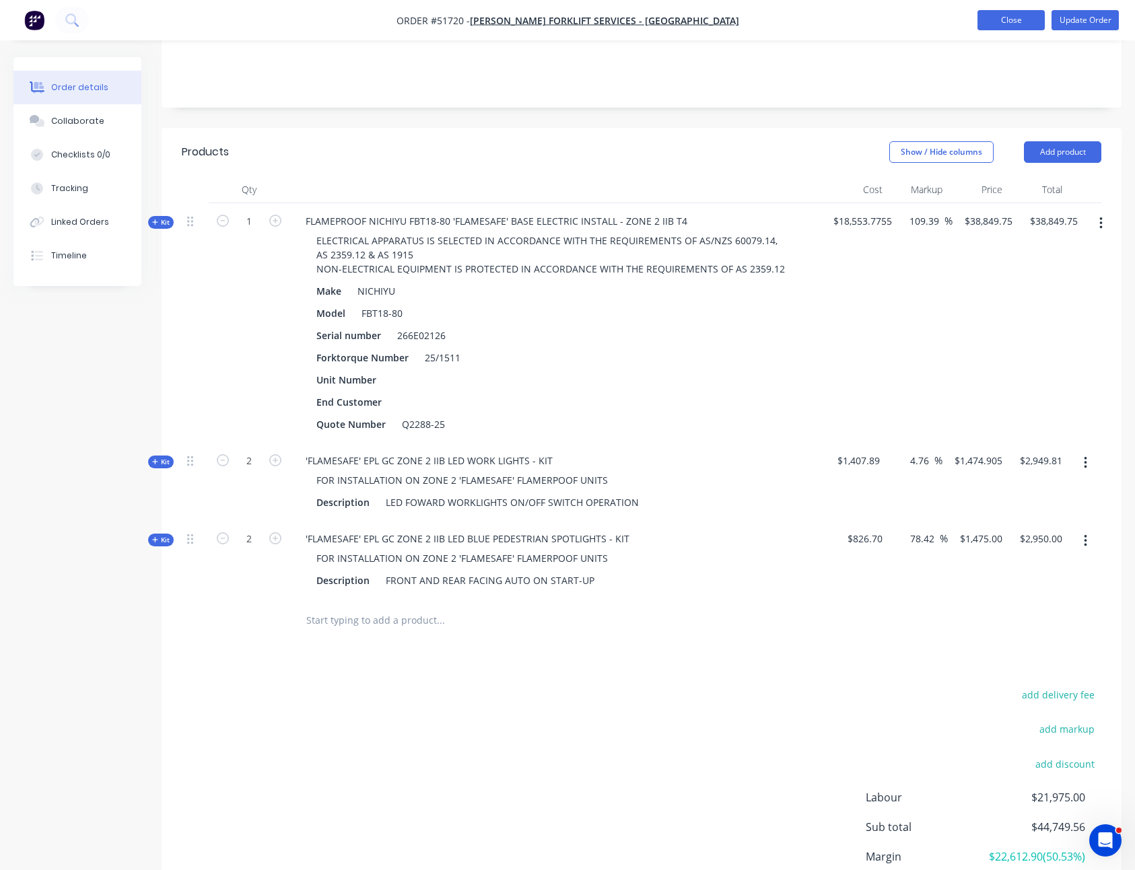
click at [996, 24] on button "Close" at bounding box center [1010, 20] width 67 height 20
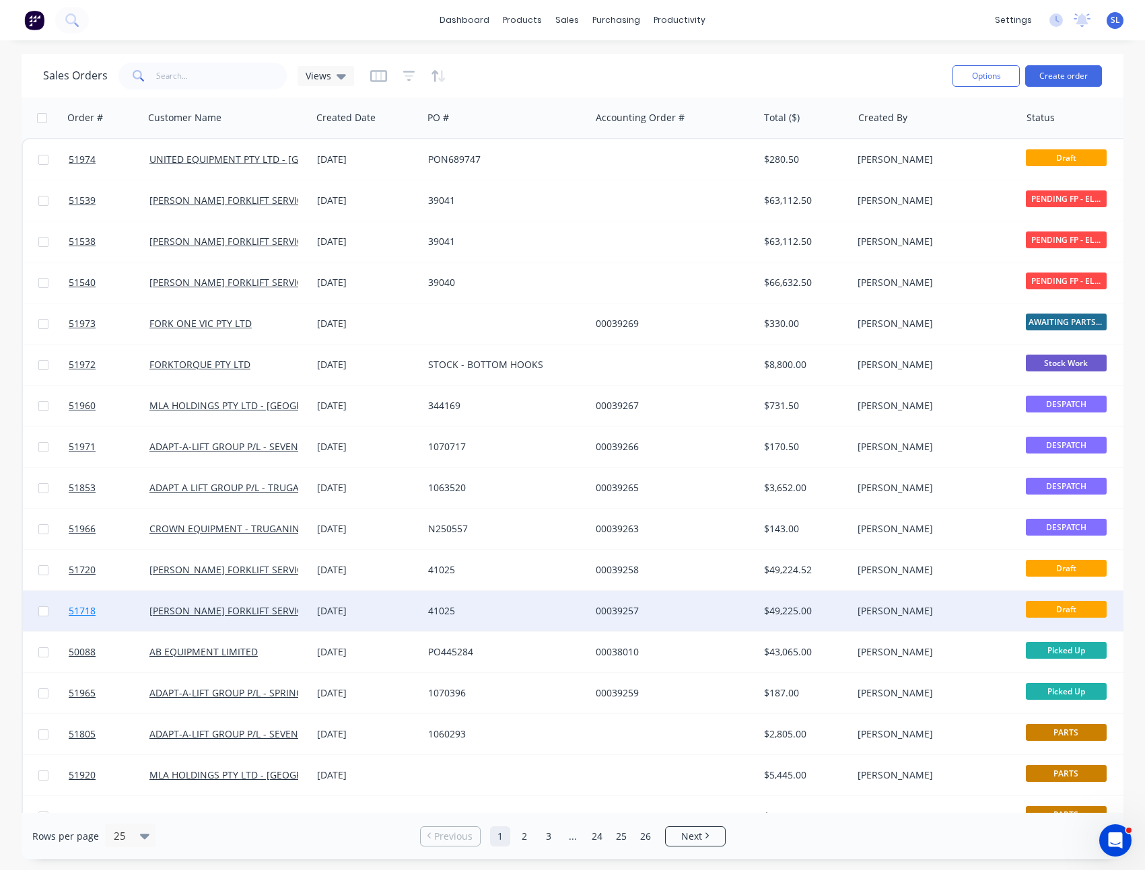
click at [87, 612] on span "51718" at bounding box center [82, 610] width 27 height 13
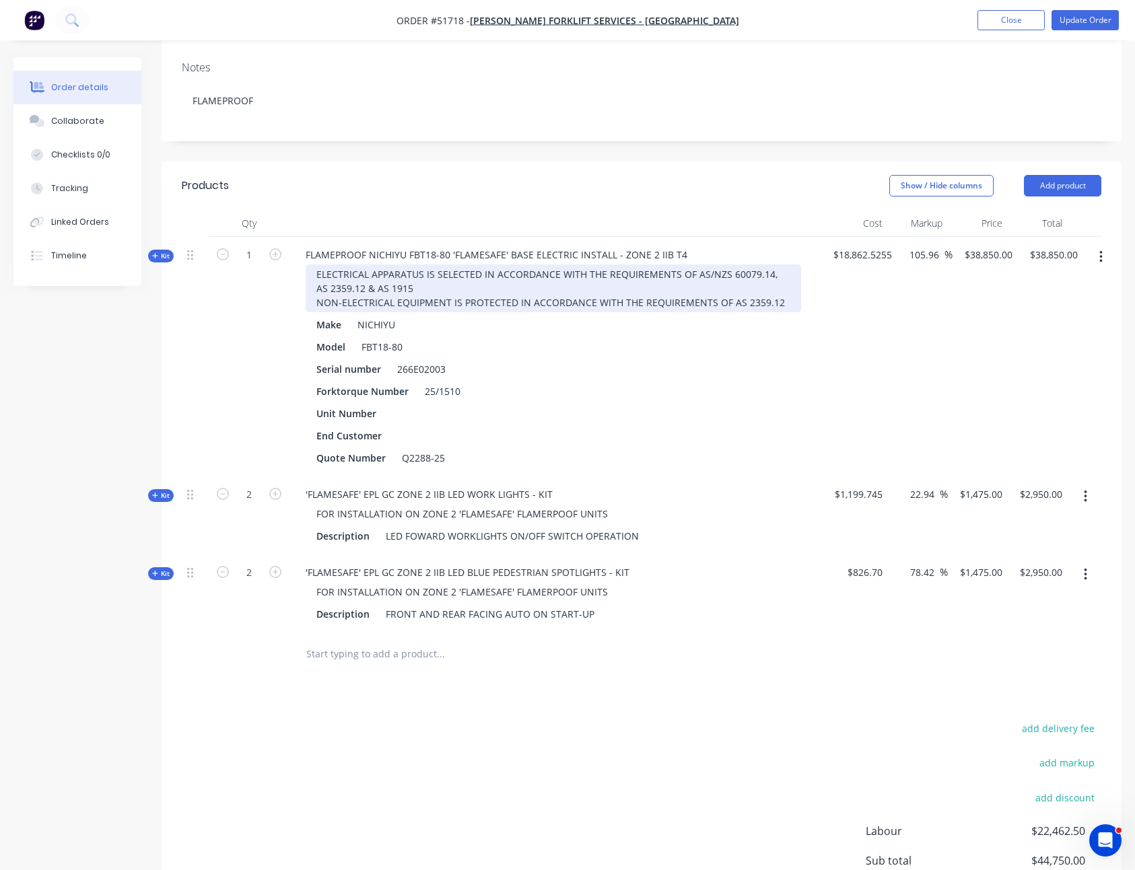
scroll to position [271, 0]
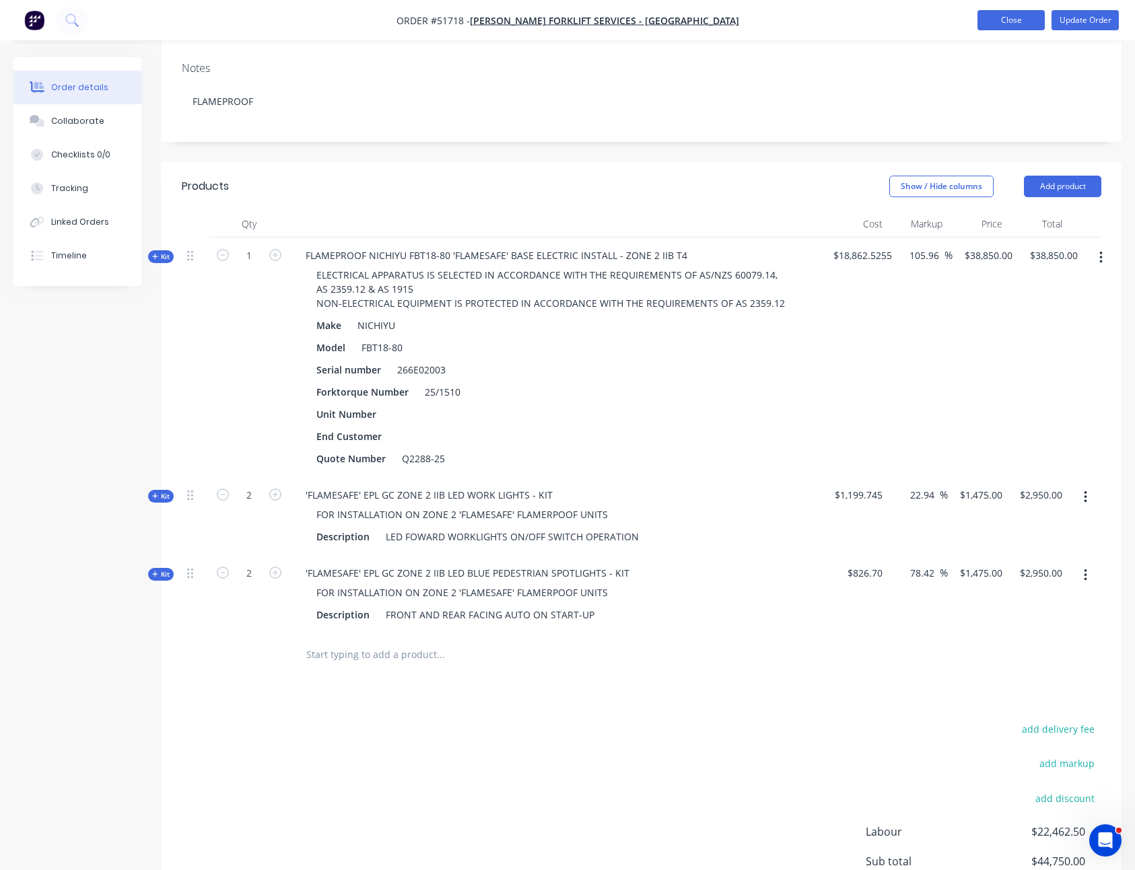
click at [1001, 26] on button "Close" at bounding box center [1010, 20] width 67 height 20
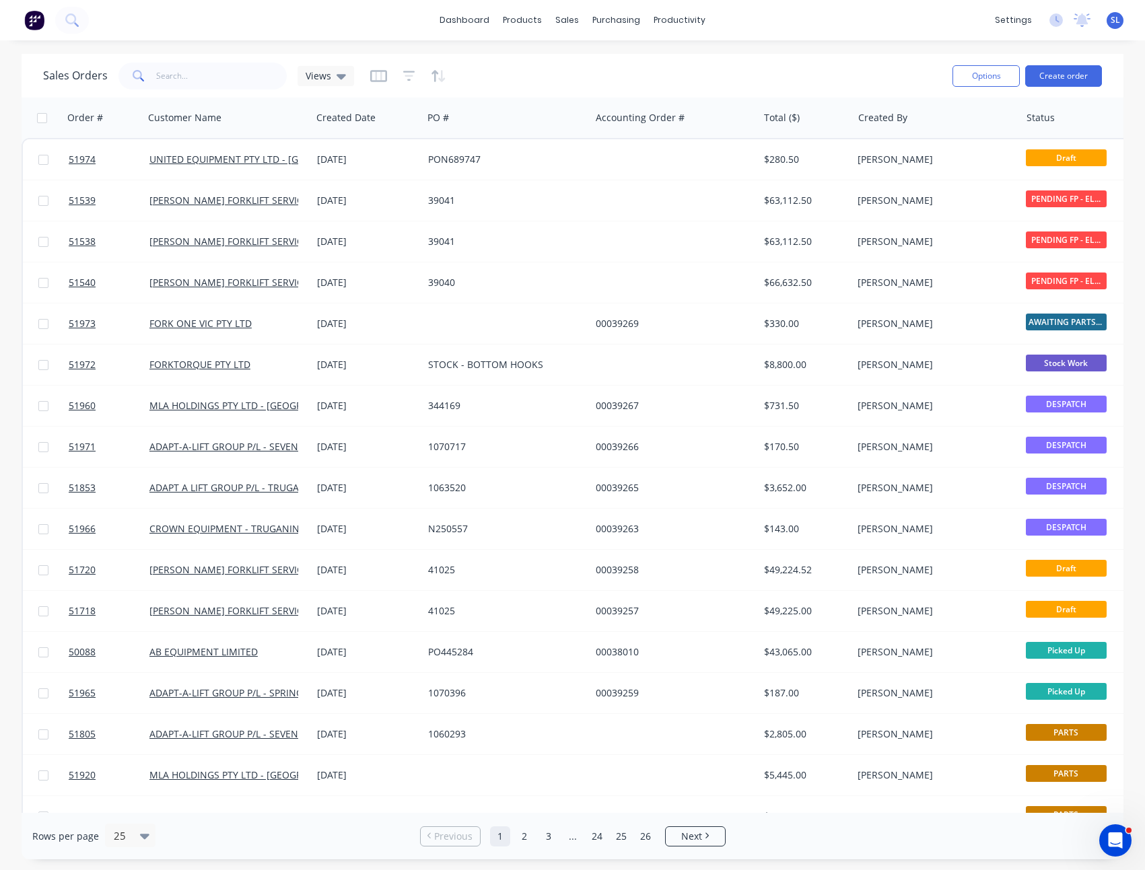
click at [619, 69] on div "Sales Orders Views" at bounding box center [492, 75] width 898 height 33
click at [779, 54] on div "Sales Orders Views Options Create order" at bounding box center [573, 76] width 1102 height 44
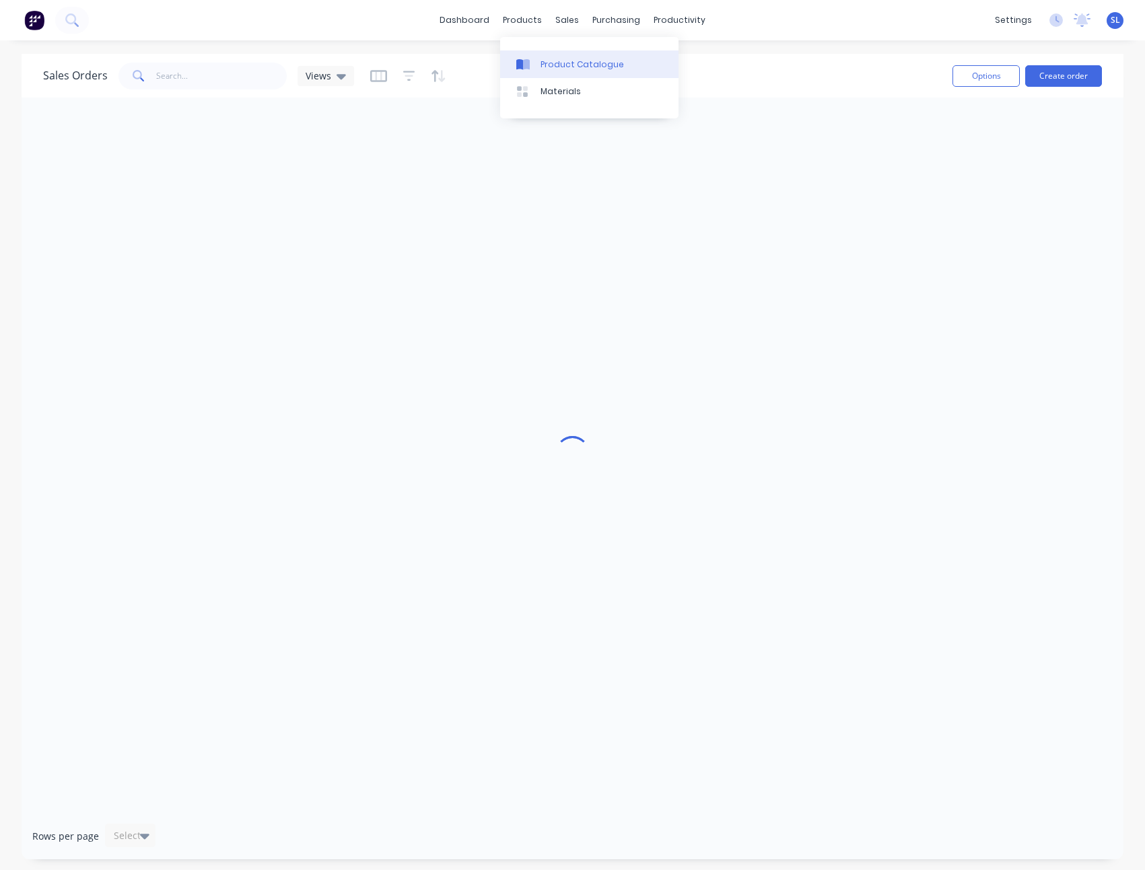
click at [534, 67] on div at bounding box center [526, 65] width 20 height 12
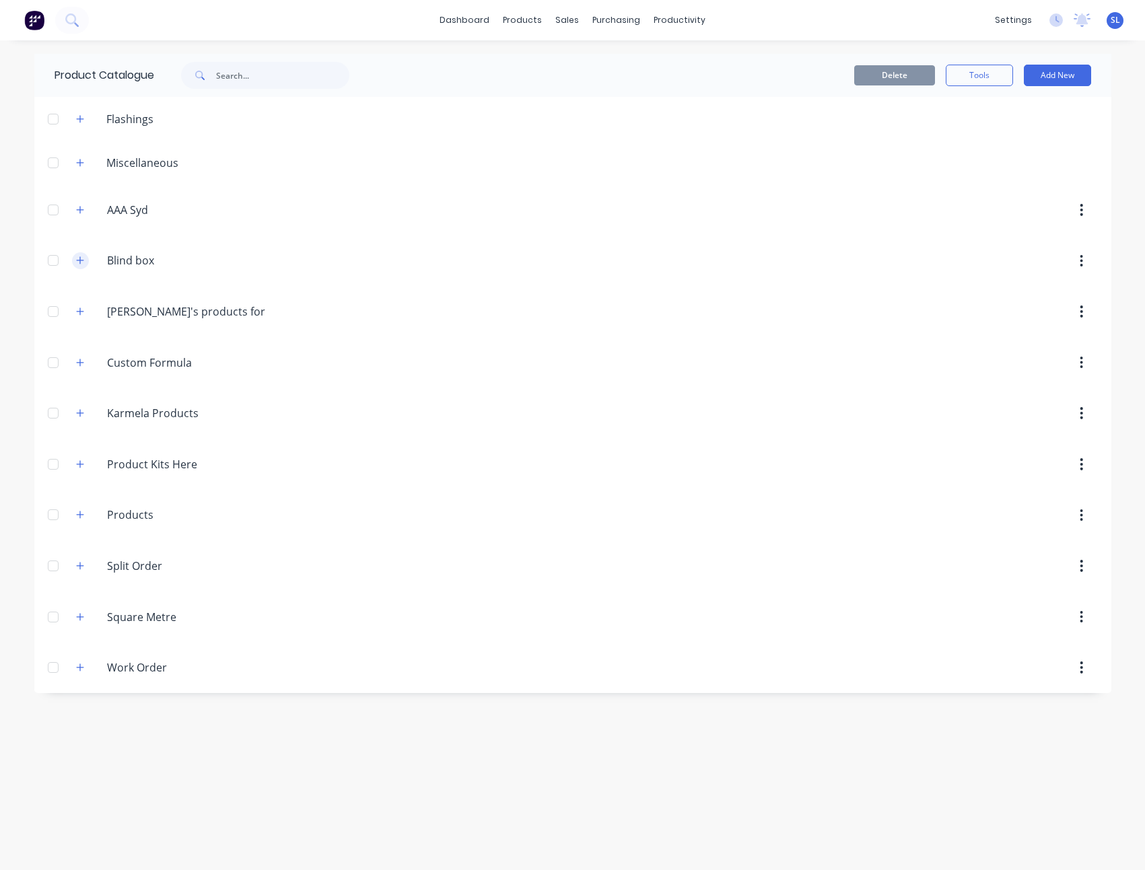
click at [84, 262] on button "button" at bounding box center [80, 260] width 17 height 17
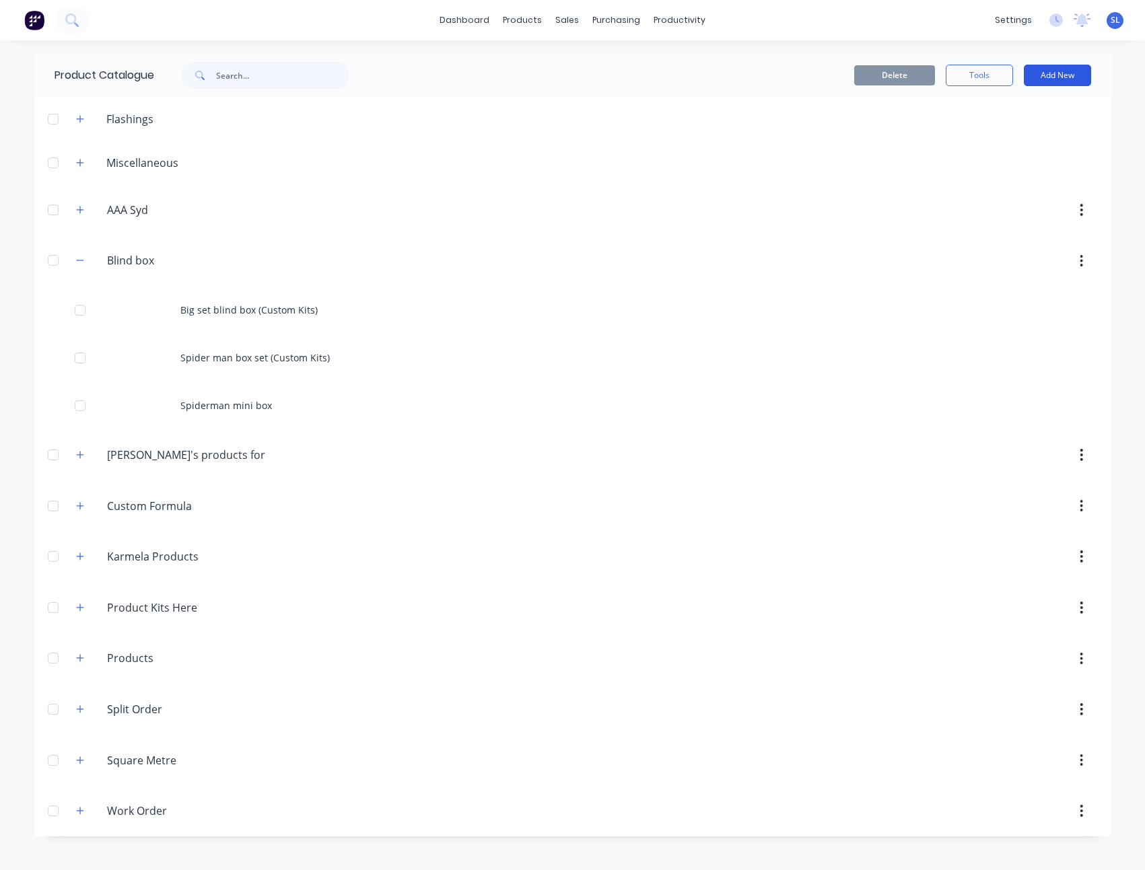
click at [1031, 79] on button "Add New" at bounding box center [1057, 76] width 67 height 22
click at [1007, 161] on div "Product" at bounding box center [1027, 164] width 104 height 20
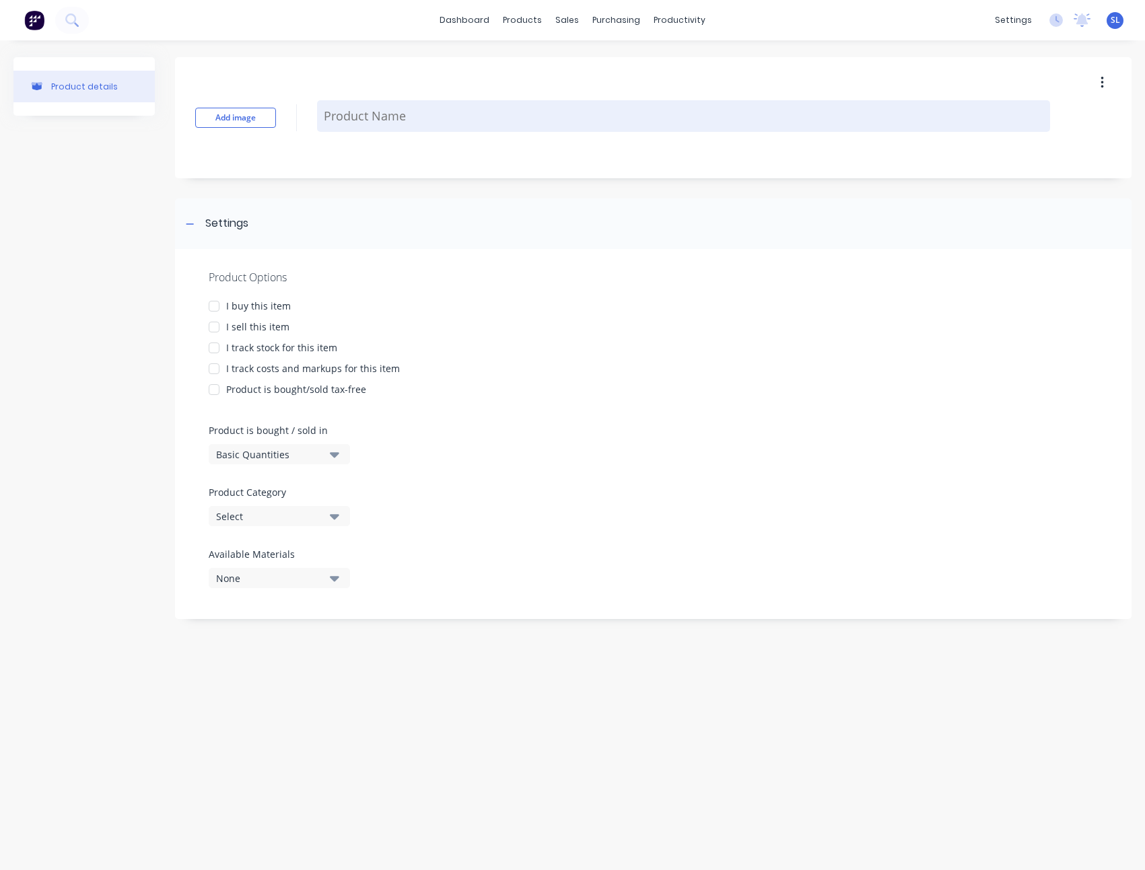
click at [410, 107] on textarea at bounding box center [683, 116] width 733 height 32
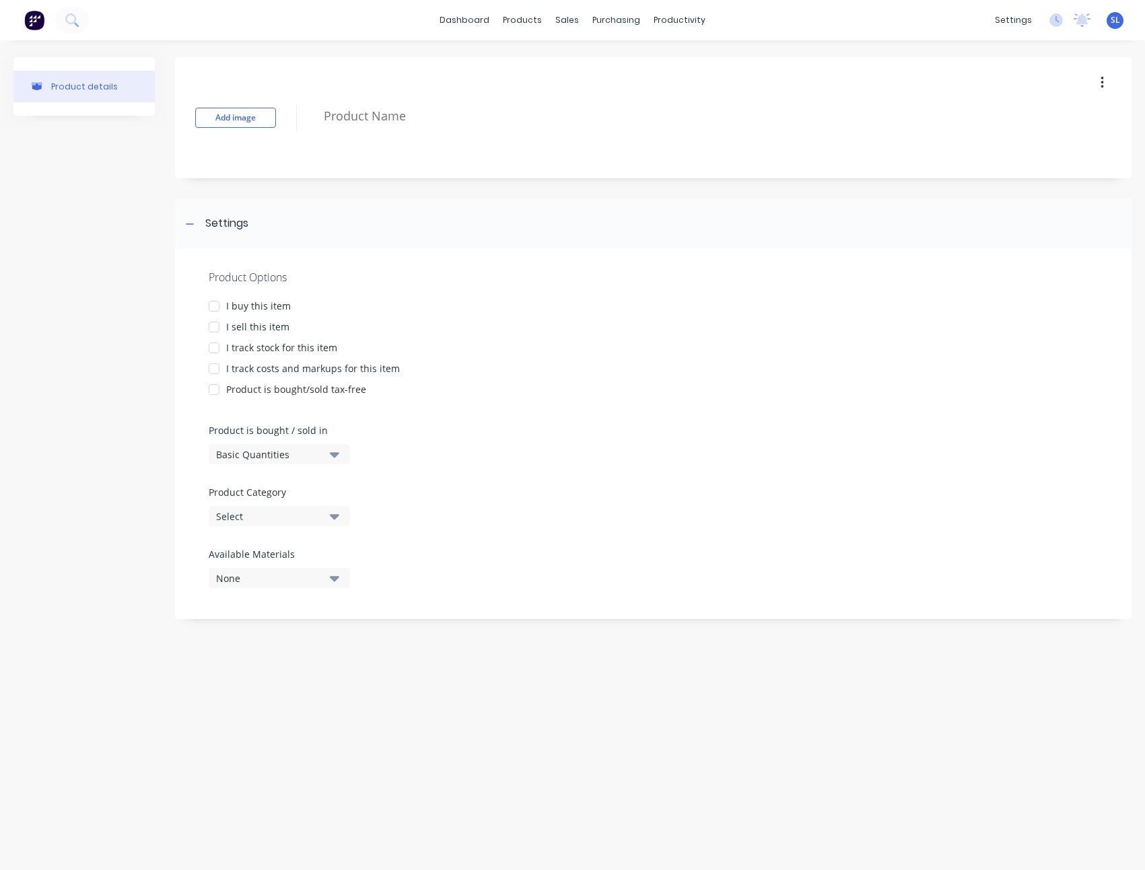
paste textarea "Venom Mini box"
type textarea "x"
type textarea "Venom Mini box"
type textarea "x"
type textarea "Venom Mini box"
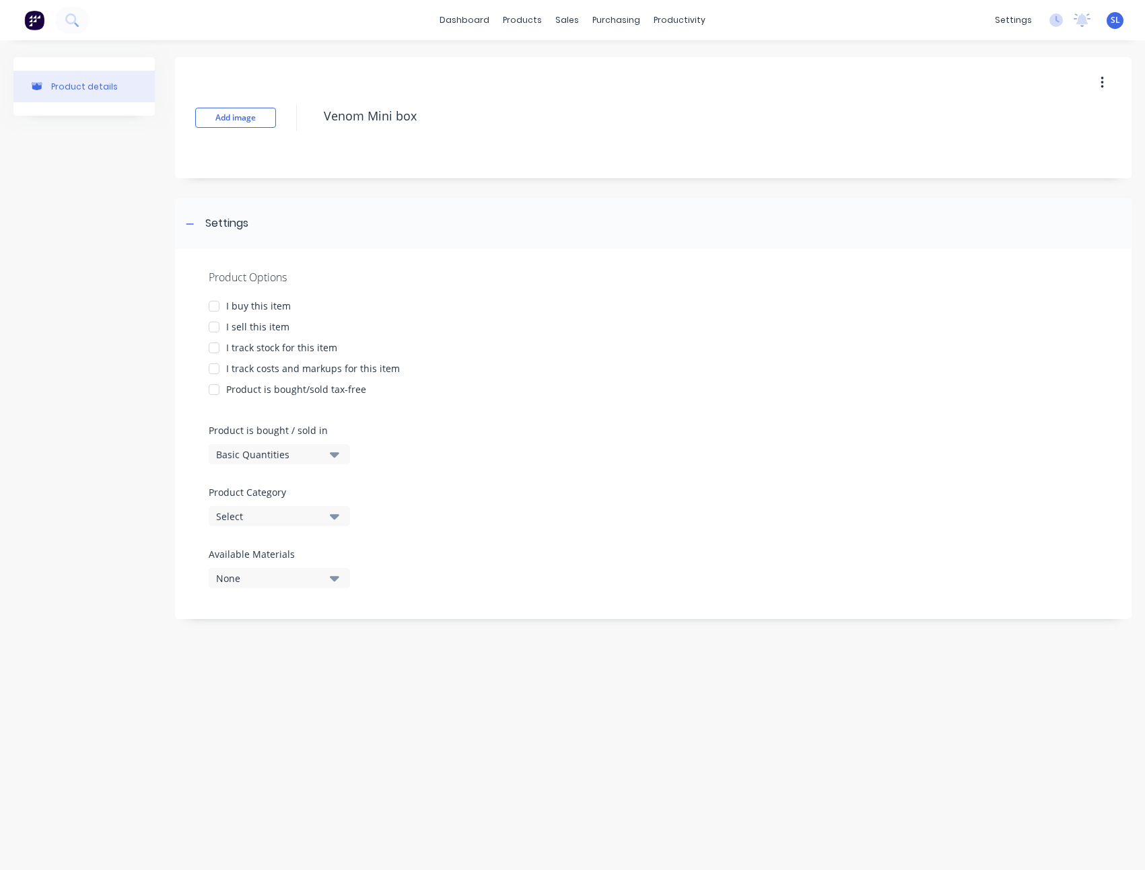
click at [236, 343] on div "I track stock for this item" at bounding box center [281, 348] width 111 height 14
click at [263, 349] on div "I track stock for this item" at bounding box center [281, 348] width 111 height 14
click at [261, 327] on div "I sell this item" at bounding box center [257, 327] width 63 height 14
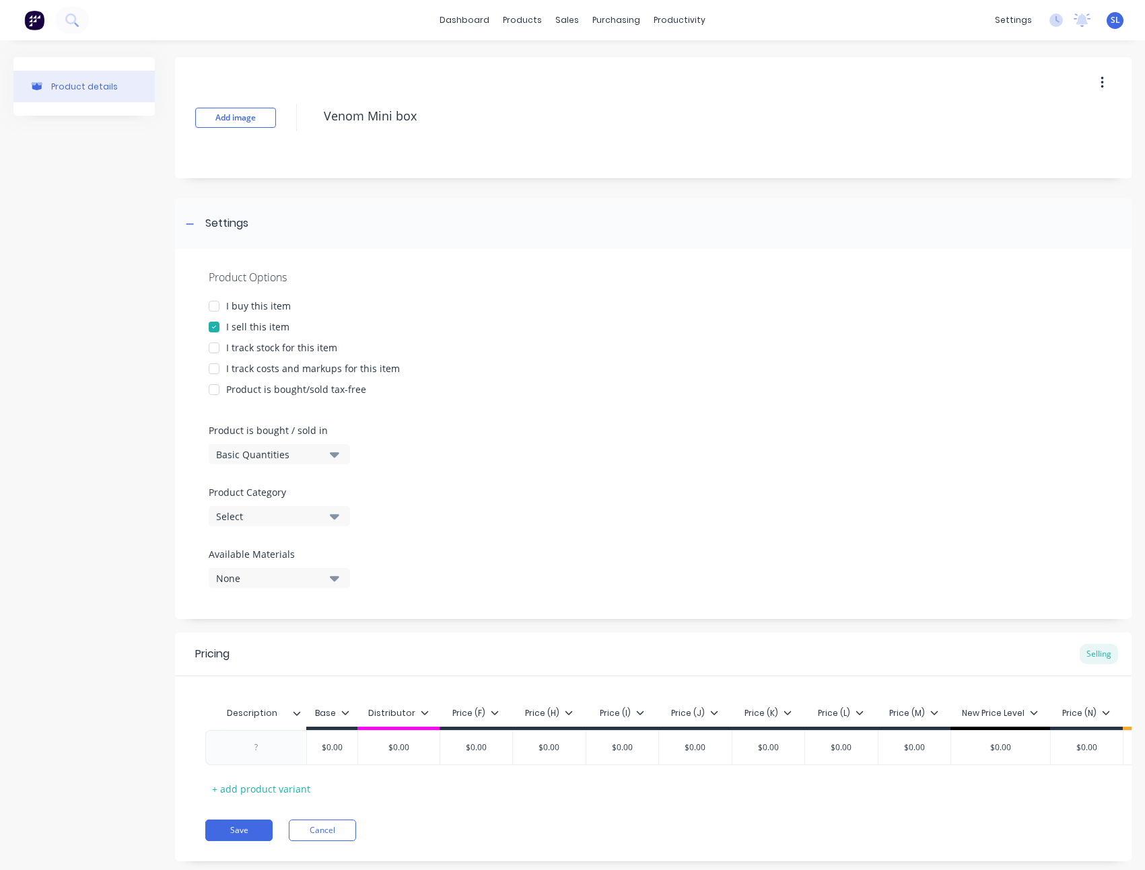
click at [263, 367] on div "I track costs and markups for this item" at bounding box center [313, 368] width 174 height 14
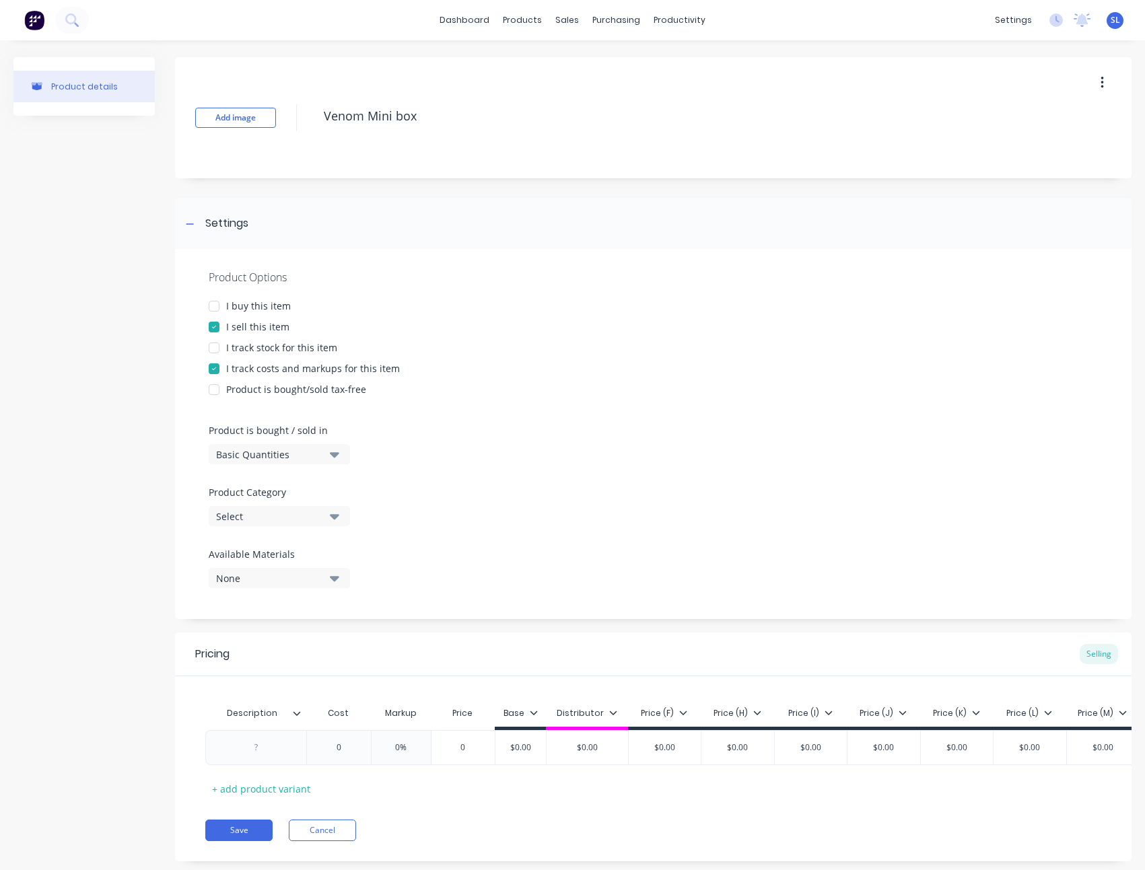
click at [297, 448] on div "Basic Quantities" at bounding box center [270, 455] width 108 height 14
click at [295, 488] on div "Basic Quantities" at bounding box center [310, 487] width 202 height 27
click at [292, 504] on div "Product Category Select" at bounding box center [276, 505] width 135 height 41
click at [290, 520] on div "Select" at bounding box center [270, 516] width 108 height 14
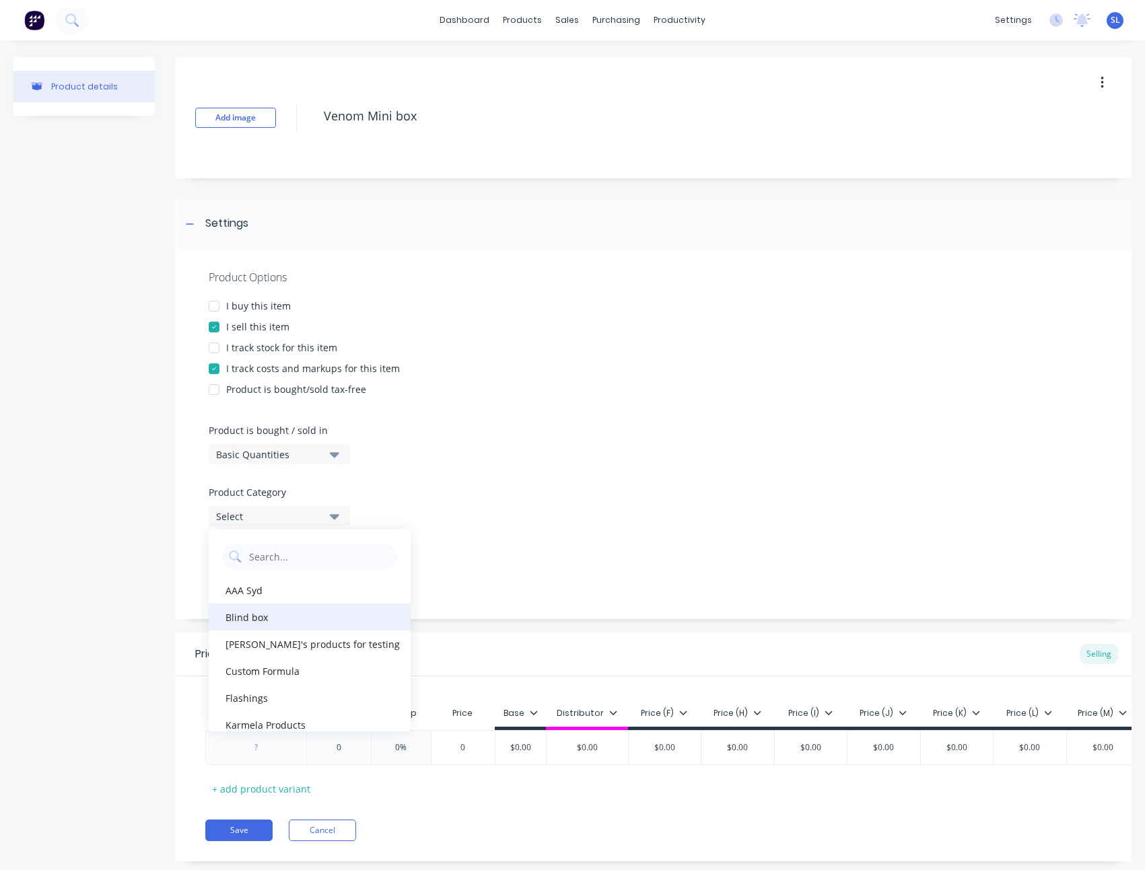
click at [274, 615] on div "Blind box" at bounding box center [310, 617] width 202 height 27
type textarea "x"
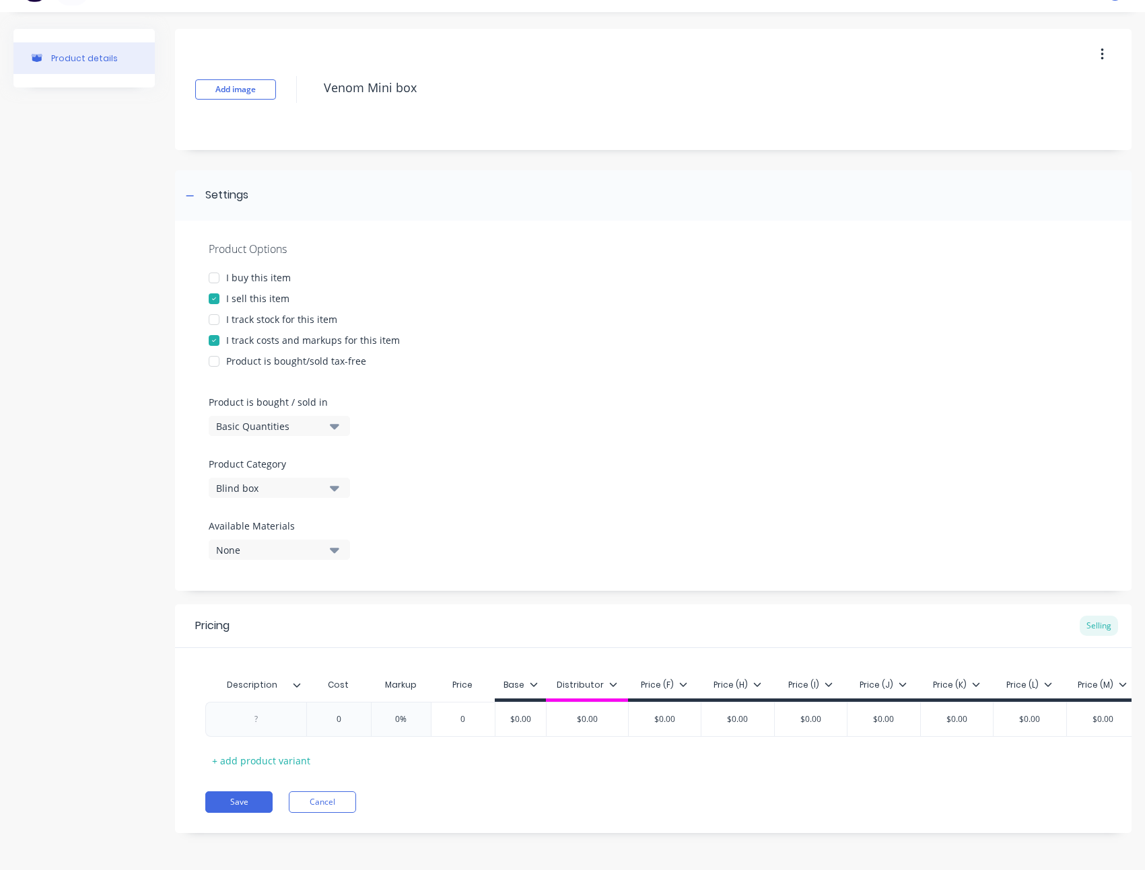
scroll to position [38, 0]
click at [341, 703] on div "0" at bounding box center [338, 720] width 67 height 34
type input "0"
type textarea "x"
type input "2"
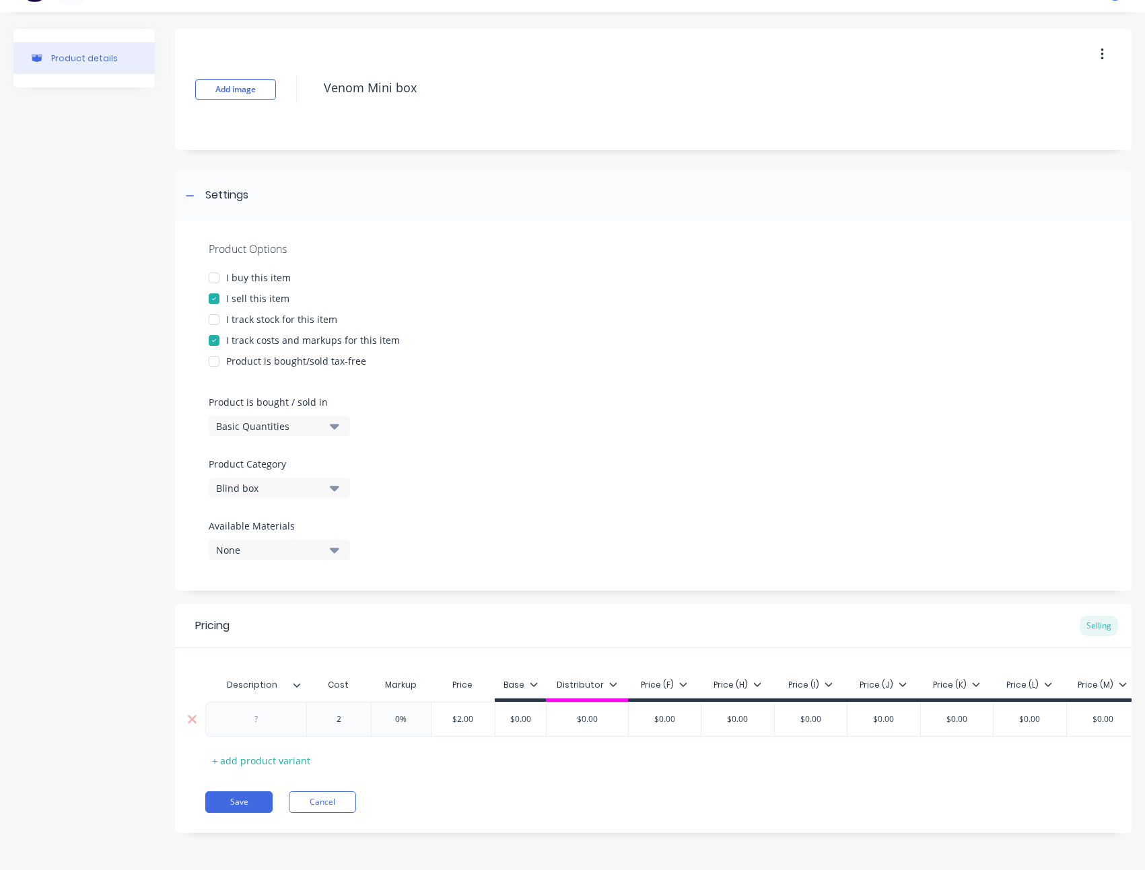
type textarea "x"
type input "20"
type input "0%"
type textarea "x"
type input "50"
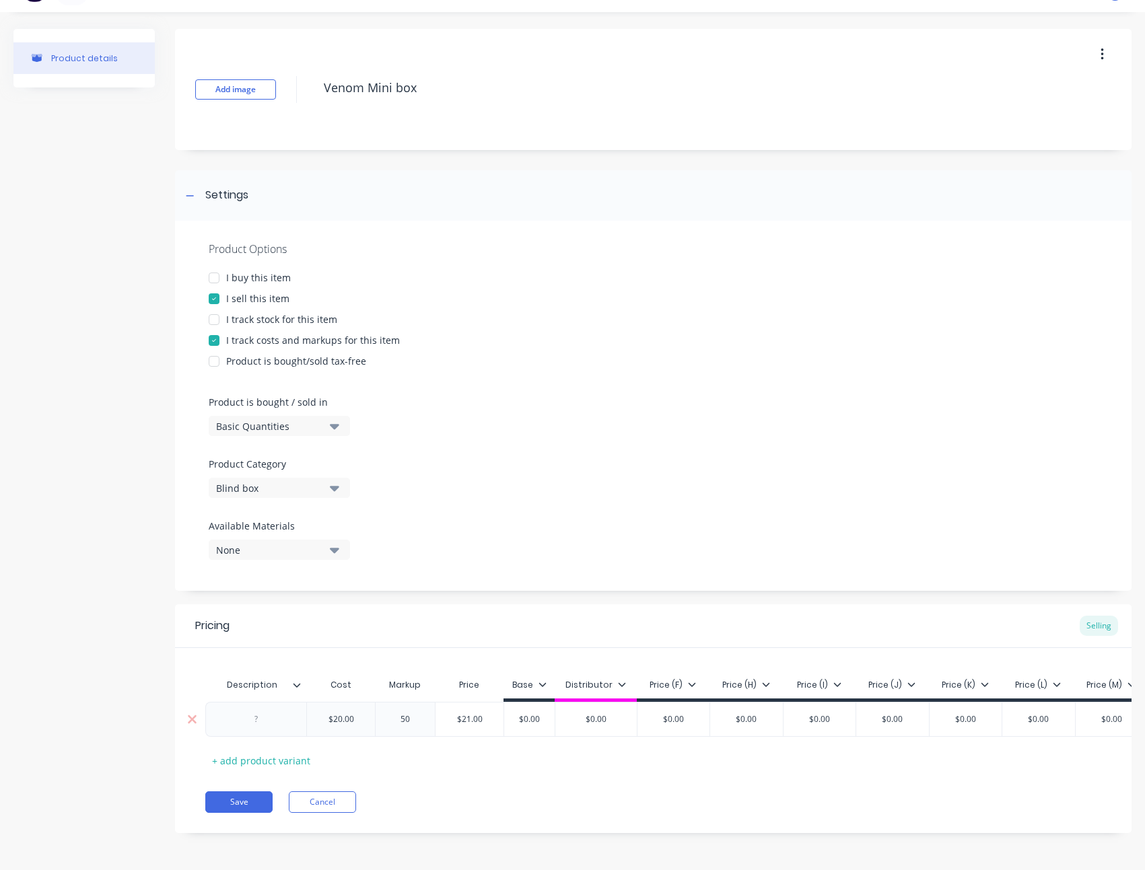
type textarea "x"
type input "50"
click at [152, 483] on div "Product details" at bounding box center [83, 441] width 141 height 824
click at [238, 800] on button "Save" at bounding box center [238, 802] width 67 height 22
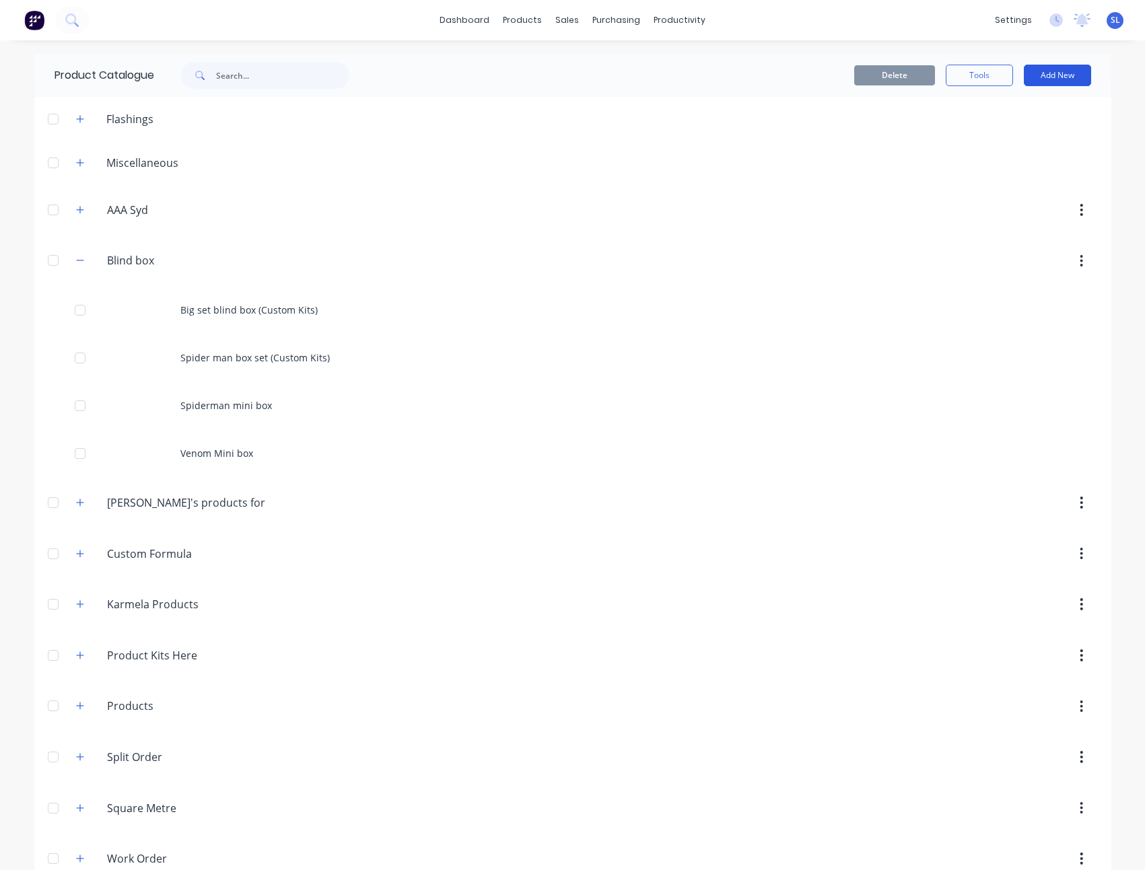
click at [1069, 66] on button "Add New" at bounding box center [1057, 76] width 67 height 22
click at [1024, 156] on div "Product" at bounding box center [1027, 164] width 104 height 20
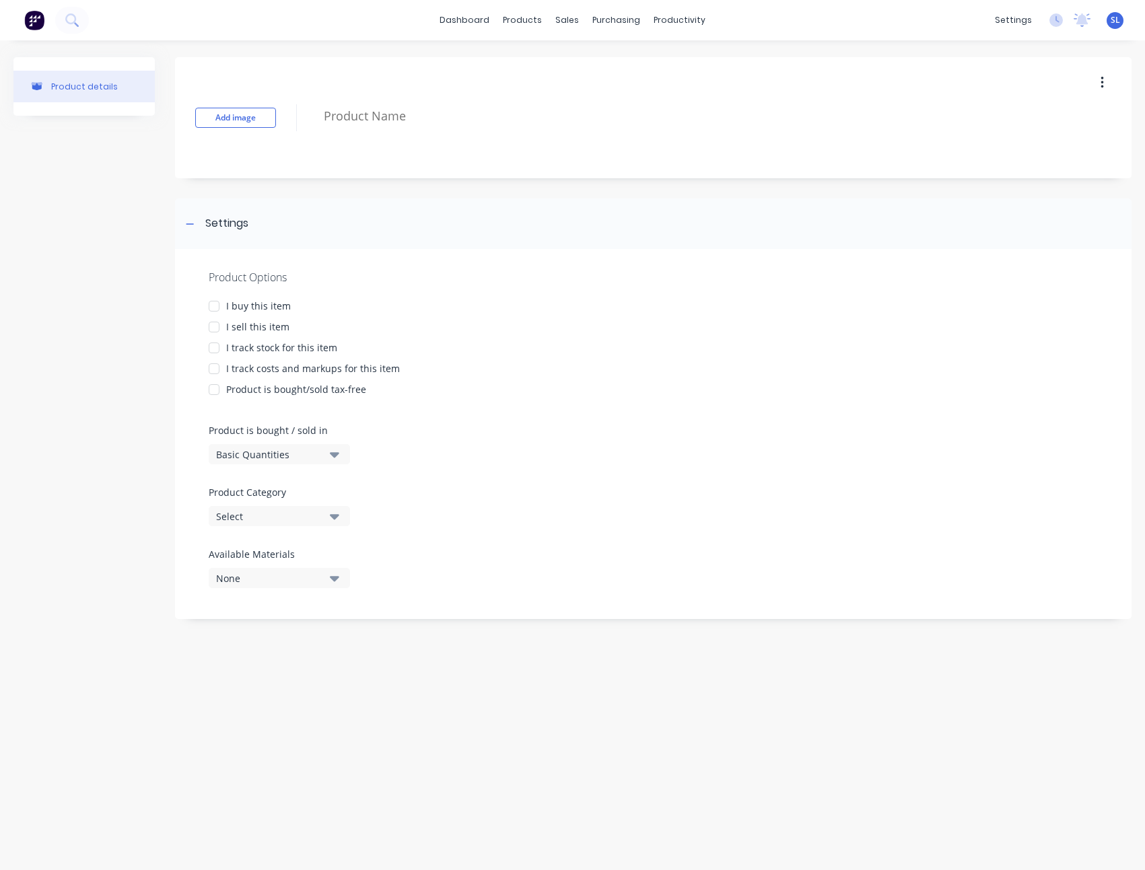
click at [385, 110] on textarea at bounding box center [683, 116] width 733 height 32
paste textarea "[PERSON_NAME] Mini box"
type textarea "x"
type textarea "[PERSON_NAME] Mini box"
type textarea "x"
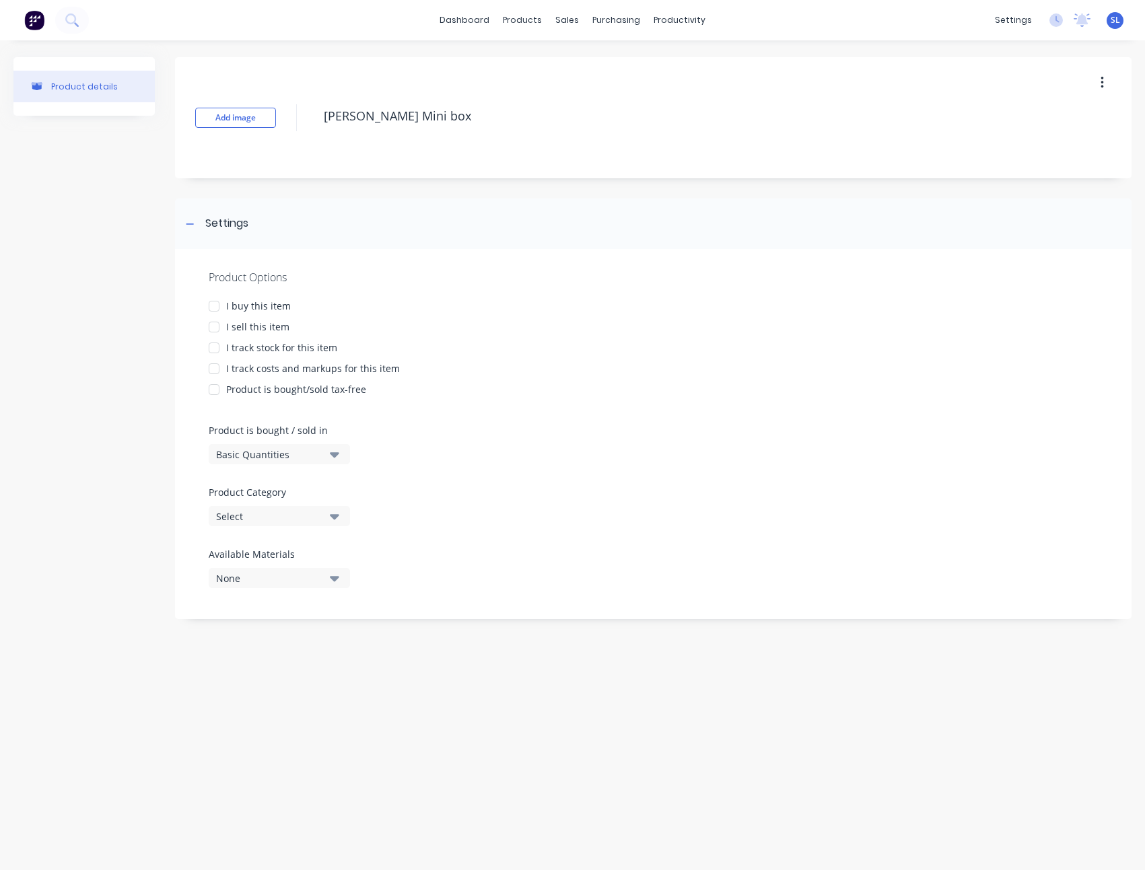
type textarea "[PERSON_NAME] Mini box"
click at [271, 318] on div "Product Options I buy this item I sell this item I track stock for this item I …" at bounding box center [653, 434] width 956 height 370
click at [269, 323] on div "I sell this item" at bounding box center [257, 327] width 63 height 14
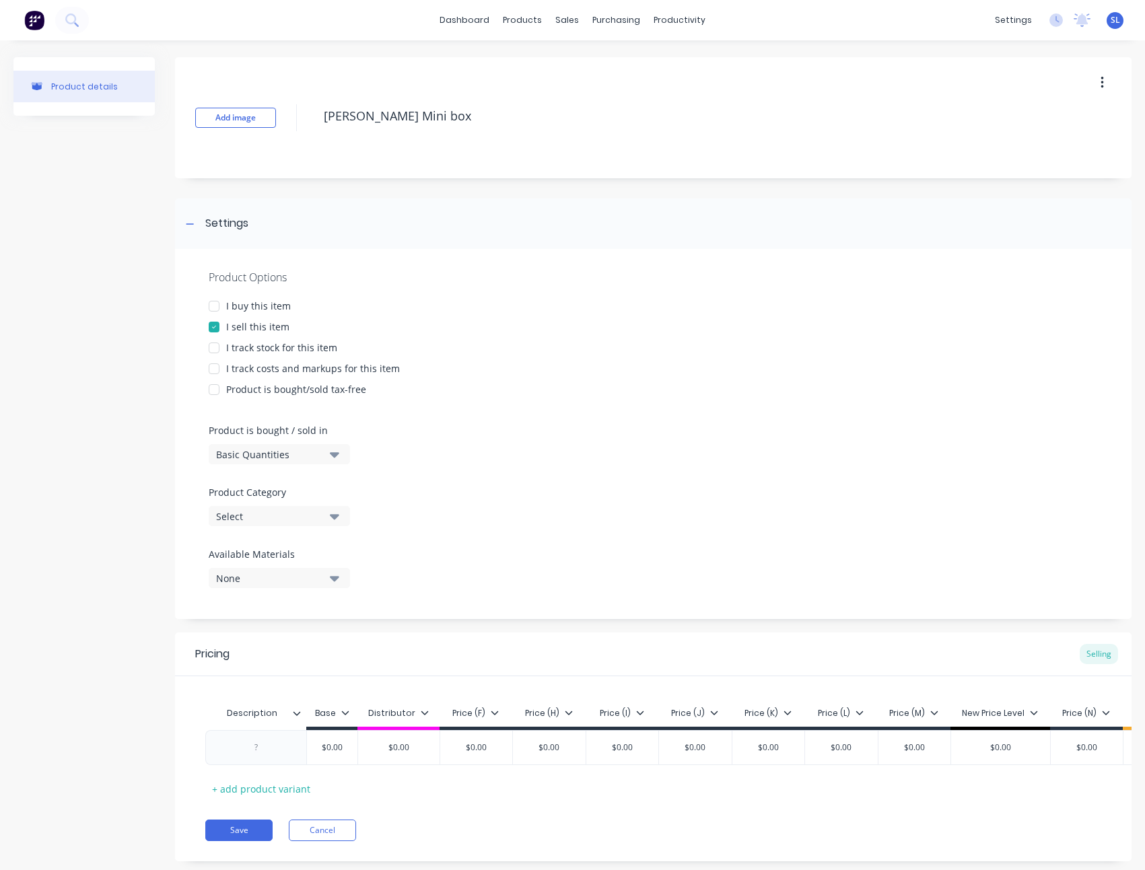
click at [328, 372] on div "I track costs and markups for this item" at bounding box center [313, 368] width 174 height 14
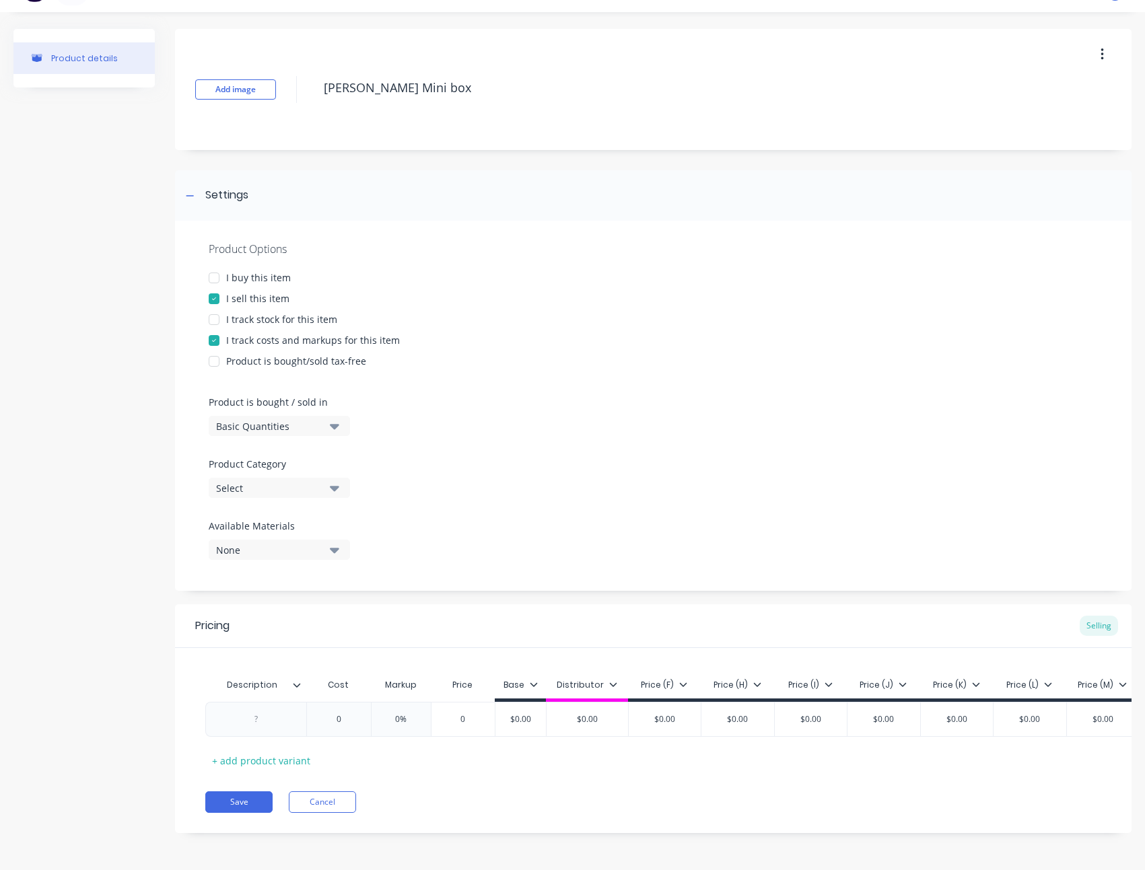
scroll to position [38, 0]
click at [299, 421] on div "Basic Quantities" at bounding box center [270, 426] width 108 height 14
click at [283, 481] on div "Select" at bounding box center [270, 488] width 108 height 14
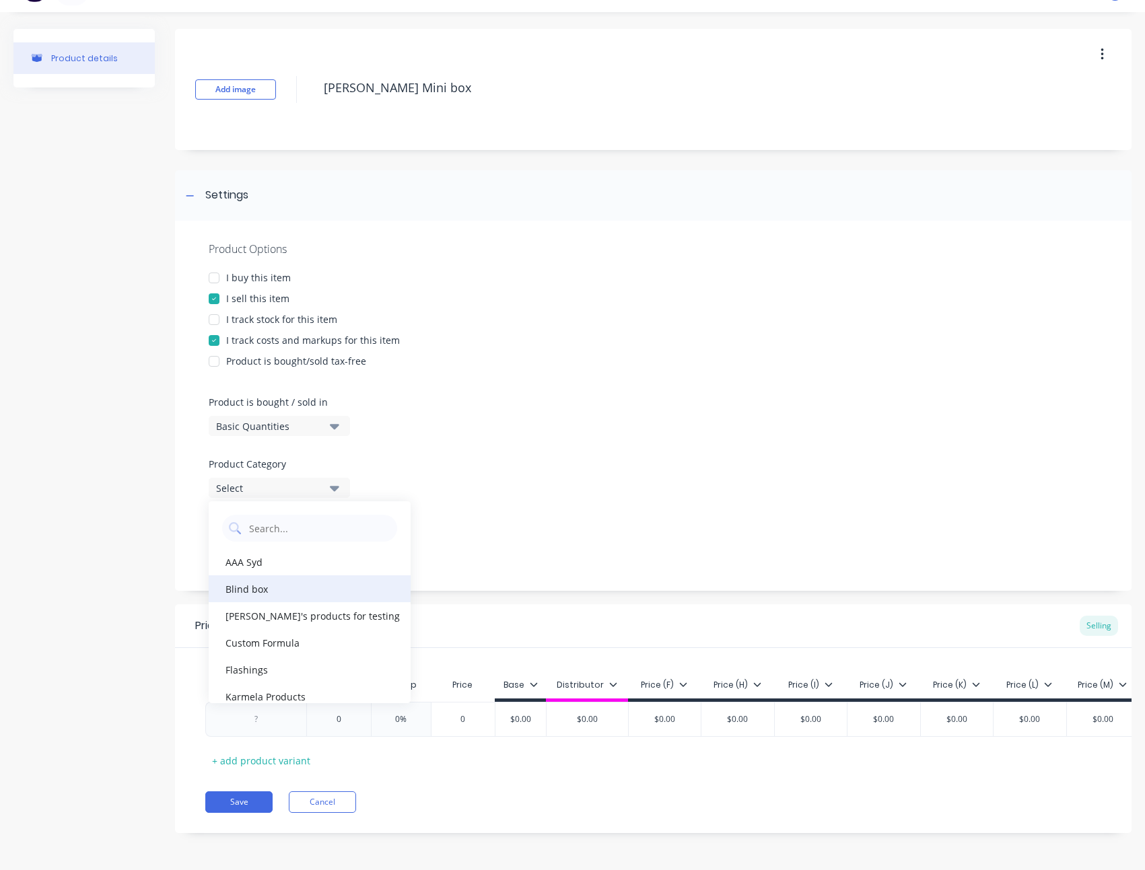
click at [278, 583] on div "Blind box" at bounding box center [310, 588] width 202 height 27
type textarea "x"
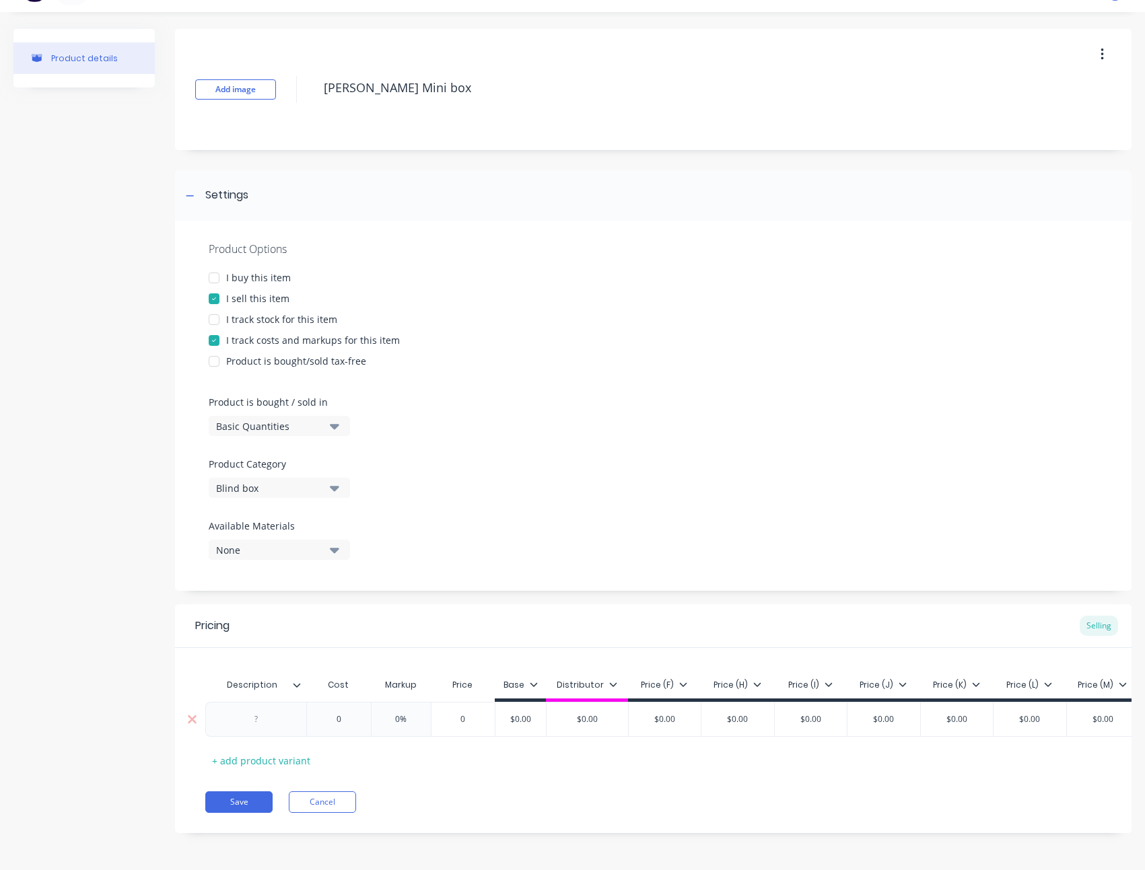
type input "0"
click at [349, 713] on input "0" at bounding box center [338, 719] width 67 height 12
type textarea "x"
type input "2"
type textarea "x"
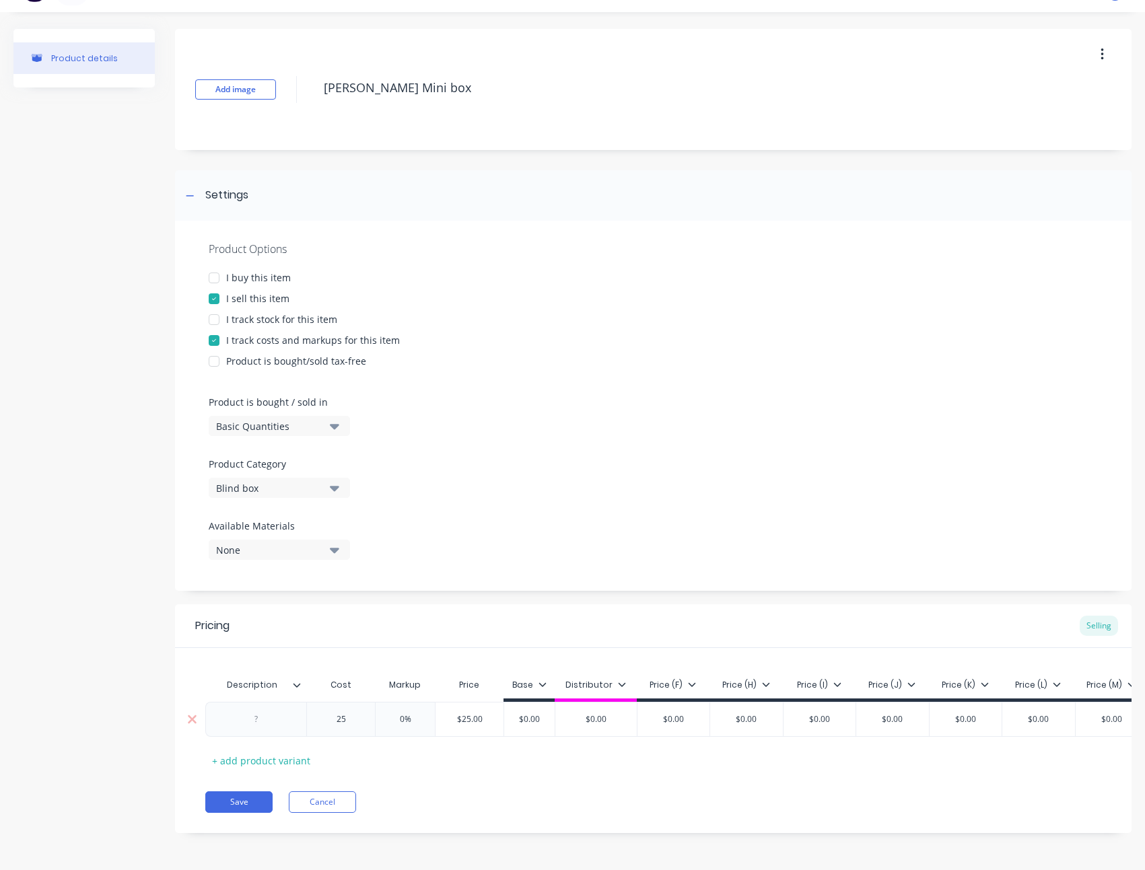
type input "25"
type input "0%"
click at [414, 713] on input "0%" at bounding box center [404, 719] width 67 height 12
type textarea "x"
type input "1"
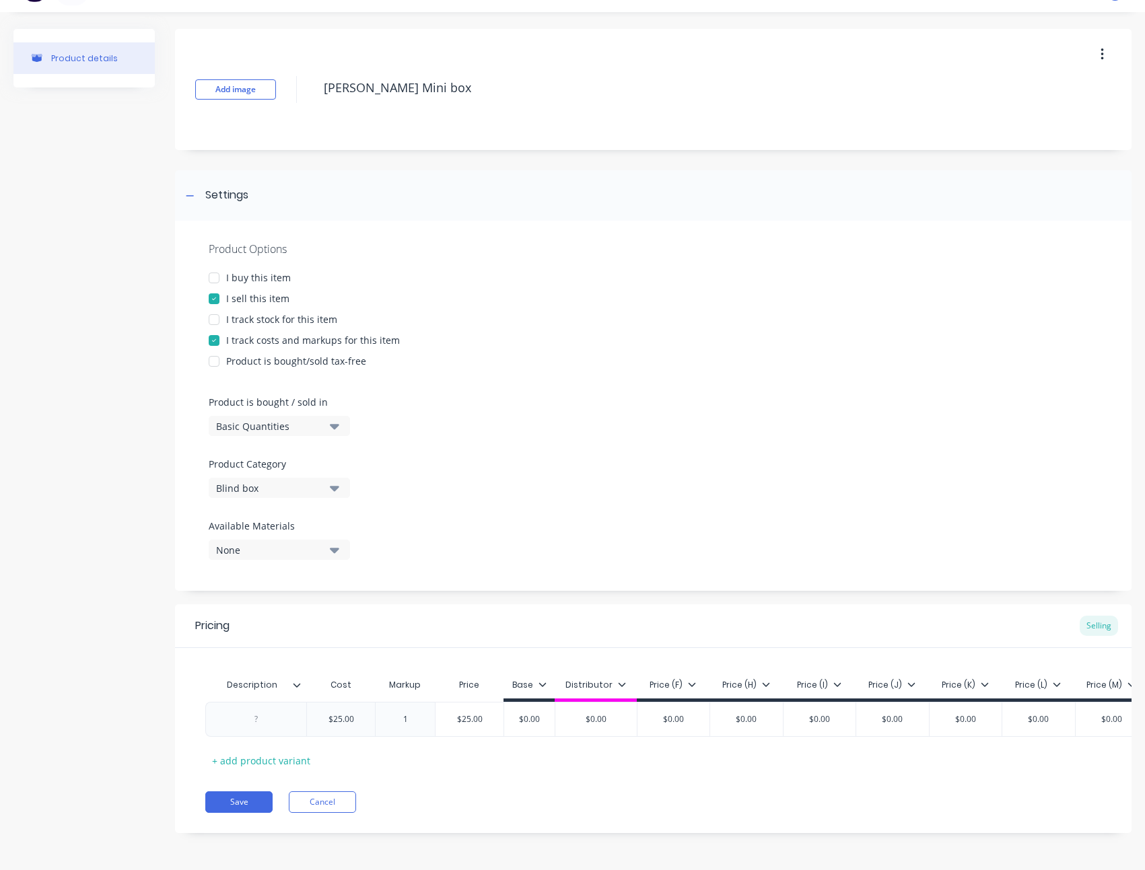
type textarea "x"
type input "12"
click at [104, 583] on div "Product details" at bounding box center [83, 441] width 141 height 824
click at [236, 798] on button "Save" at bounding box center [238, 802] width 67 height 22
type textarea "x"
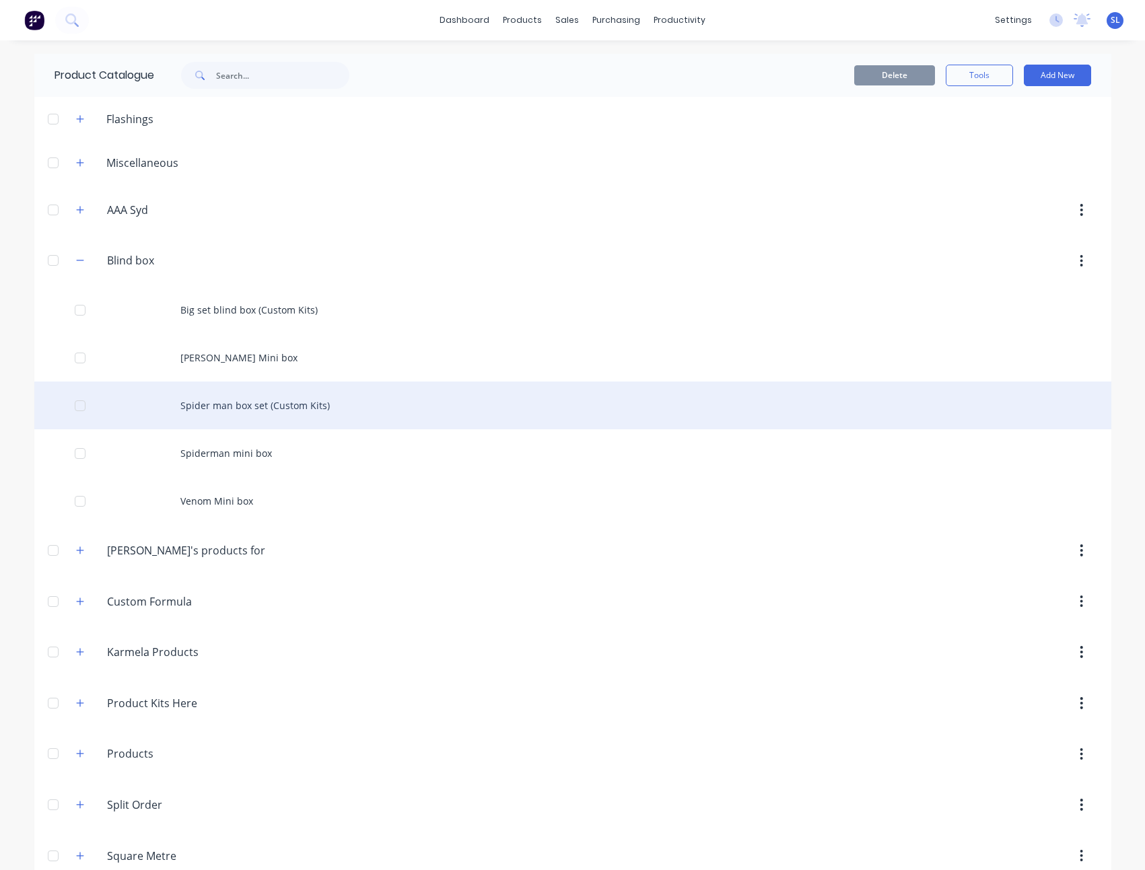
click at [207, 398] on div "Spider man box set (Custom Kits)" at bounding box center [572, 406] width 1077 height 48
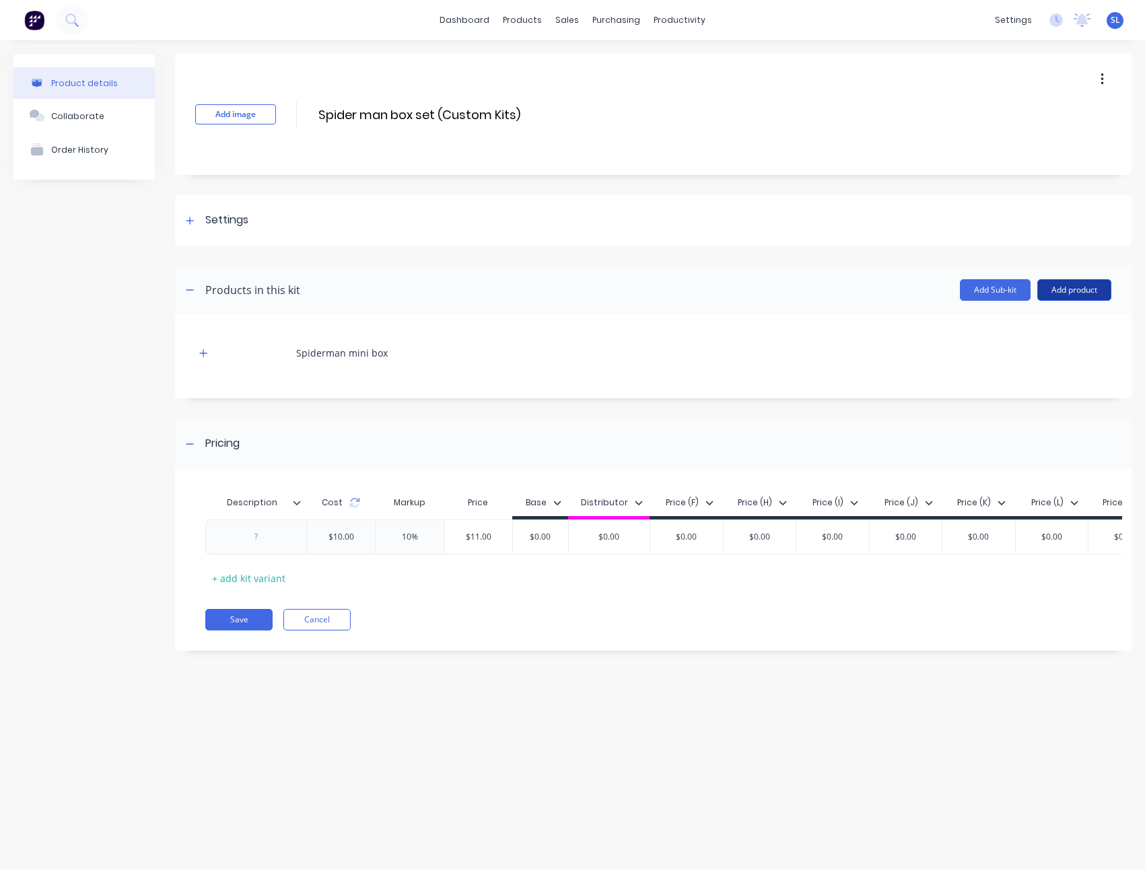
click at [1054, 293] on button "Add product" at bounding box center [1074, 290] width 74 height 22
click at [1050, 322] on div "Product catalogue" at bounding box center [1047, 325] width 104 height 20
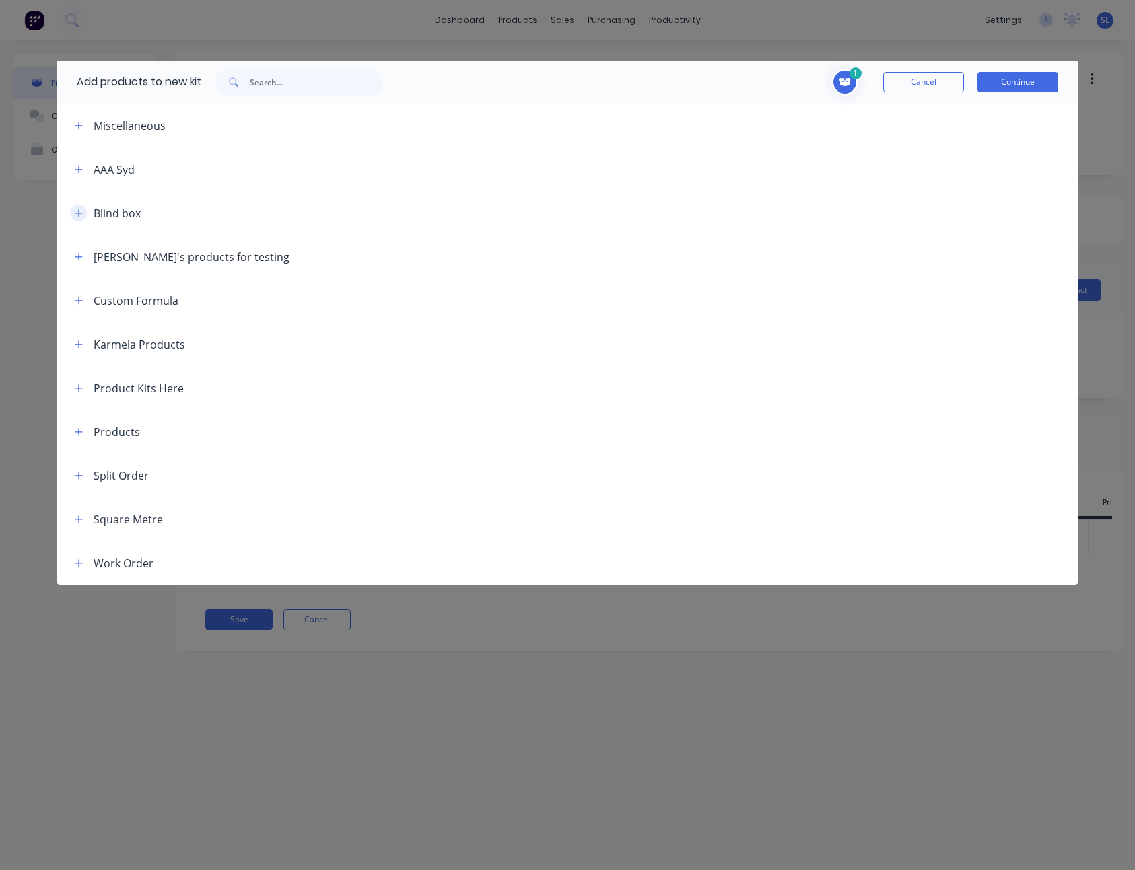
click at [77, 213] on icon "button" at bounding box center [78, 212] width 7 height 7
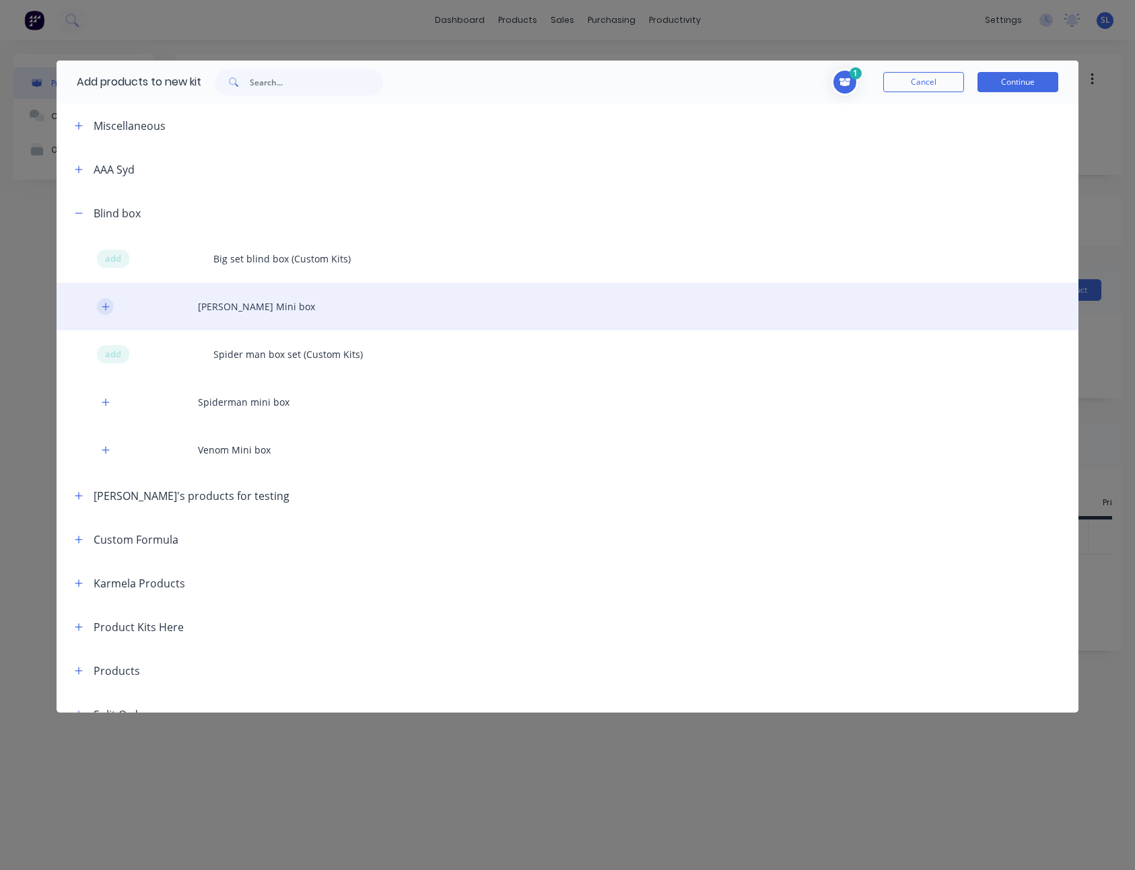
click at [109, 308] on icon "button" at bounding box center [106, 306] width 8 height 9
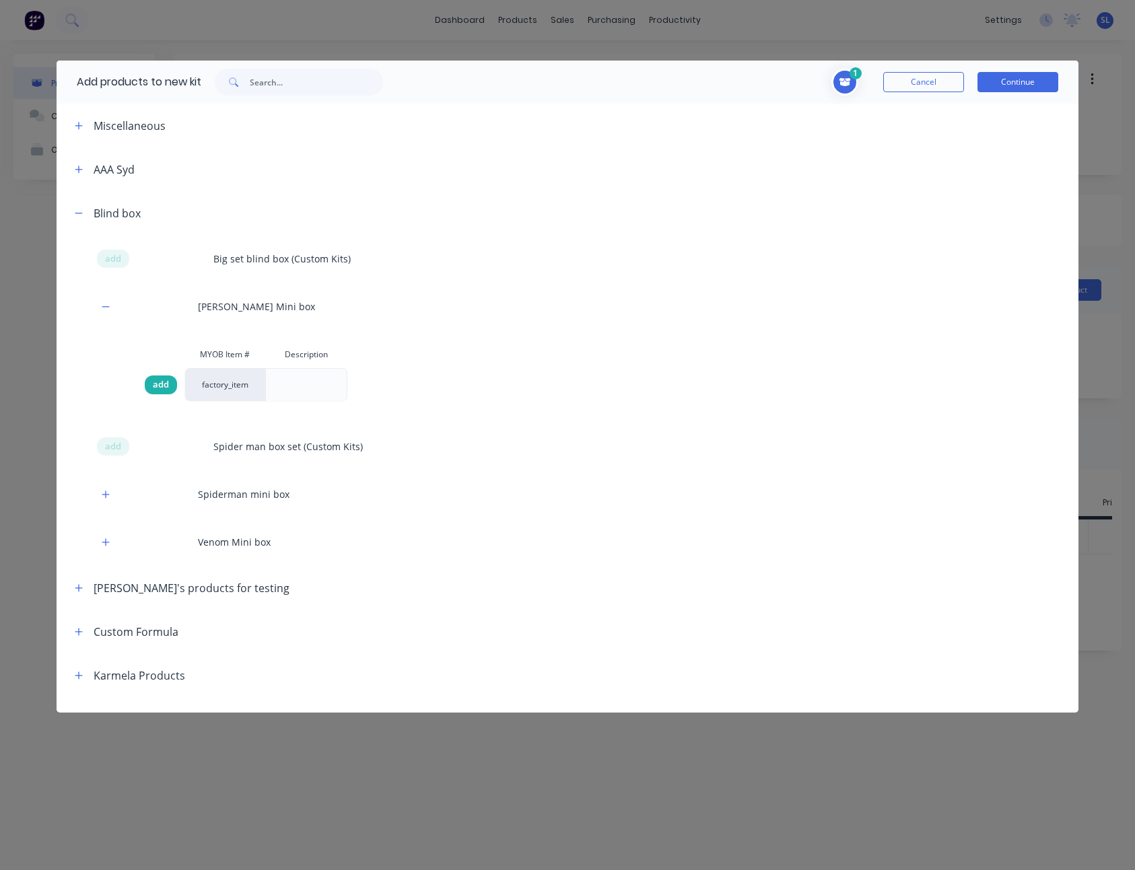
click at [150, 377] on div "add" at bounding box center [161, 385] width 32 height 19
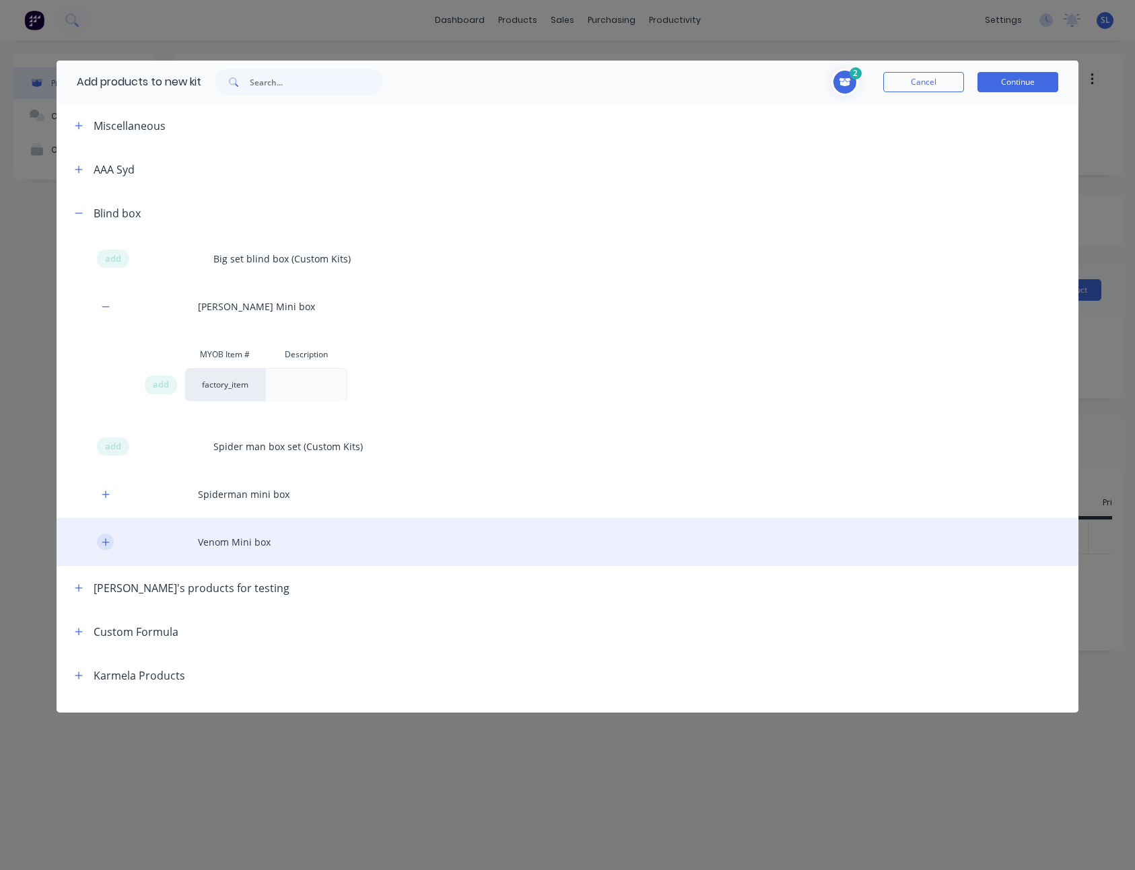
click at [108, 542] on icon "button" at bounding box center [106, 542] width 8 height 9
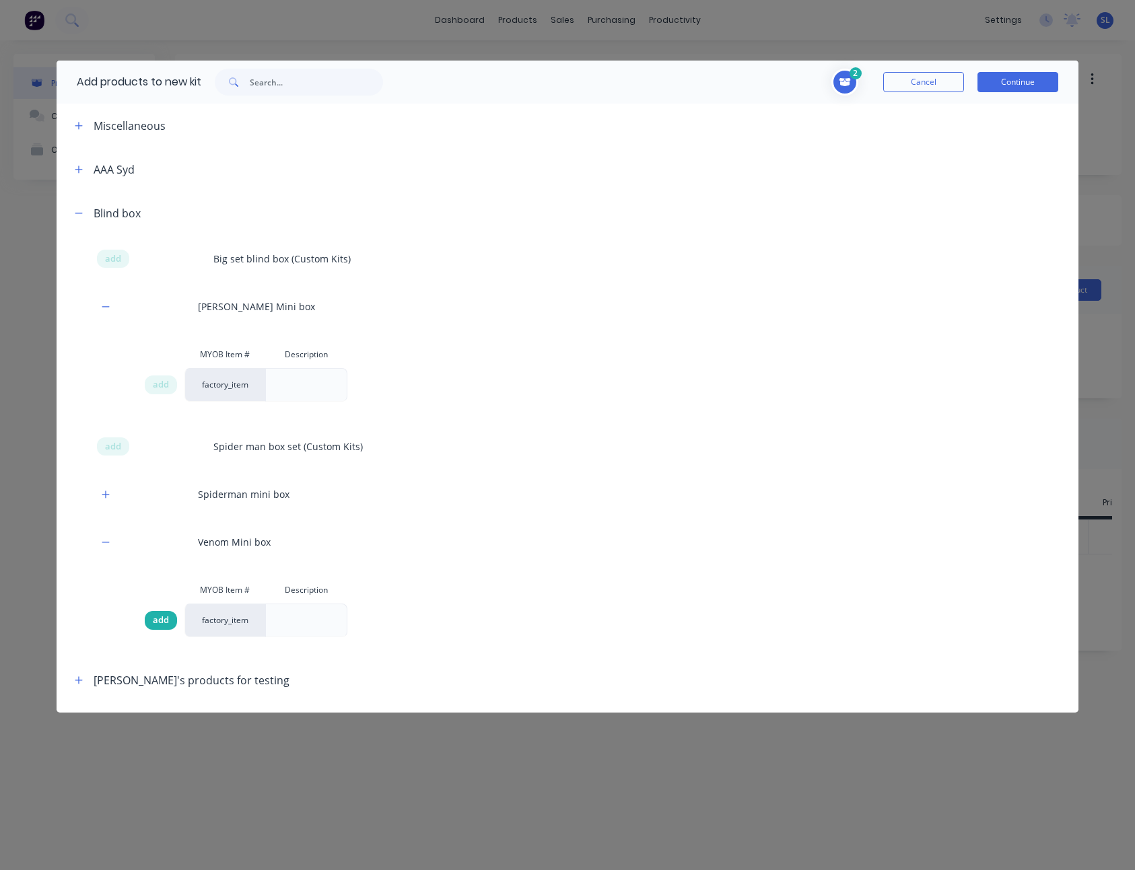
click at [168, 616] on span "add" at bounding box center [161, 620] width 16 height 13
click at [1009, 78] on button "Continue" at bounding box center [1017, 82] width 81 height 20
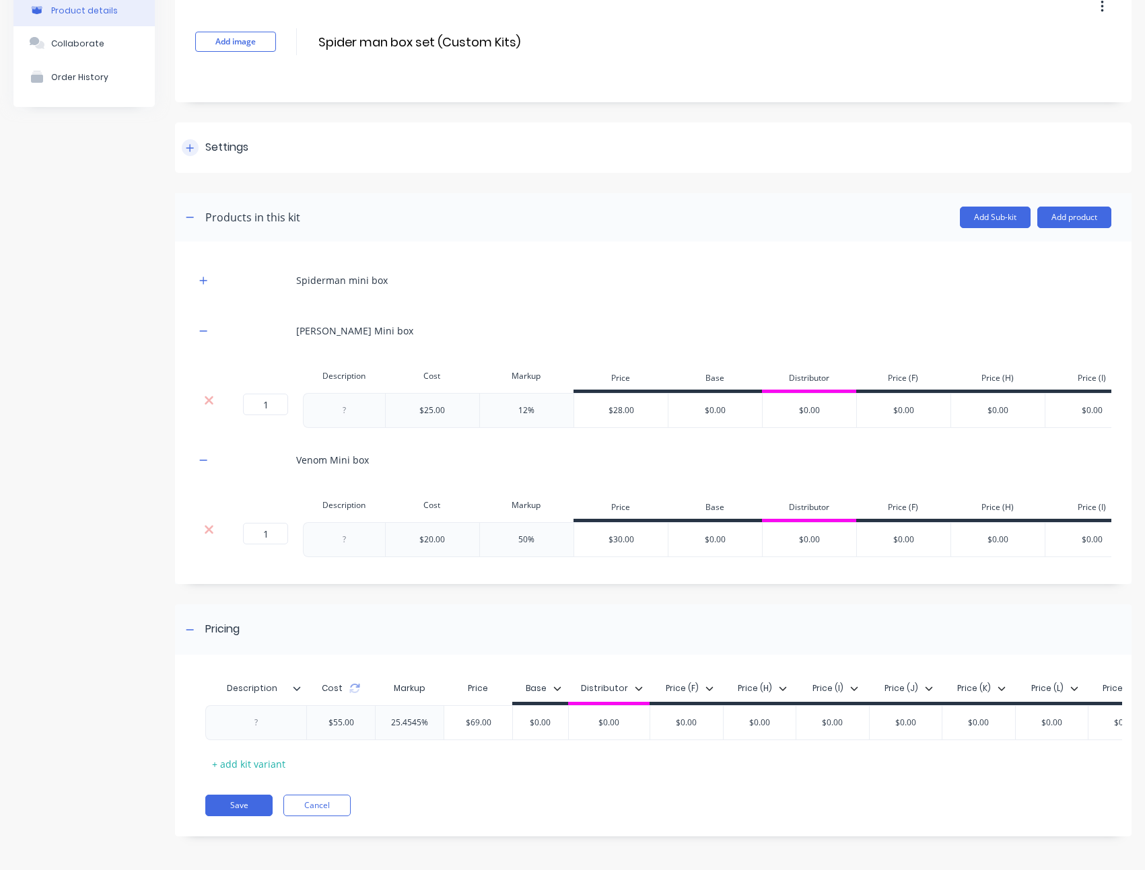
scroll to position [97, 0]
click at [355, 685] on icon at bounding box center [354, 688] width 11 height 11
click at [355, 684] on icon at bounding box center [354, 688] width 11 height 11
click at [200, 276] on icon "button" at bounding box center [203, 280] width 8 height 9
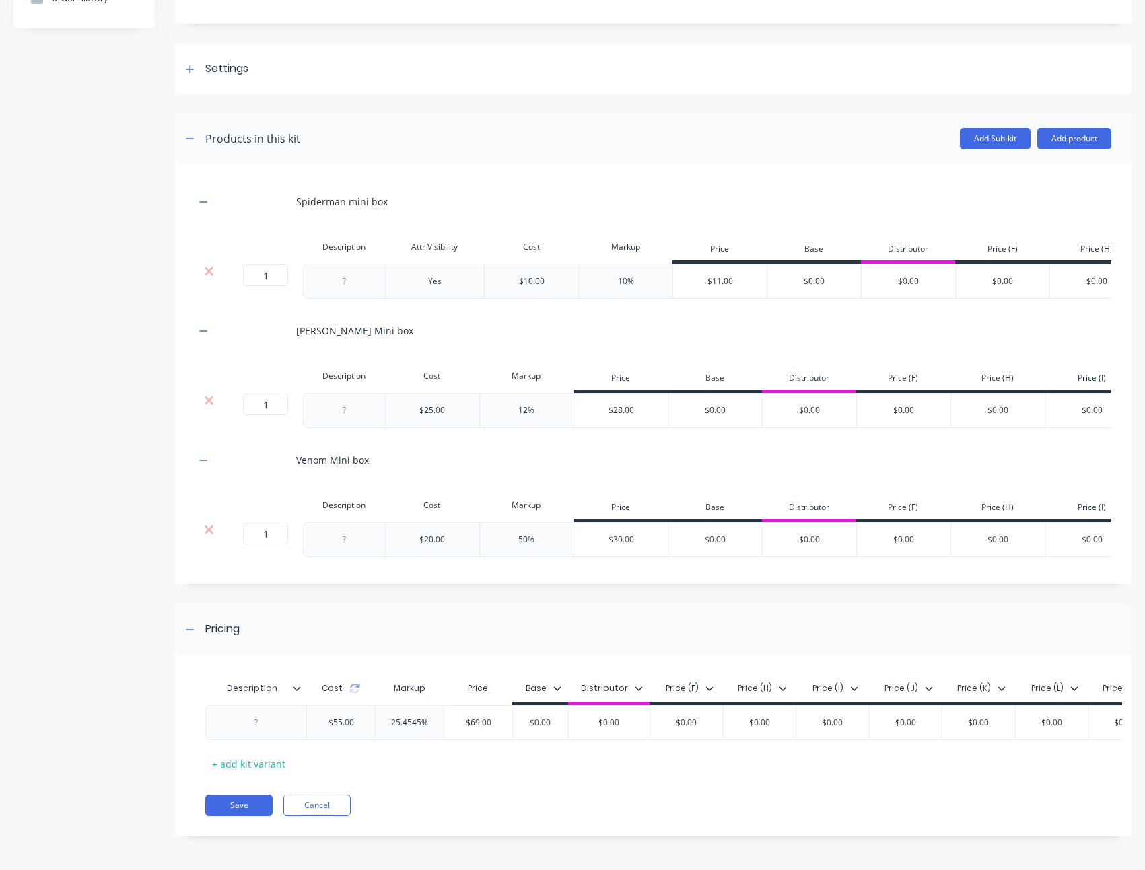
scroll to position [192, 0]
click at [233, 802] on button "Save" at bounding box center [238, 806] width 67 height 22
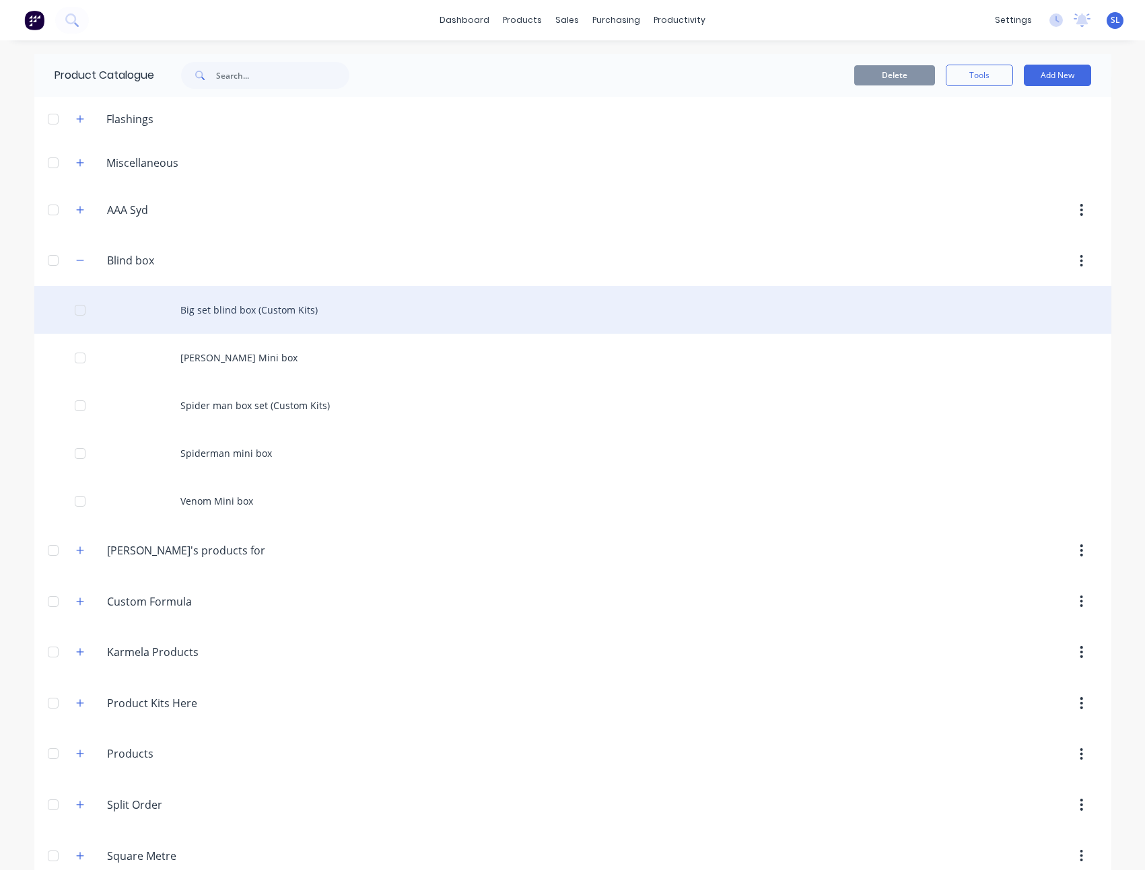
click at [271, 320] on div "Big set blind box (Custom Kits)" at bounding box center [572, 310] width 1077 height 48
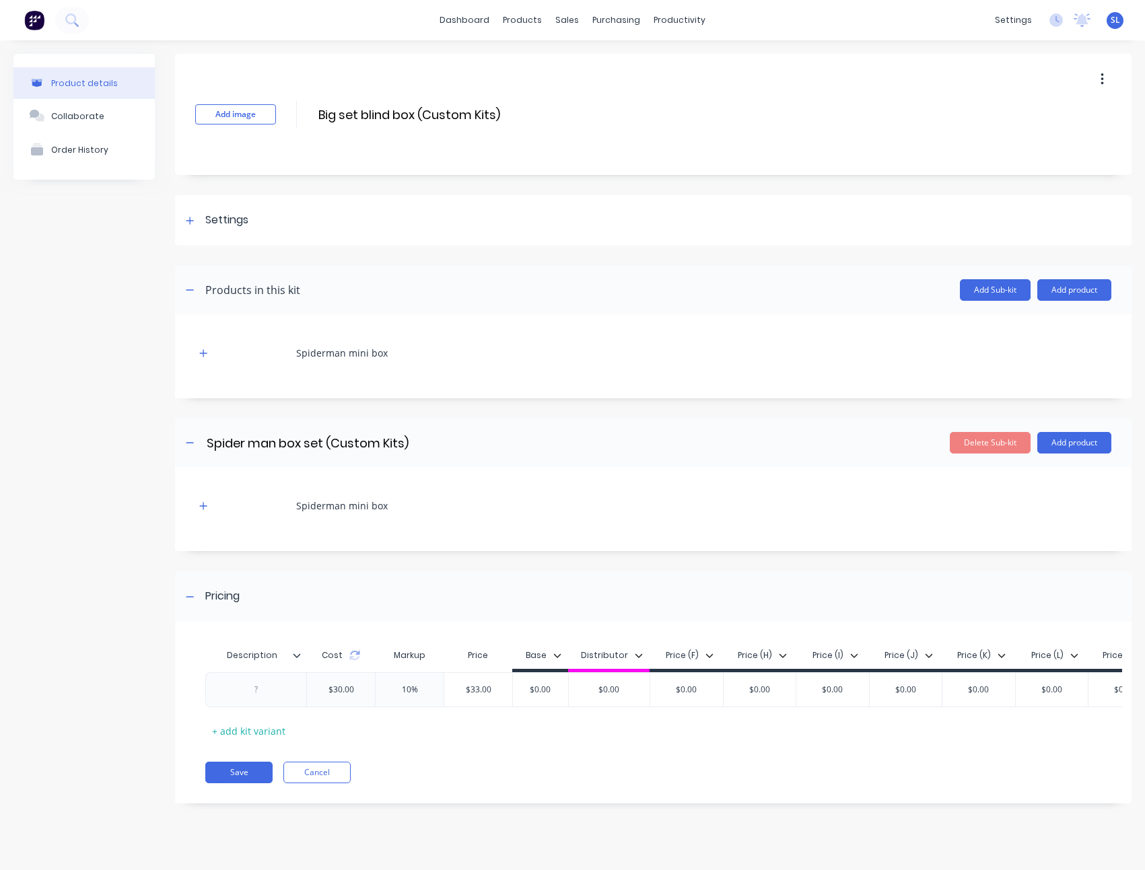
click at [204, 514] on div "Spiderman mini box" at bounding box center [653, 505] width 916 height 37
click at [205, 509] on icon "button" at bounding box center [203, 505] width 8 height 9
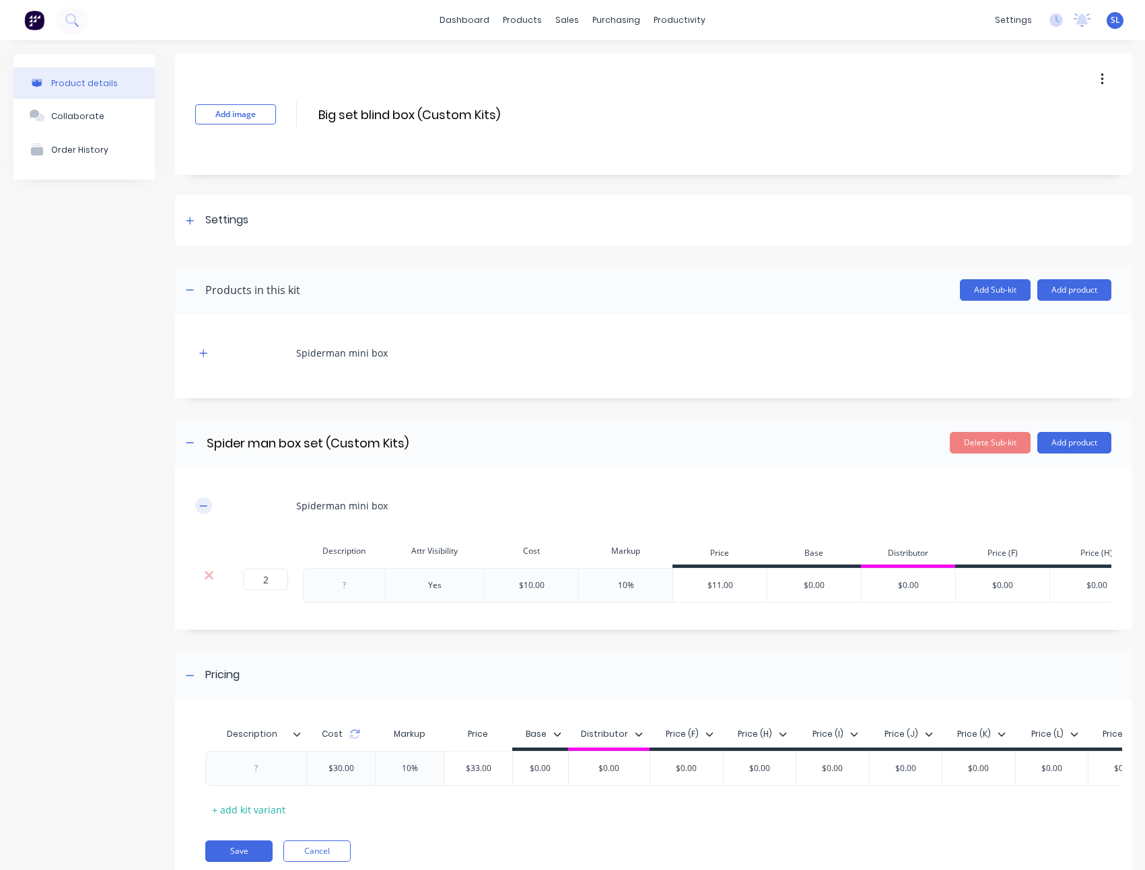
click at [205, 509] on icon "button" at bounding box center [203, 505] width 8 height 9
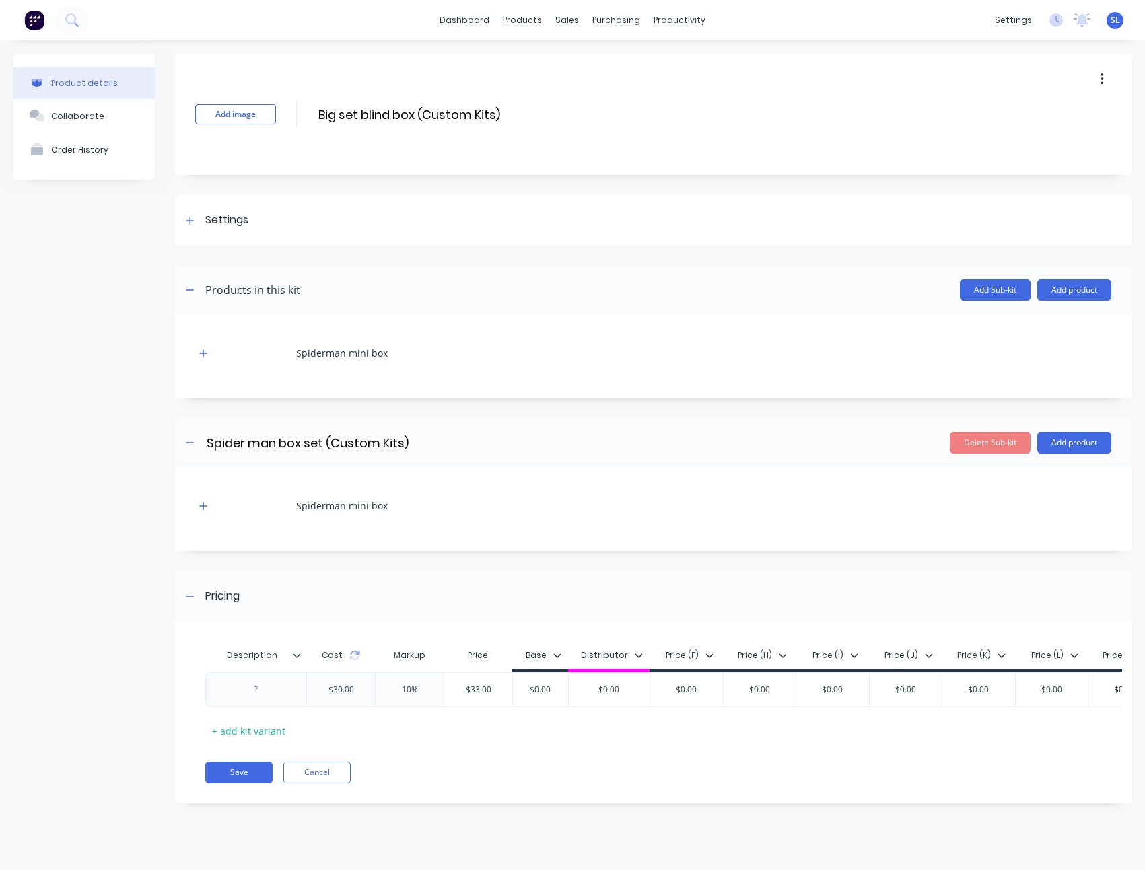
click at [209, 359] on div at bounding box center [203, 353] width 17 height 17
click at [206, 355] on icon "button" at bounding box center [203, 353] width 8 height 9
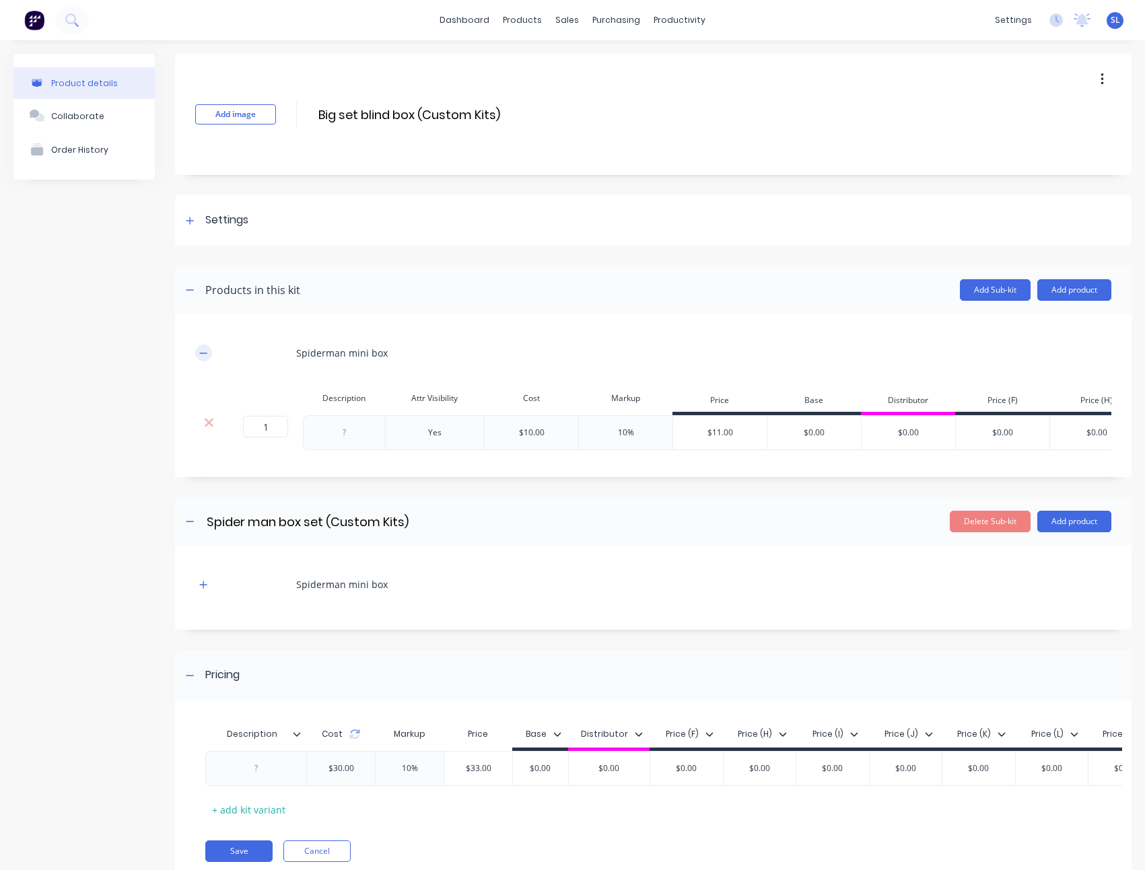
click at [206, 355] on icon "button" at bounding box center [203, 353] width 8 height 9
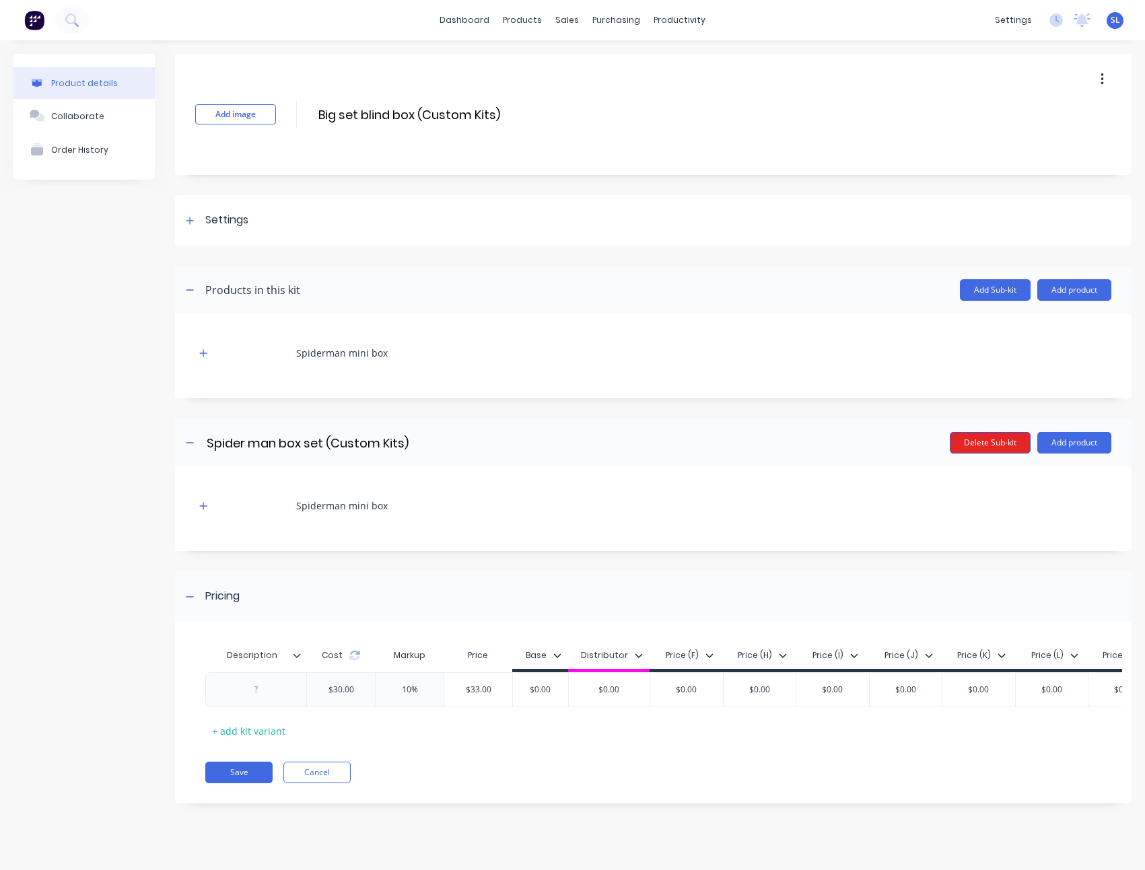
click at [982, 437] on button "Delete Sub-kit" at bounding box center [990, 443] width 81 height 22
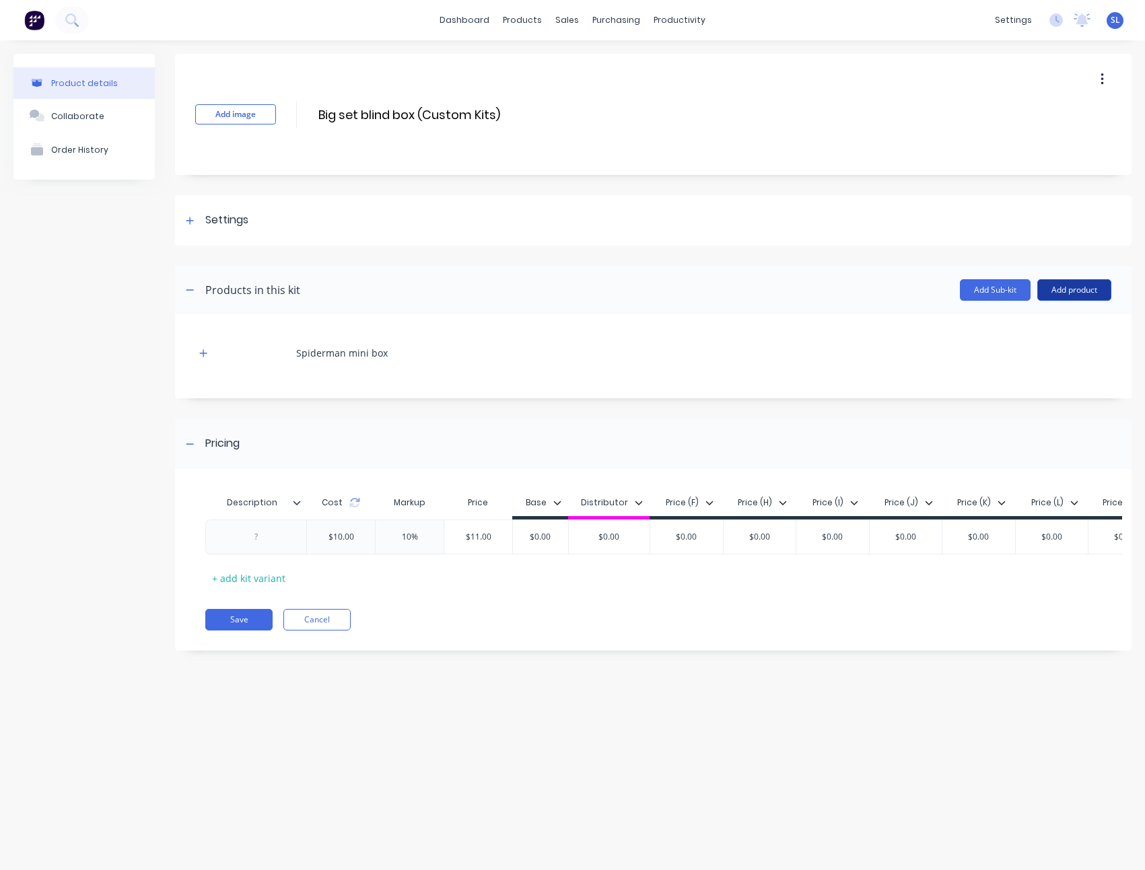
click at [1055, 290] on button "Add product" at bounding box center [1074, 290] width 74 height 22
click at [1042, 315] on div "Product catalogue" at bounding box center [1047, 325] width 104 height 20
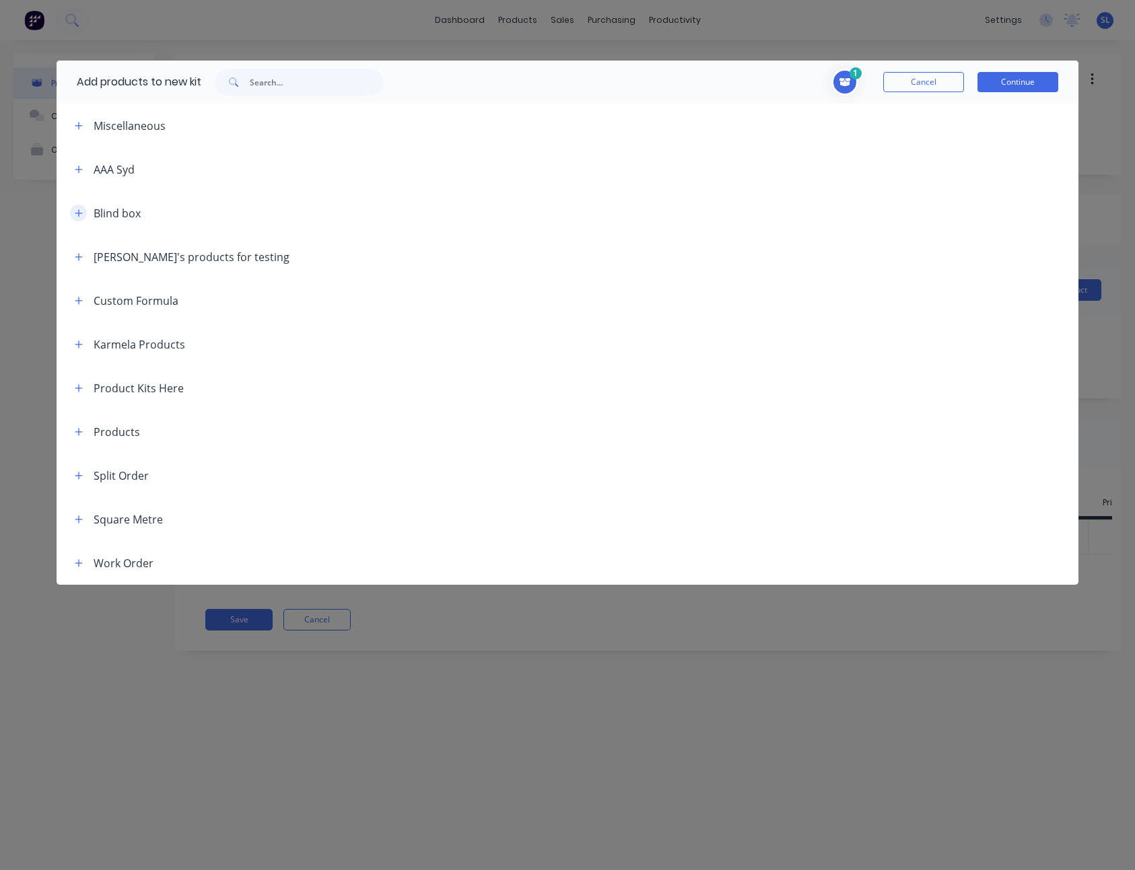
click at [81, 211] on icon "button" at bounding box center [79, 213] width 8 height 9
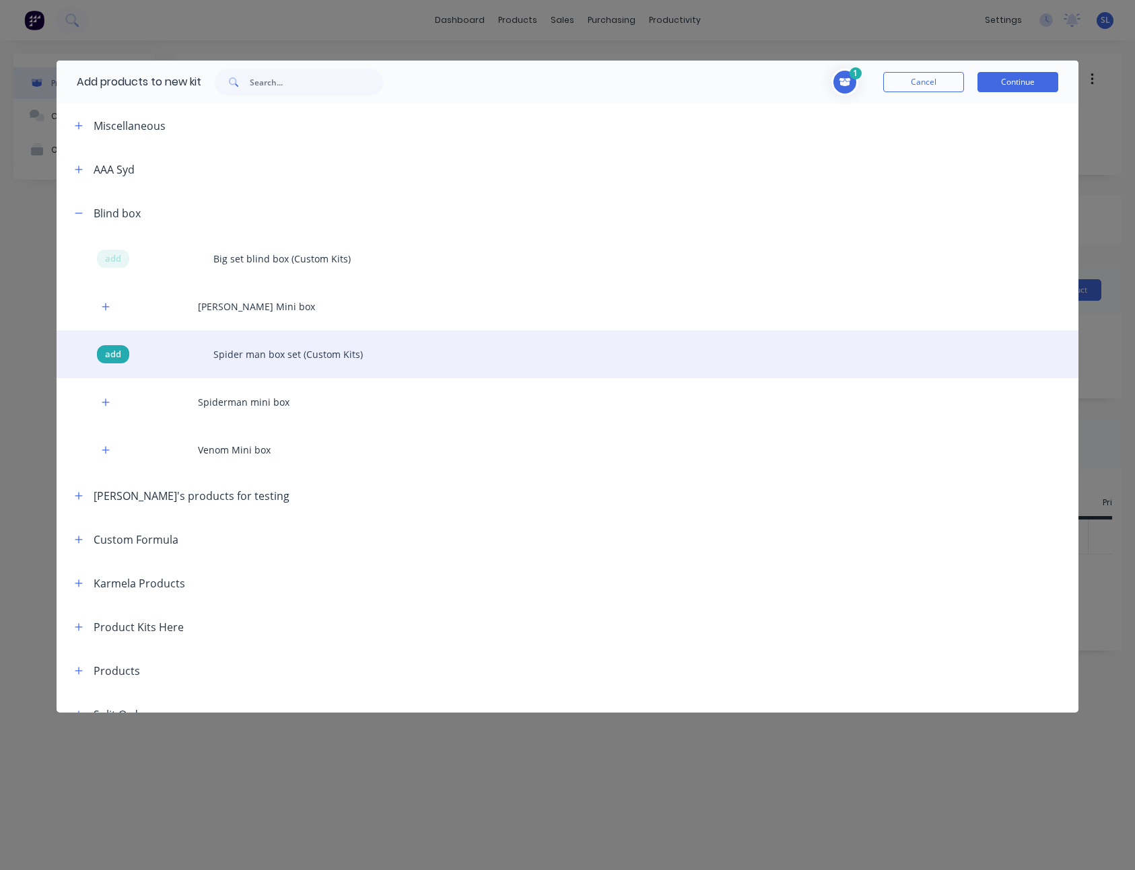
click at [111, 352] on span "add" at bounding box center [113, 354] width 16 height 13
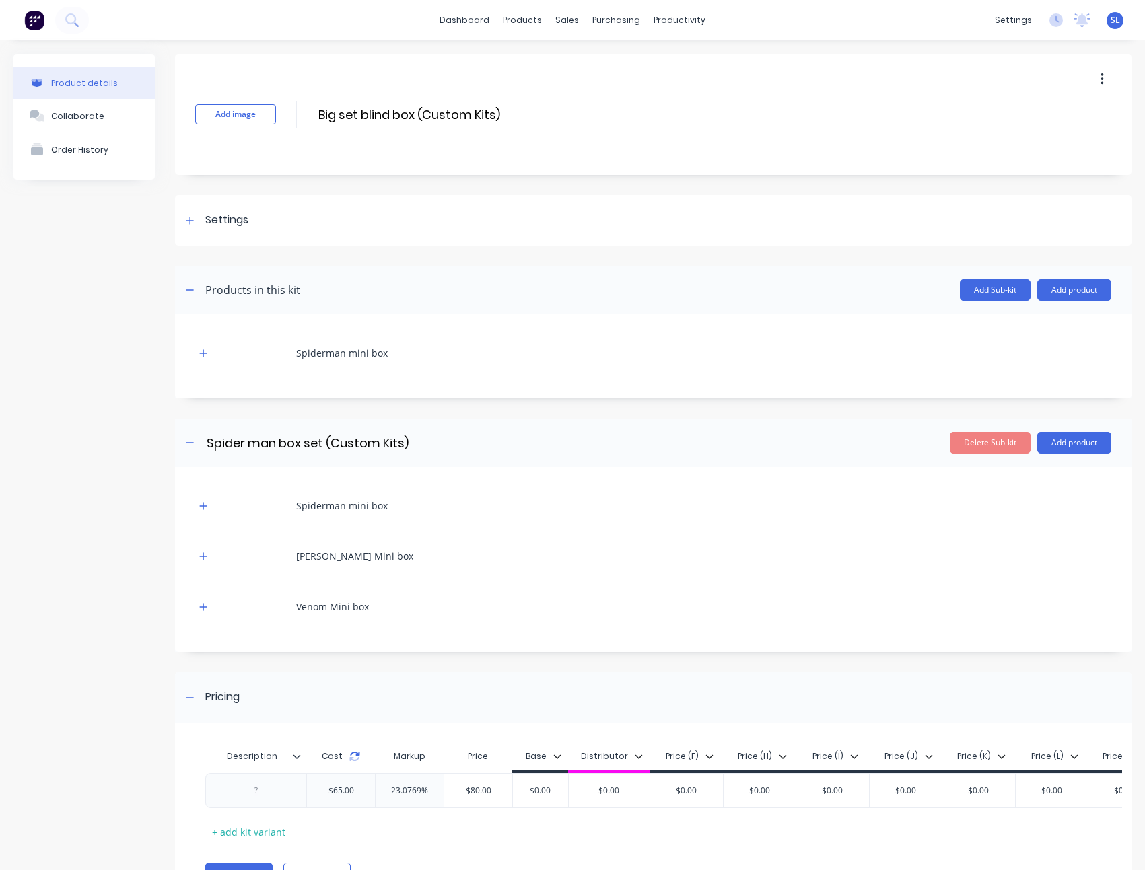
click at [355, 756] on icon at bounding box center [354, 756] width 11 height 11
click at [206, 351] on icon "button" at bounding box center [203, 353] width 8 height 9
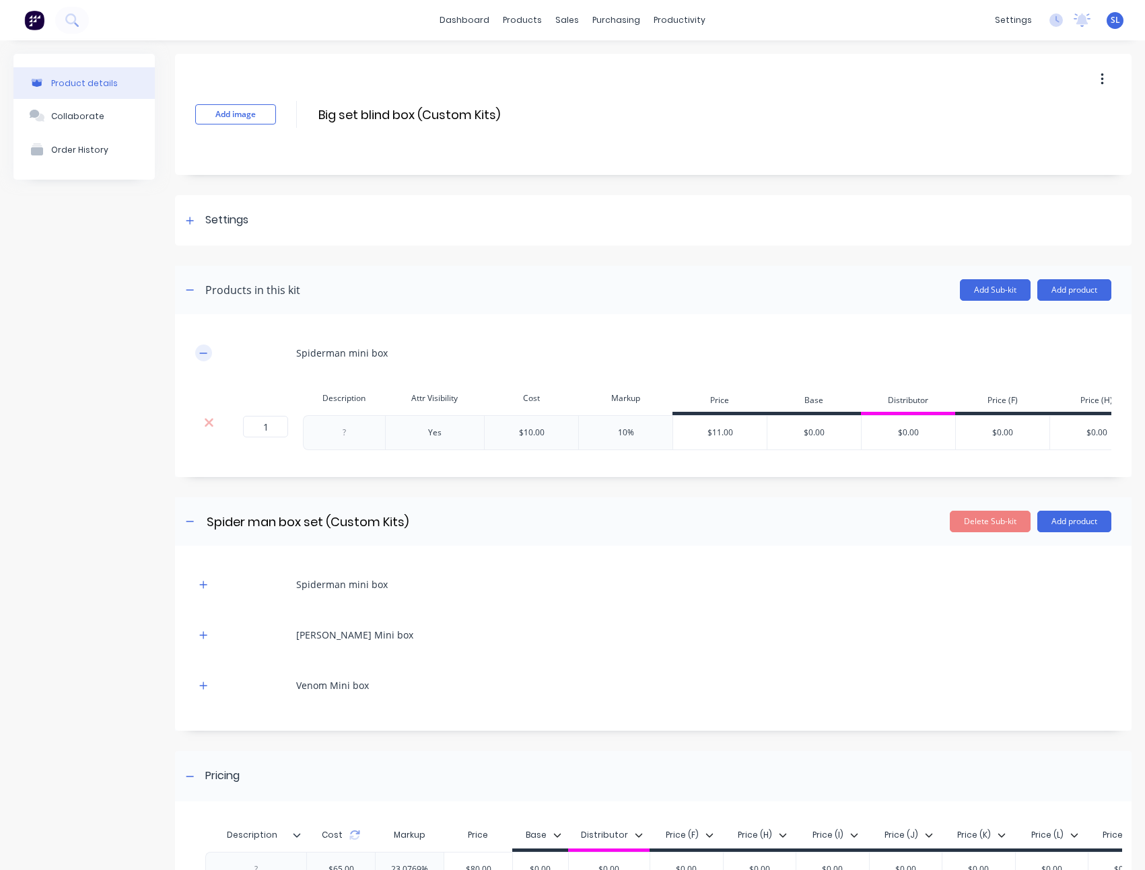
click at [206, 351] on icon "button" at bounding box center [203, 353] width 8 height 9
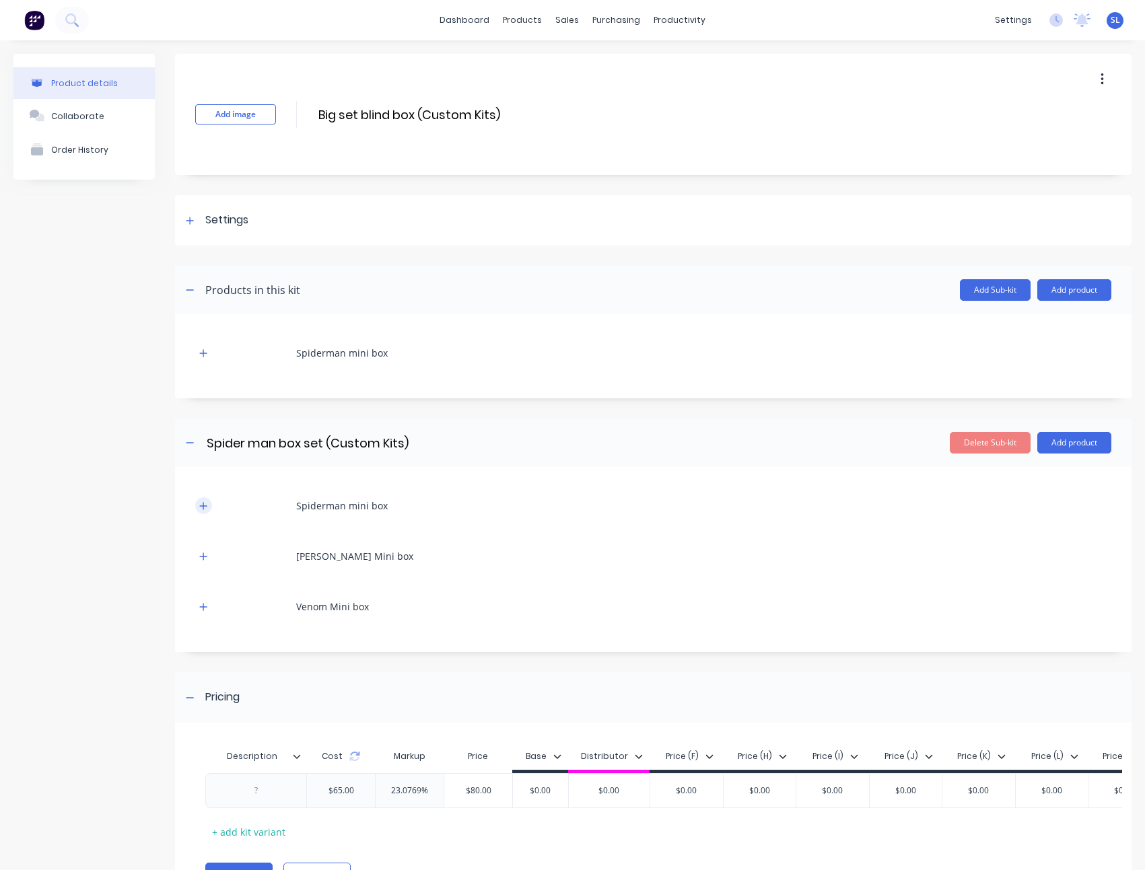
click at [207, 505] on icon "button" at bounding box center [203, 505] width 7 height 7
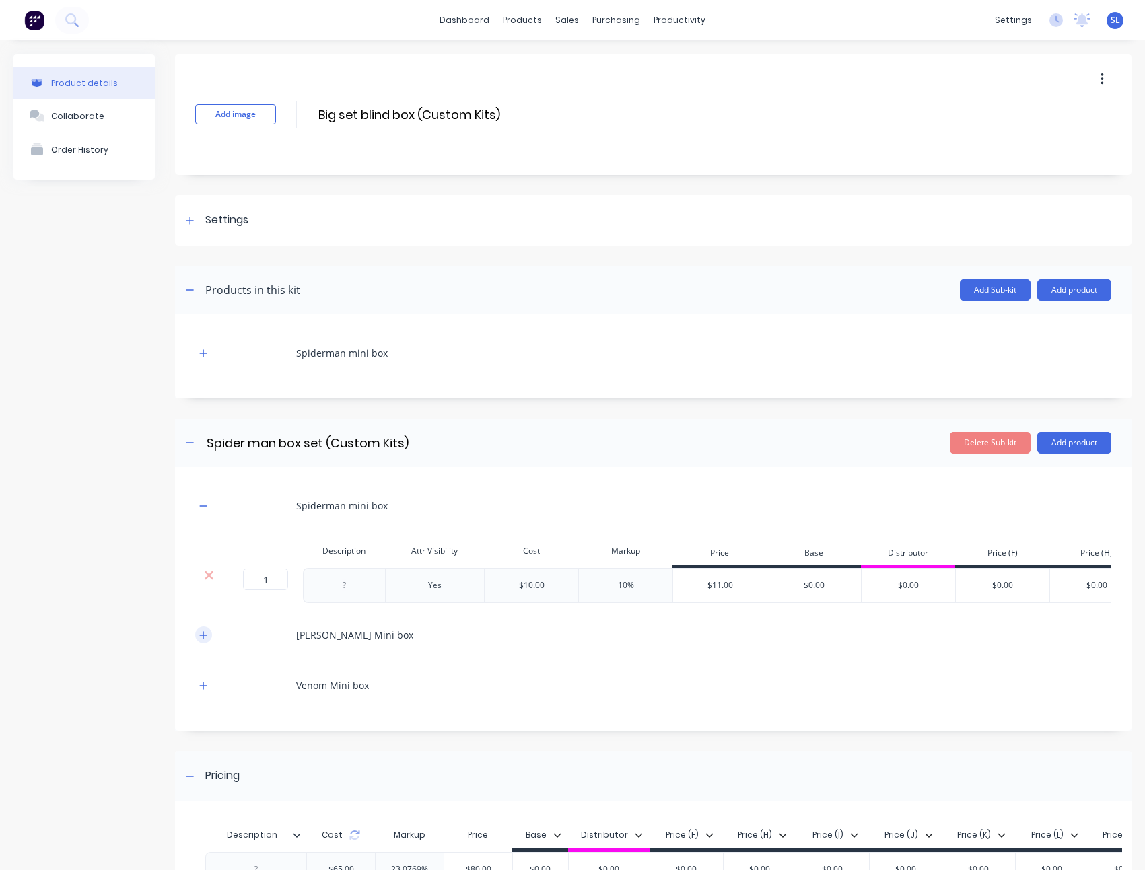
click at [208, 643] on button "button" at bounding box center [203, 635] width 17 height 17
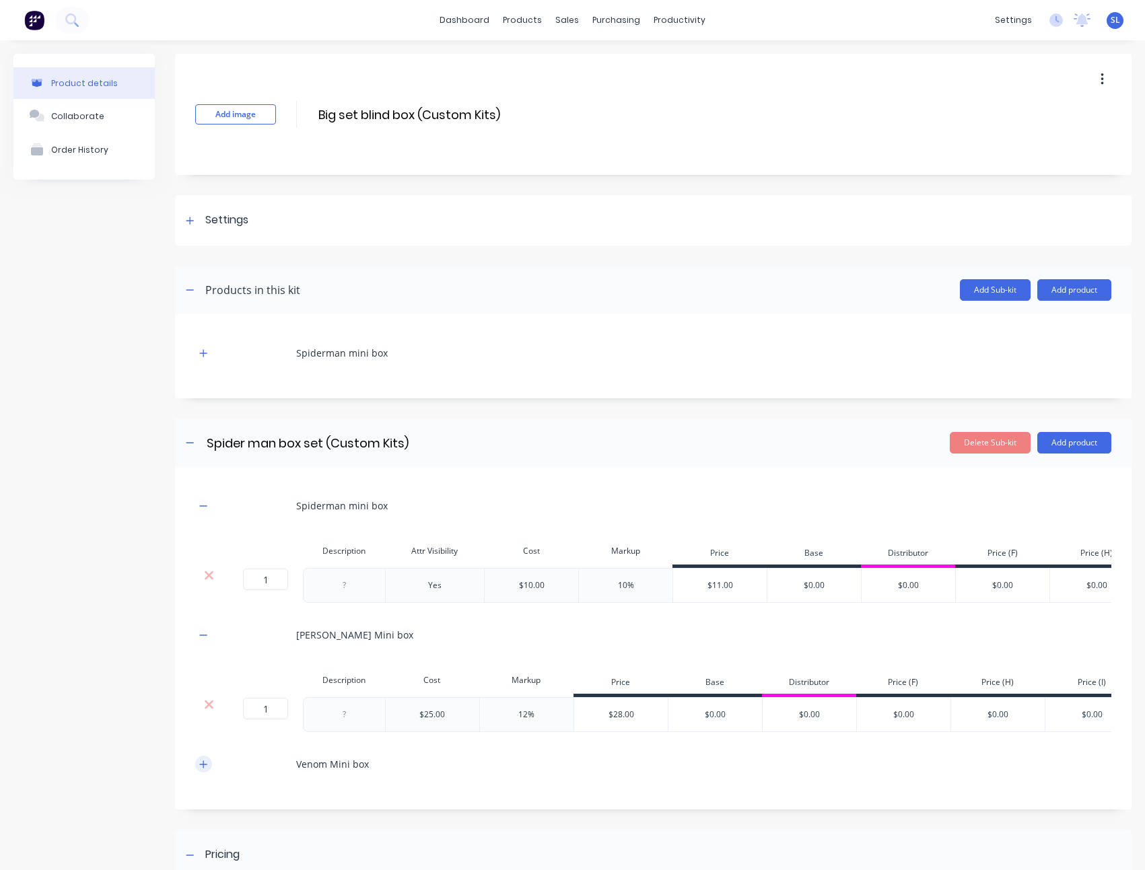
click at [205, 769] on icon "button" at bounding box center [203, 764] width 8 height 9
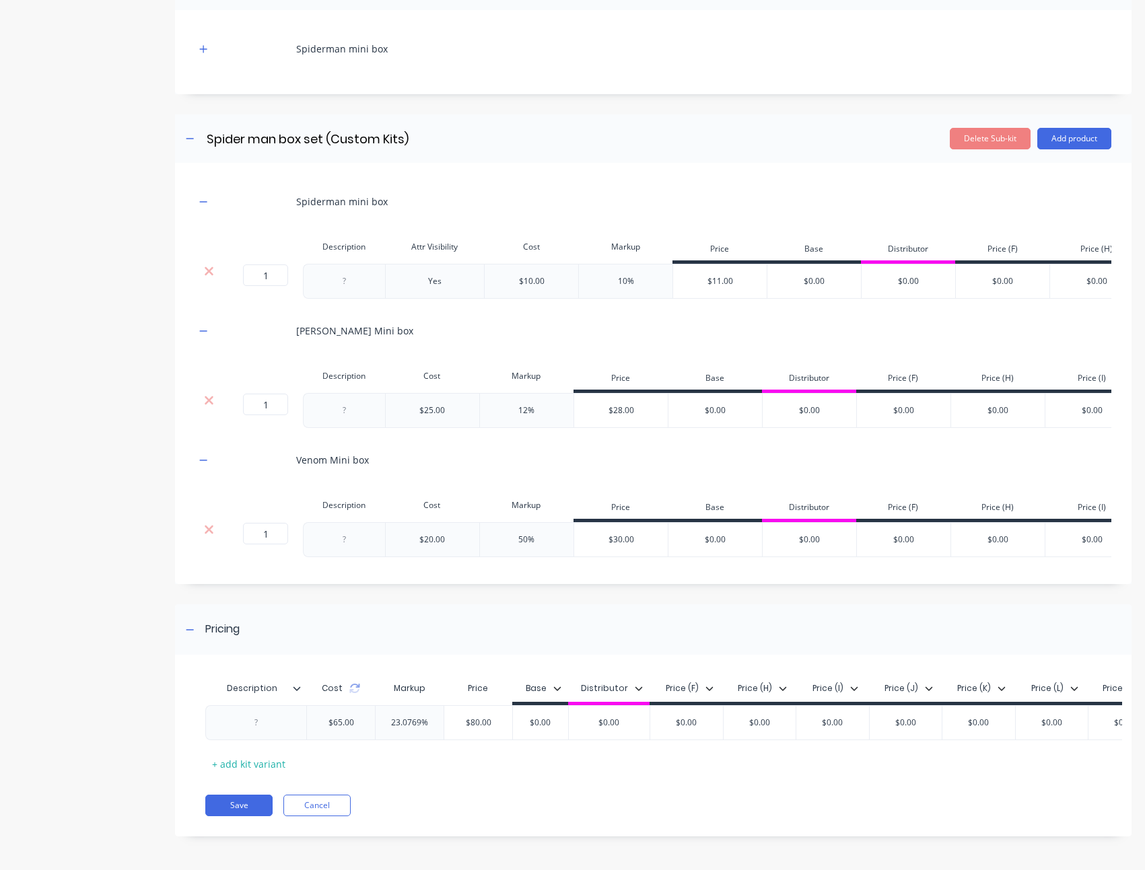
scroll to position [345, 0]
type input "23.0769%"
click at [407, 717] on input "23.0769%" at bounding box center [410, 723] width 68 height 12
click at [87, 696] on div "Product details Collaborate Order History" at bounding box center [83, 303] width 141 height 1107
click at [236, 801] on button "Save" at bounding box center [238, 806] width 67 height 22
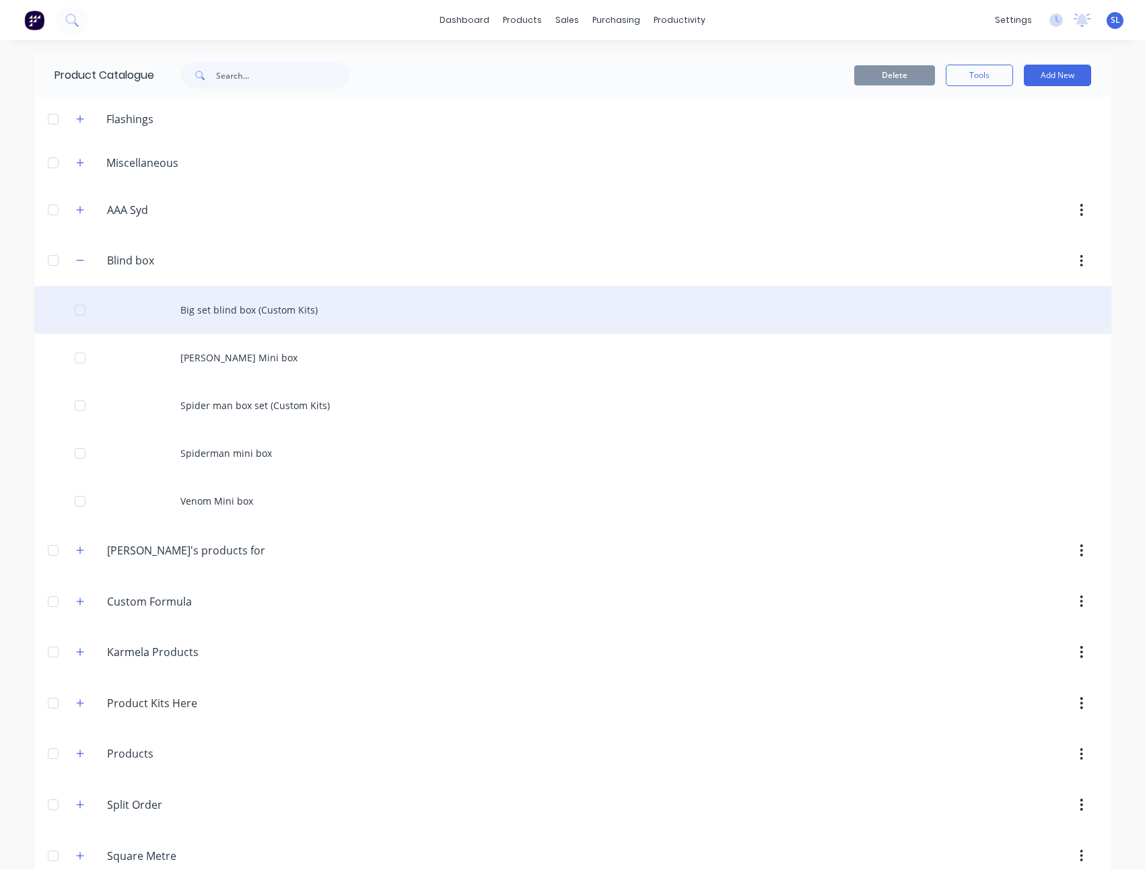
click at [335, 318] on div "Big set blind box (Custom Kits)" at bounding box center [572, 310] width 1077 height 48
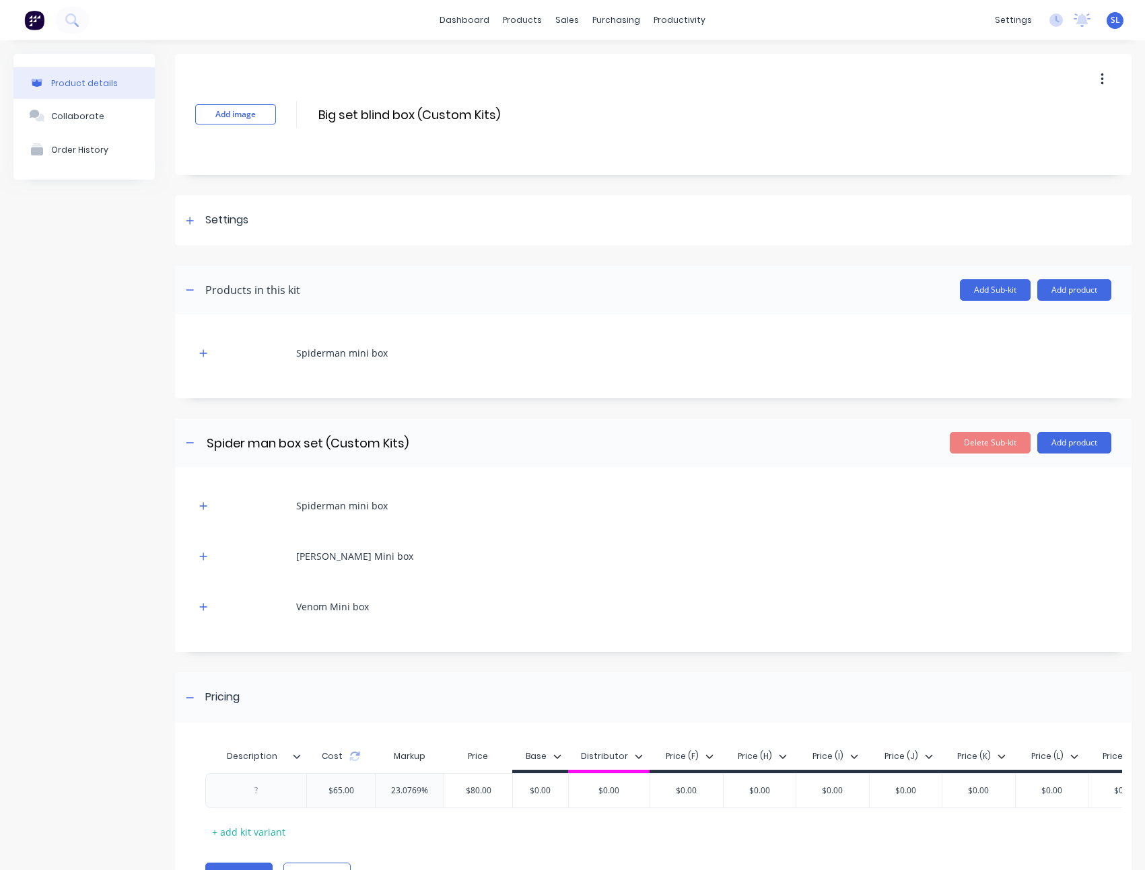
click at [1100, 72] on button "button" at bounding box center [1102, 79] width 32 height 24
click at [1057, 110] on span "Duplicate" at bounding box center [1052, 115] width 101 height 14
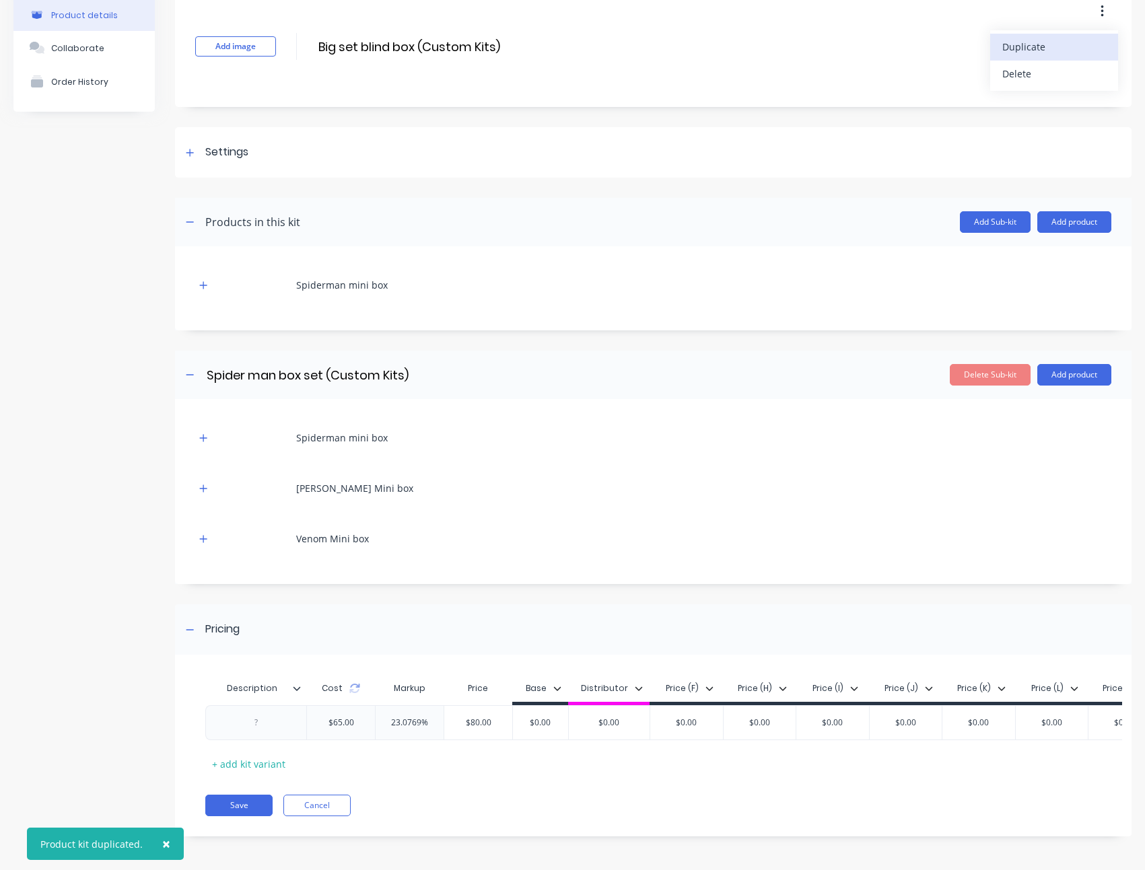
scroll to position [78, 0]
click at [330, 814] on button "Cancel" at bounding box center [316, 806] width 67 height 22
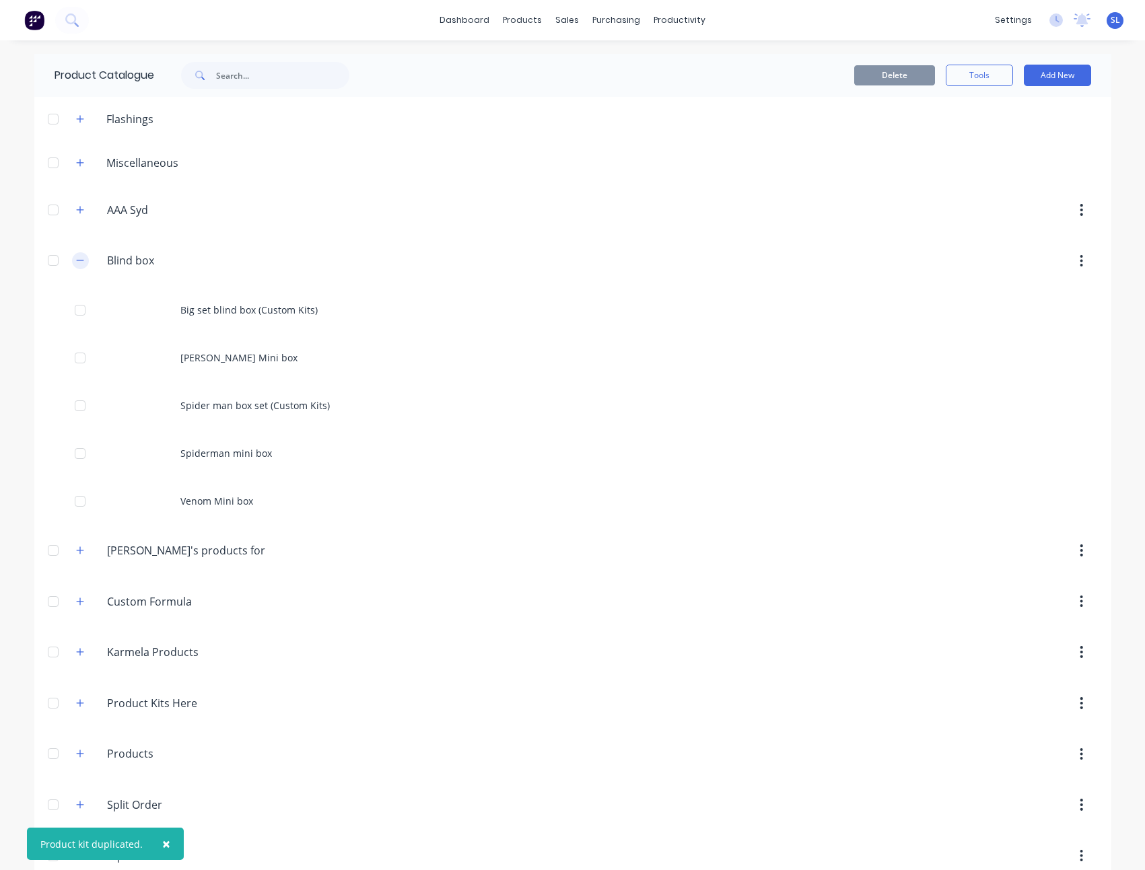
click at [76, 259] on icon "button" at bounding box center [80, 260] width 8 height 9
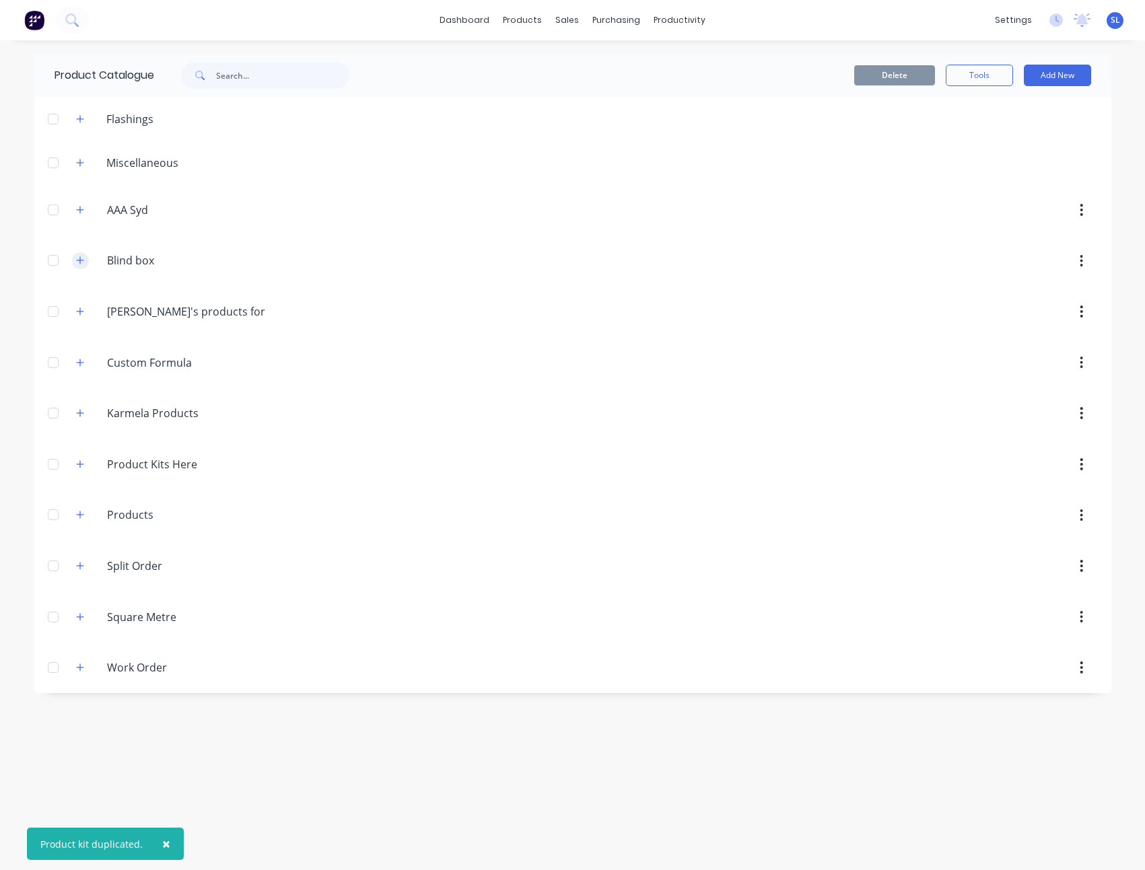
click at [72, 259] on button "button" at bounding box center [80, 260] width 17 height 17
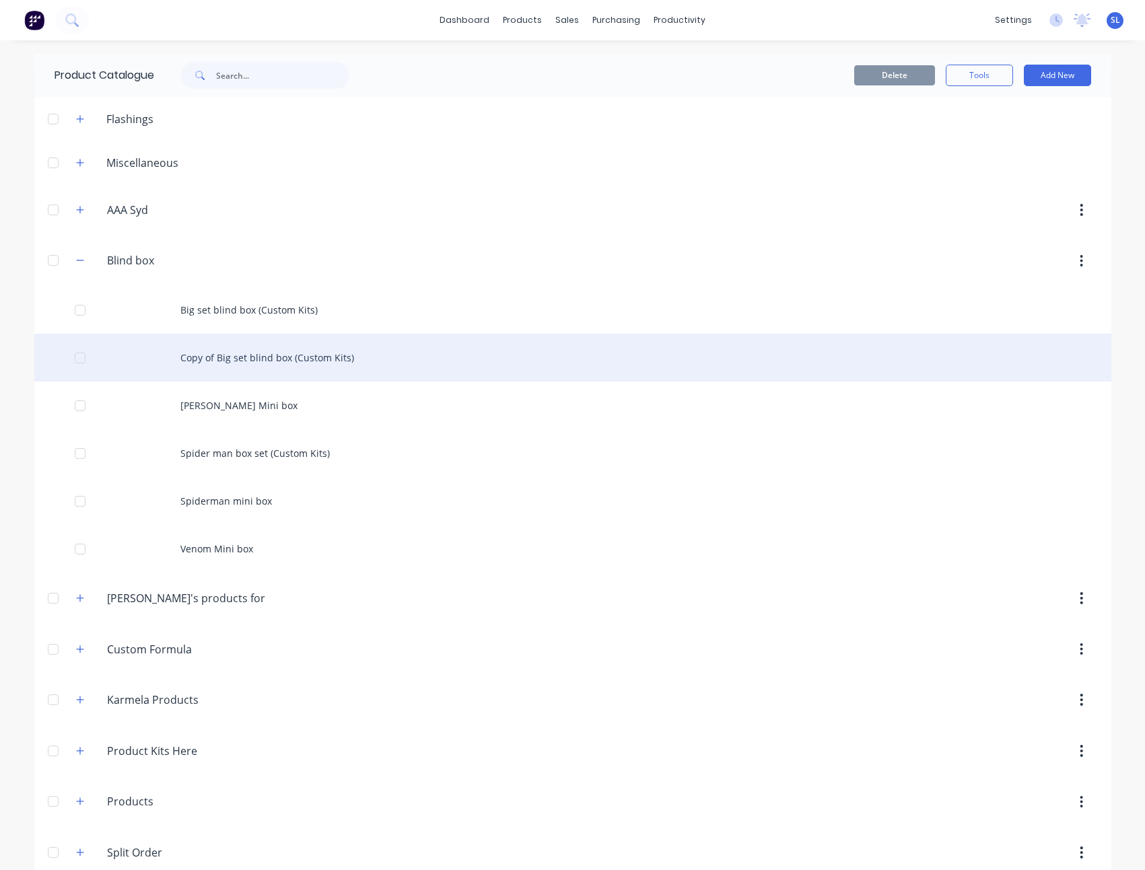
click at [258, 349] on div "Copy of Big set blind box (Custom Kits)" at bounding box center [572, 358] width 1077 height 48
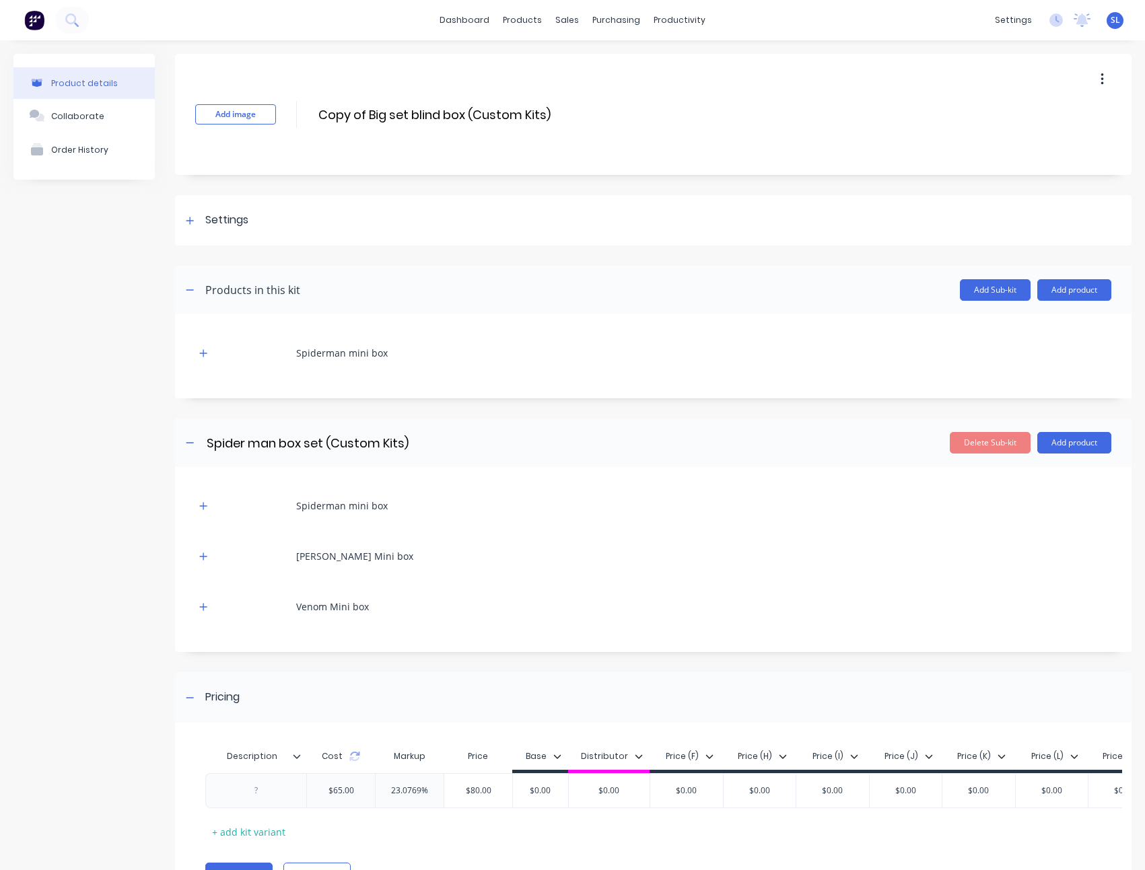
click at [365, 102] on div "Add image Copy of Big set blind box (Custom Kits) Copy of Big set blind box (Cu…" at bounding box center [653, 114] width 956 height 121
click at [383, 117] on input "Copy of Big set blind box (Custom Kits)" at bounding box center [436, 115] width 238 height 20
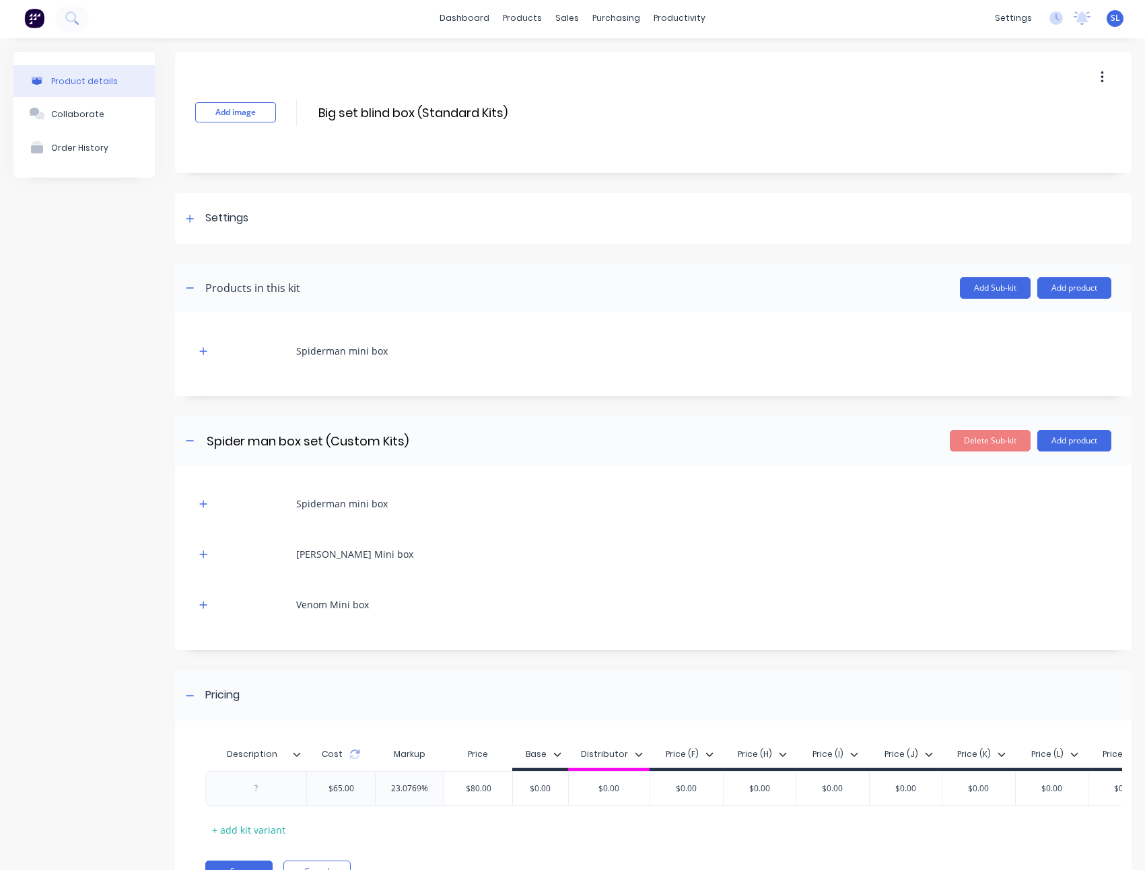
scroll to position [3, 0]
type input "Big set blind box (Standard Kits)"
click at [190, 223] on div at bounding box center [190, 217] width 17 height 17
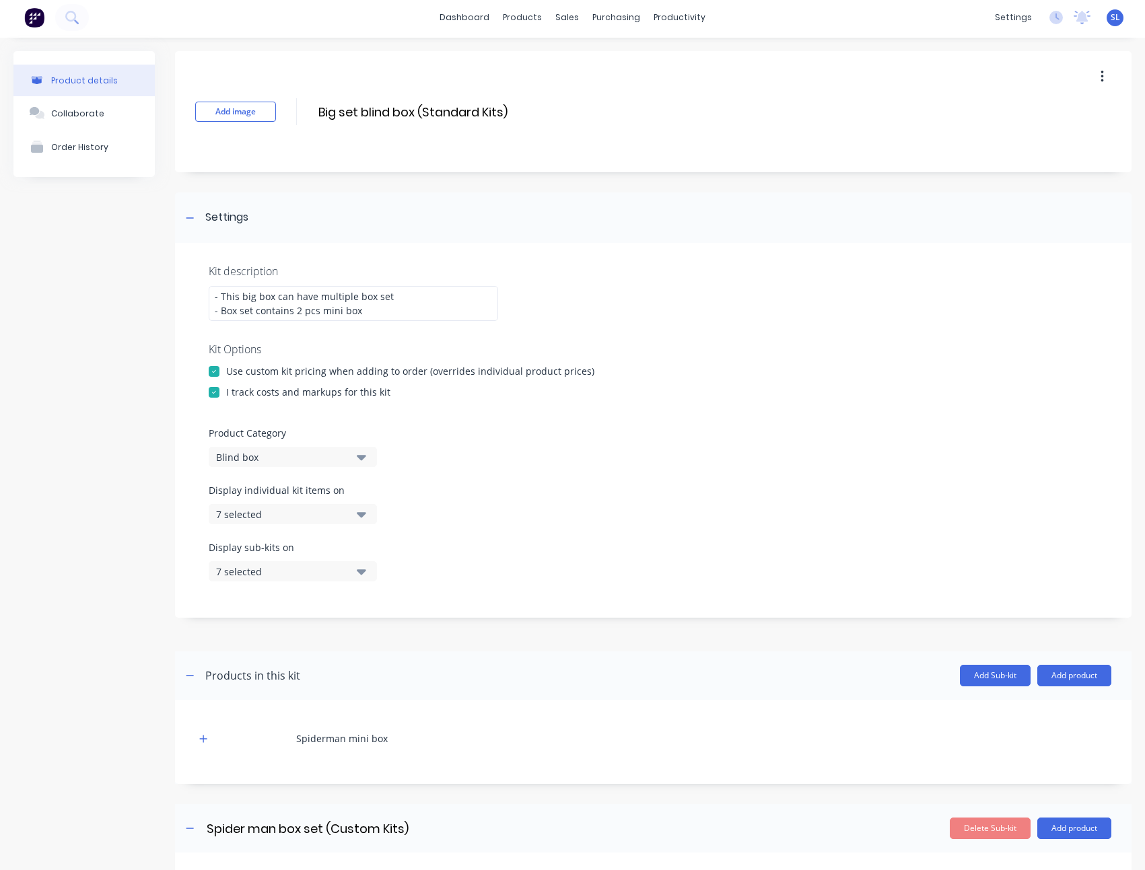
click at [237, 390] on div "I track costs and markups for this kit" at bounding box center [308, 392] width 164 height 14
click at [240, 372] on div "Use custom kit pricing when adding to order (overrides individual product price…" at bounding box center [410, 371] width 368 height 14
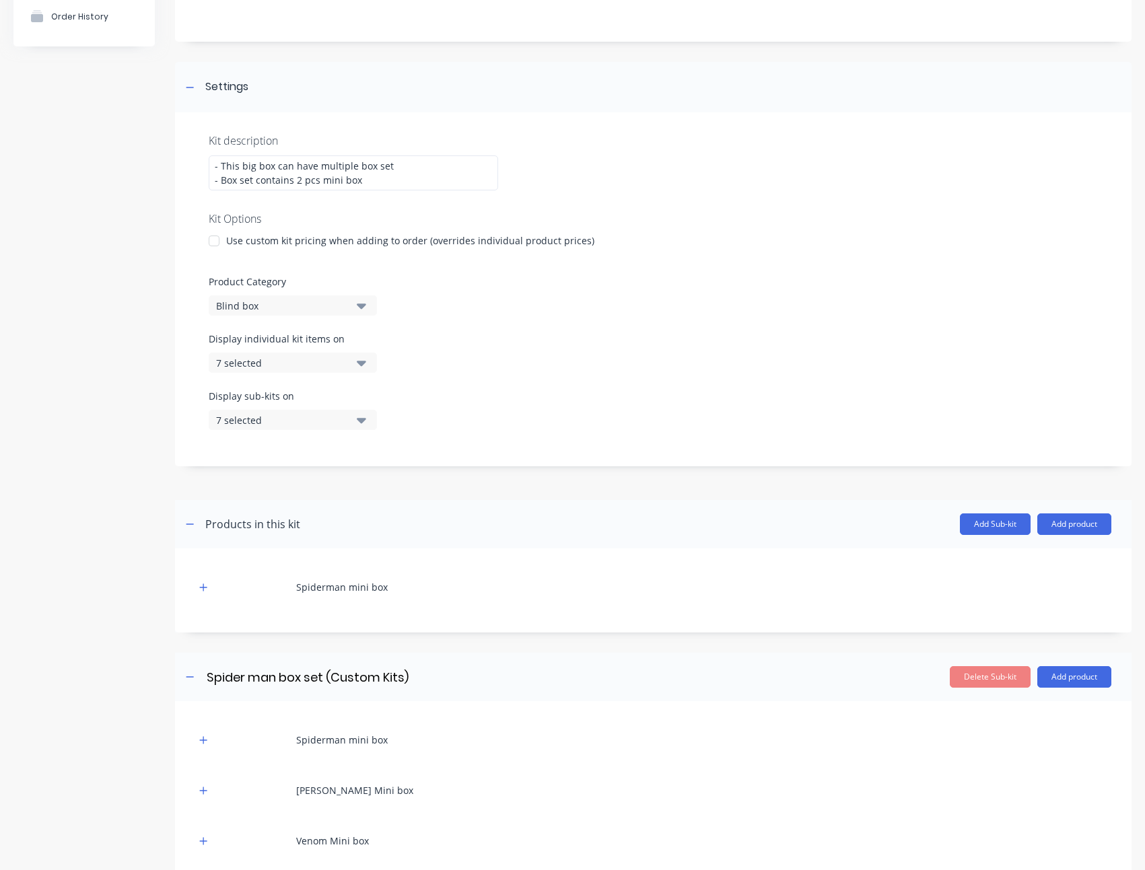
scroll to position [225, 0]
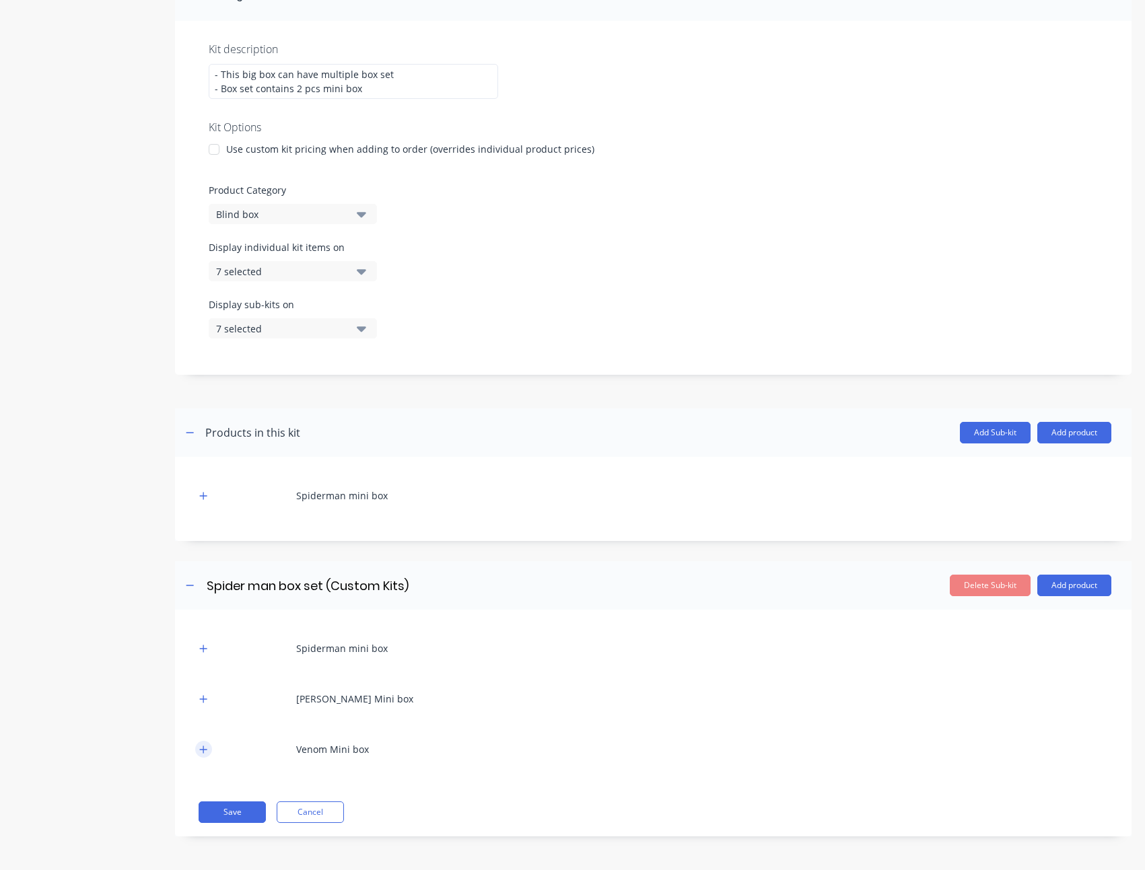
click at [201, 752] on icon "button" at bounding box center [203, 749] width 8 height 9
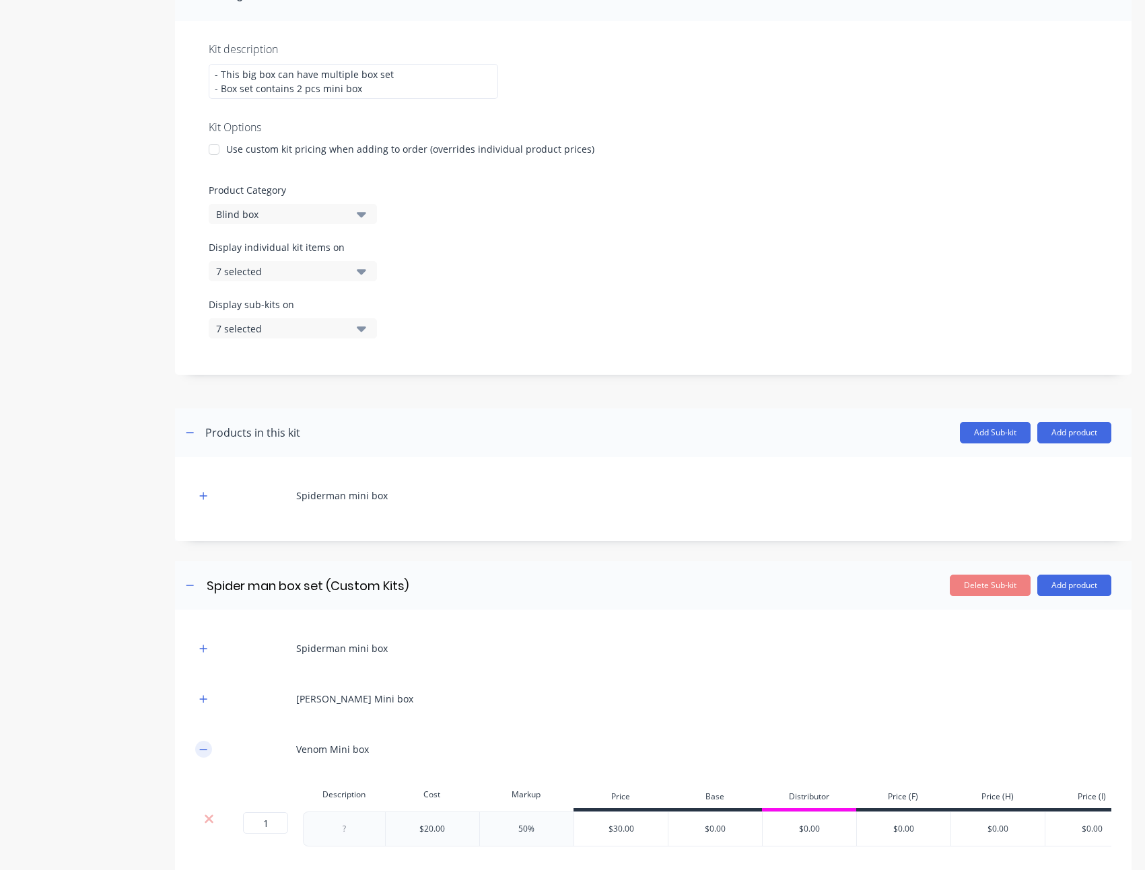
click at [201, 752] on icon "button" at bounding box center [203, 749] width 8 height 9
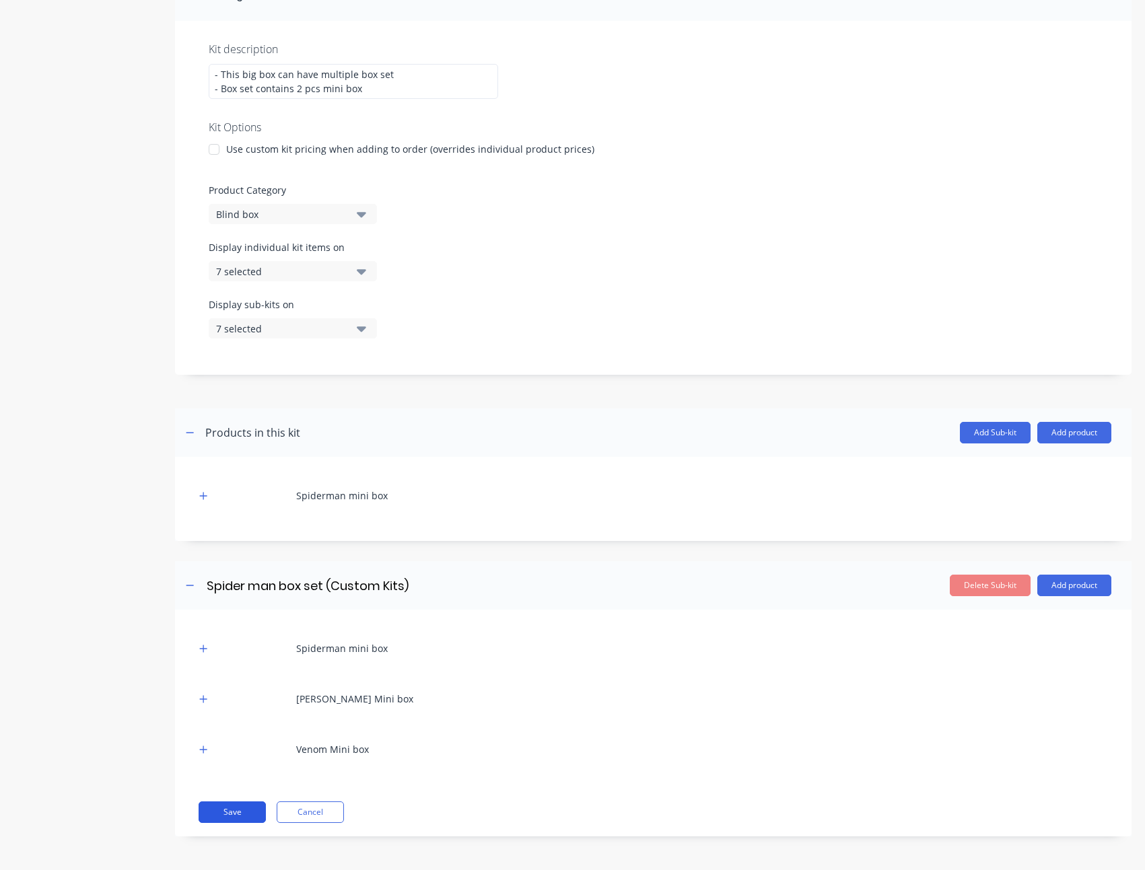
click at [234, 808] on button "Save" at bounding box center [232, 812] width 67 height 22
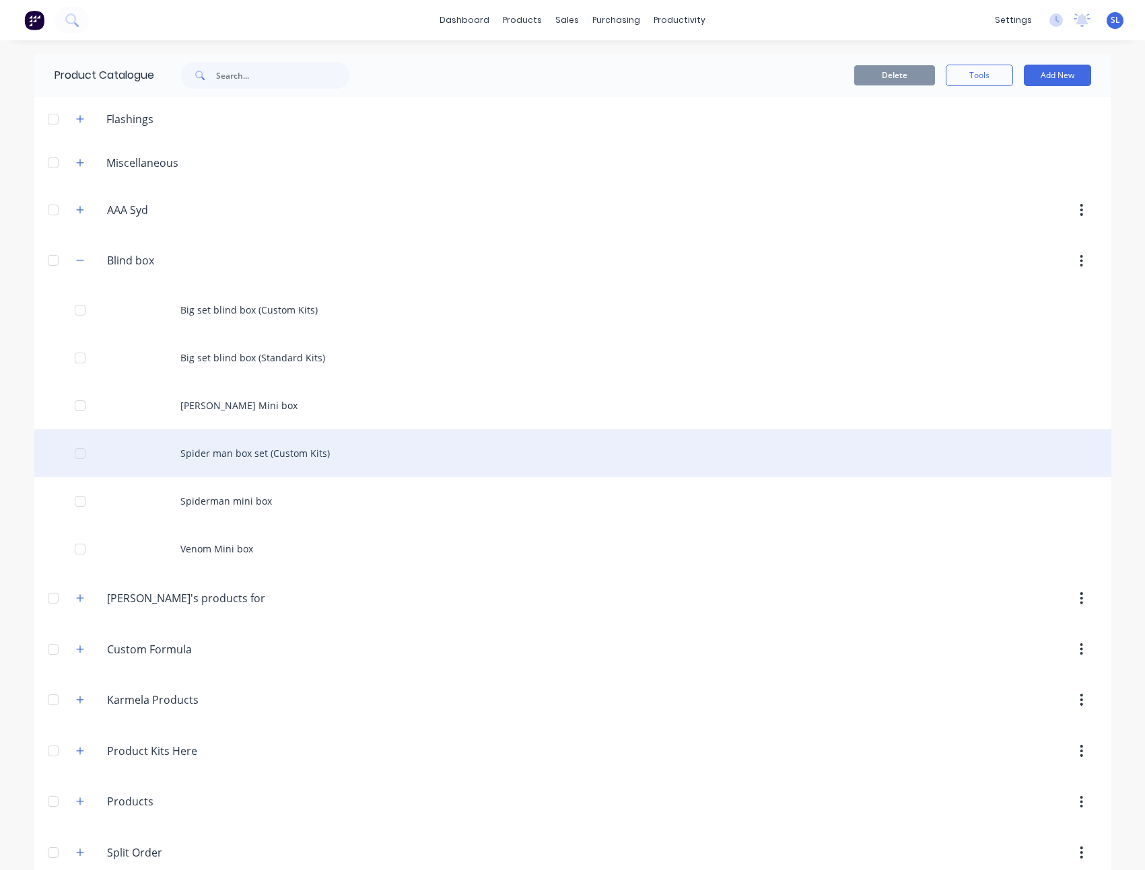
click at [231, 458] on div "Spider man box set (Custom Kits)" at bounding box center [572, 453] width 1077 height 48
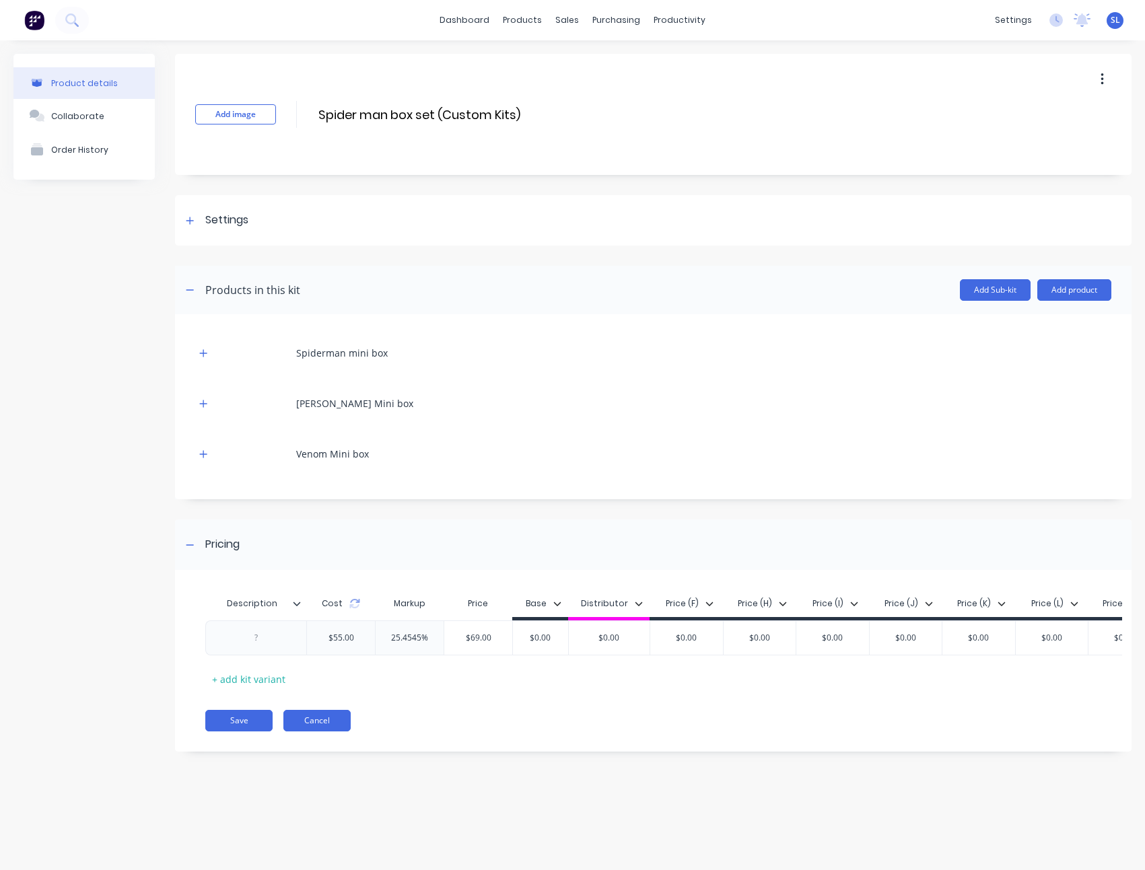
click at [314, 729] on button "Cancel" at bounding box center [316, 721] width 67 height 22
